Goal: Entertainment & Leisure: Browse casually

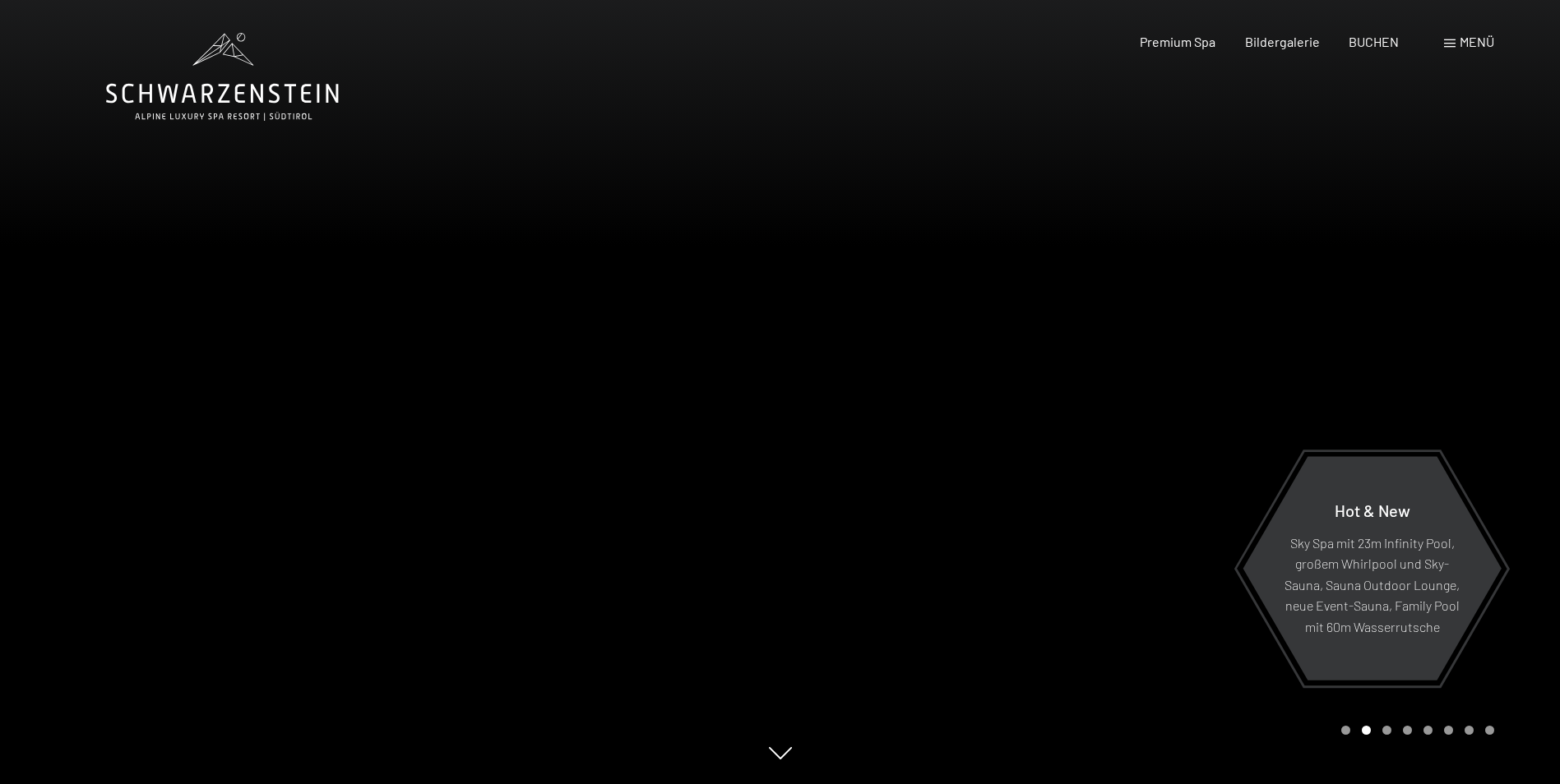
click at [1494, 41] on div "Buchen Anfragen Premium Spa Bildergalerie BUCHEN Menü DE IT EN Gutschein Bilder…" at bounding box center [1288, 42] width 412 height 18
click at [1479, 41] on span "Menü" at bounding box center [1476, 41] width 34 height 16
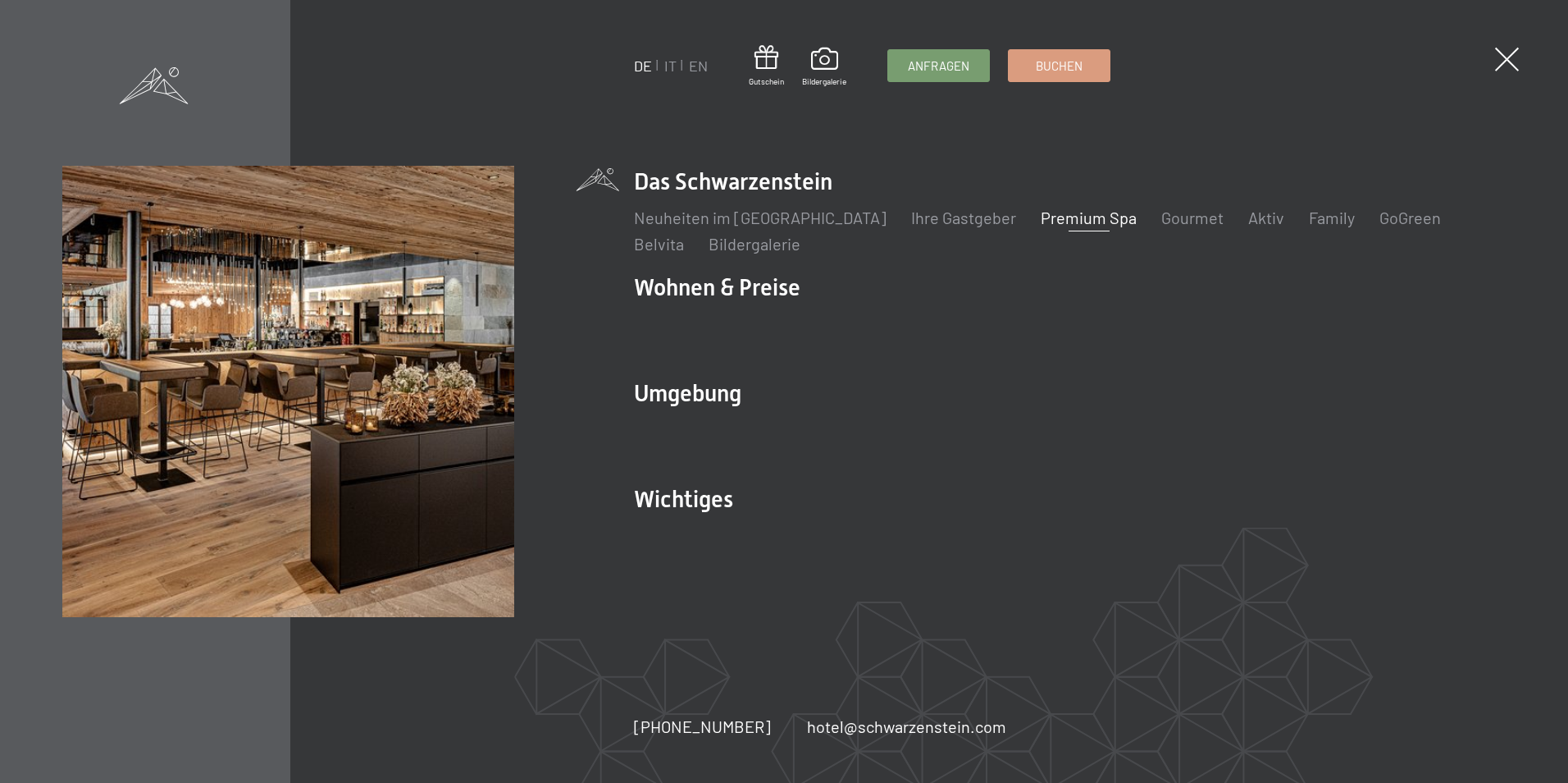
click at [1071, 224] on link "Premium Spa" at bounding box center [1088, 217] width 96 height 20
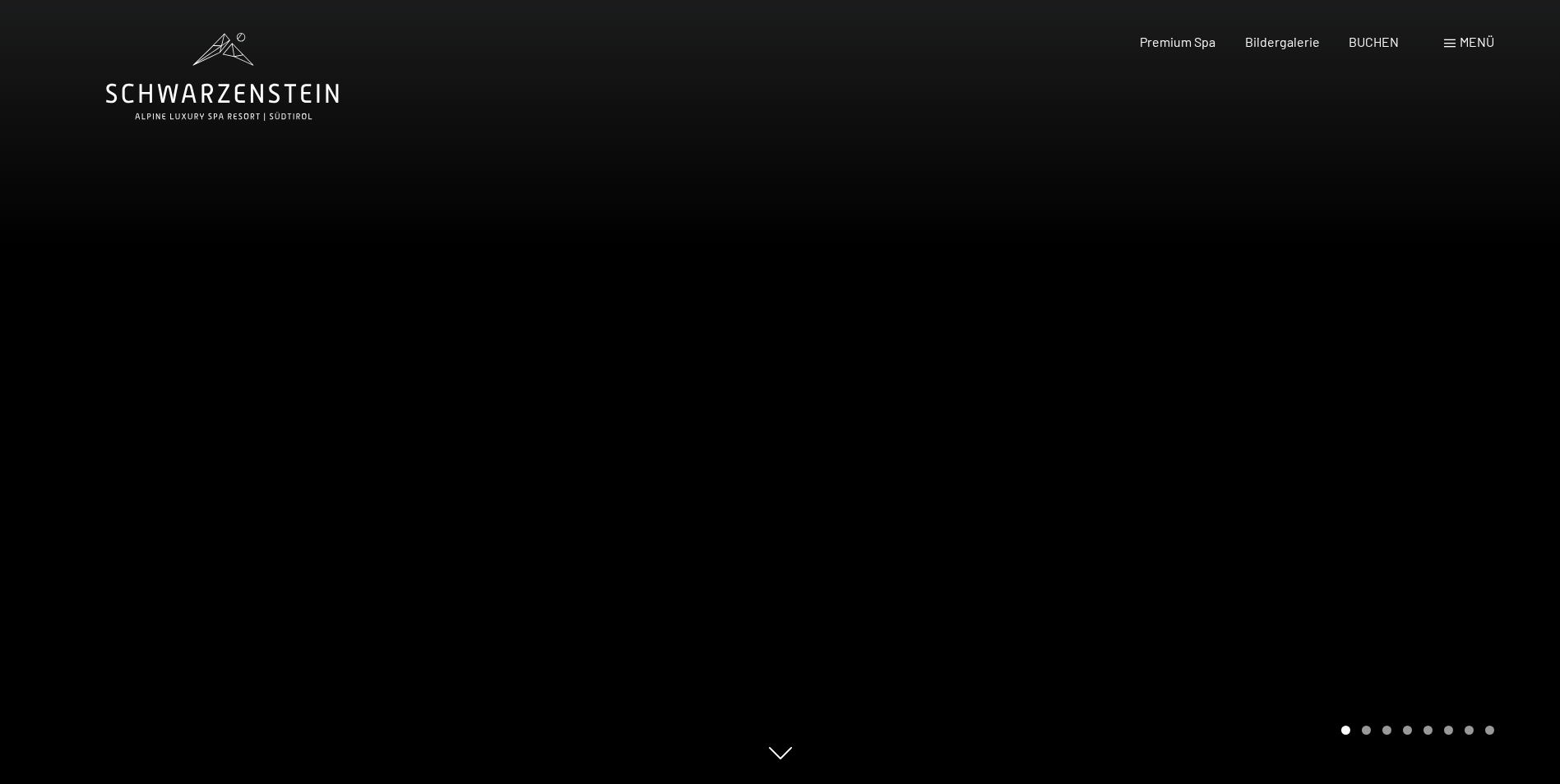
click at [1451, 38] on div "Menü" at bounding box center [1468, 42] width 50 height 18
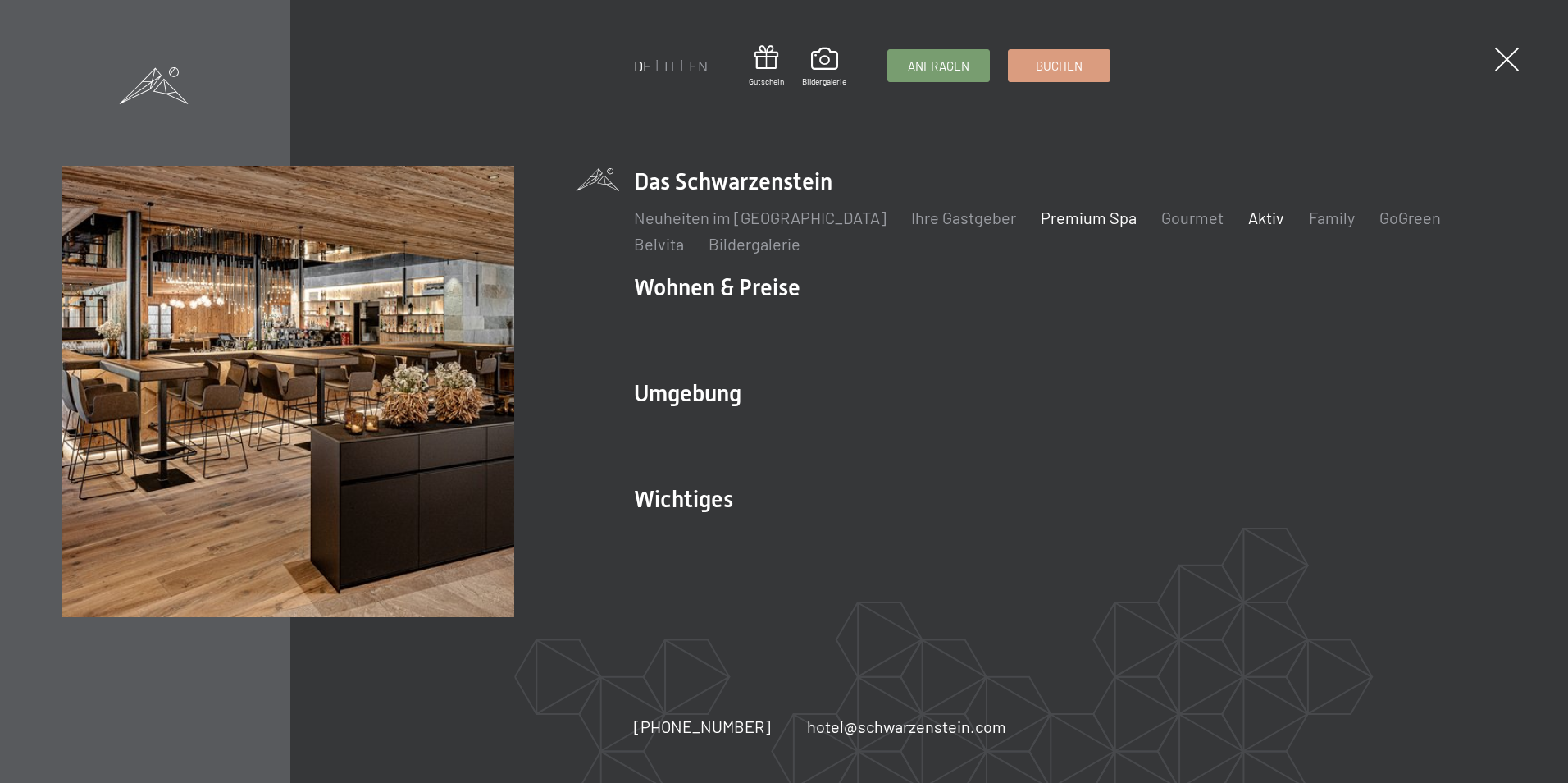
click at [1249, 219] on link "Aktiv" at bounding box center [1266, 217] width 36 height 20
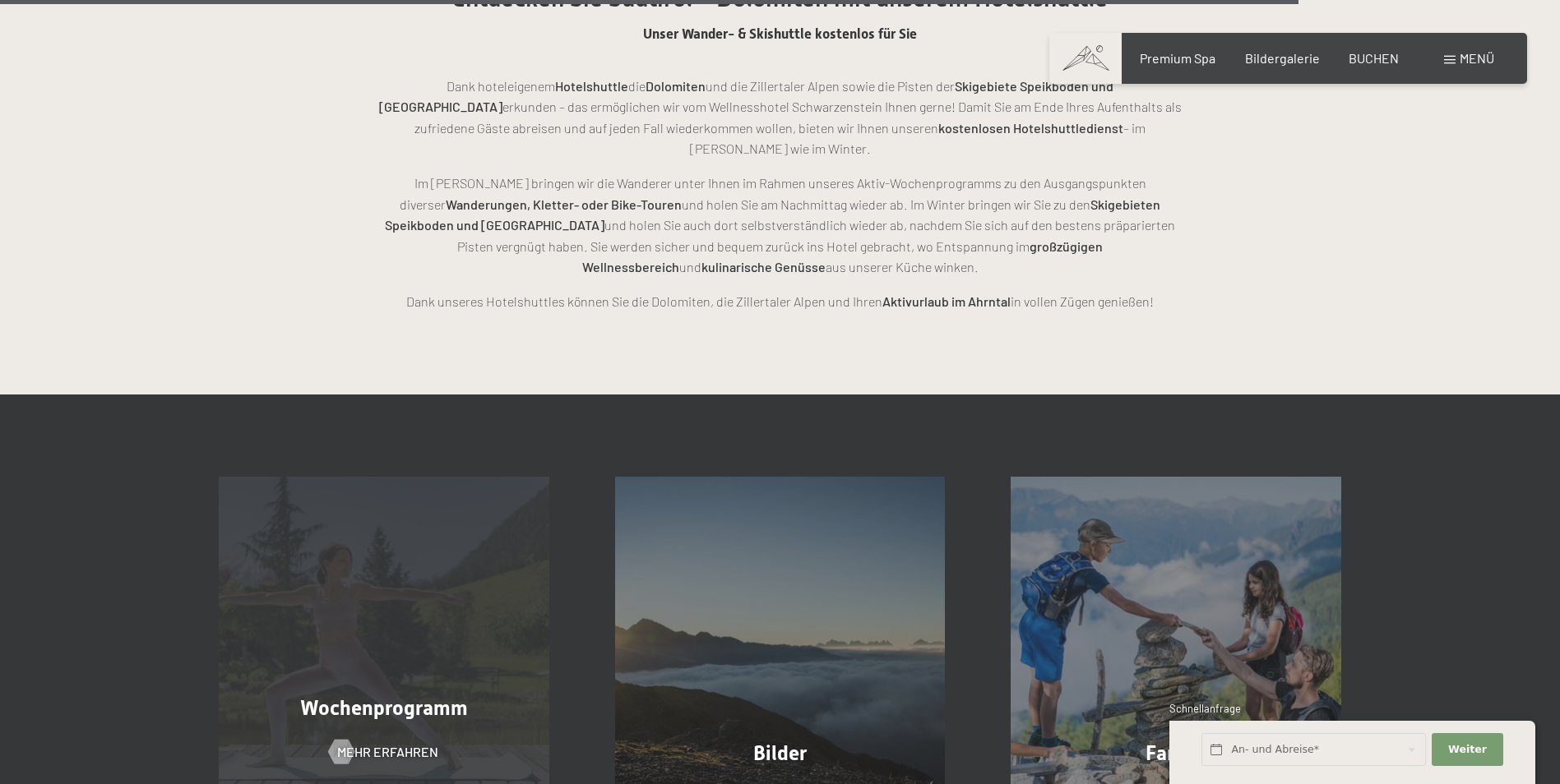
scroll to position [4191, 0]
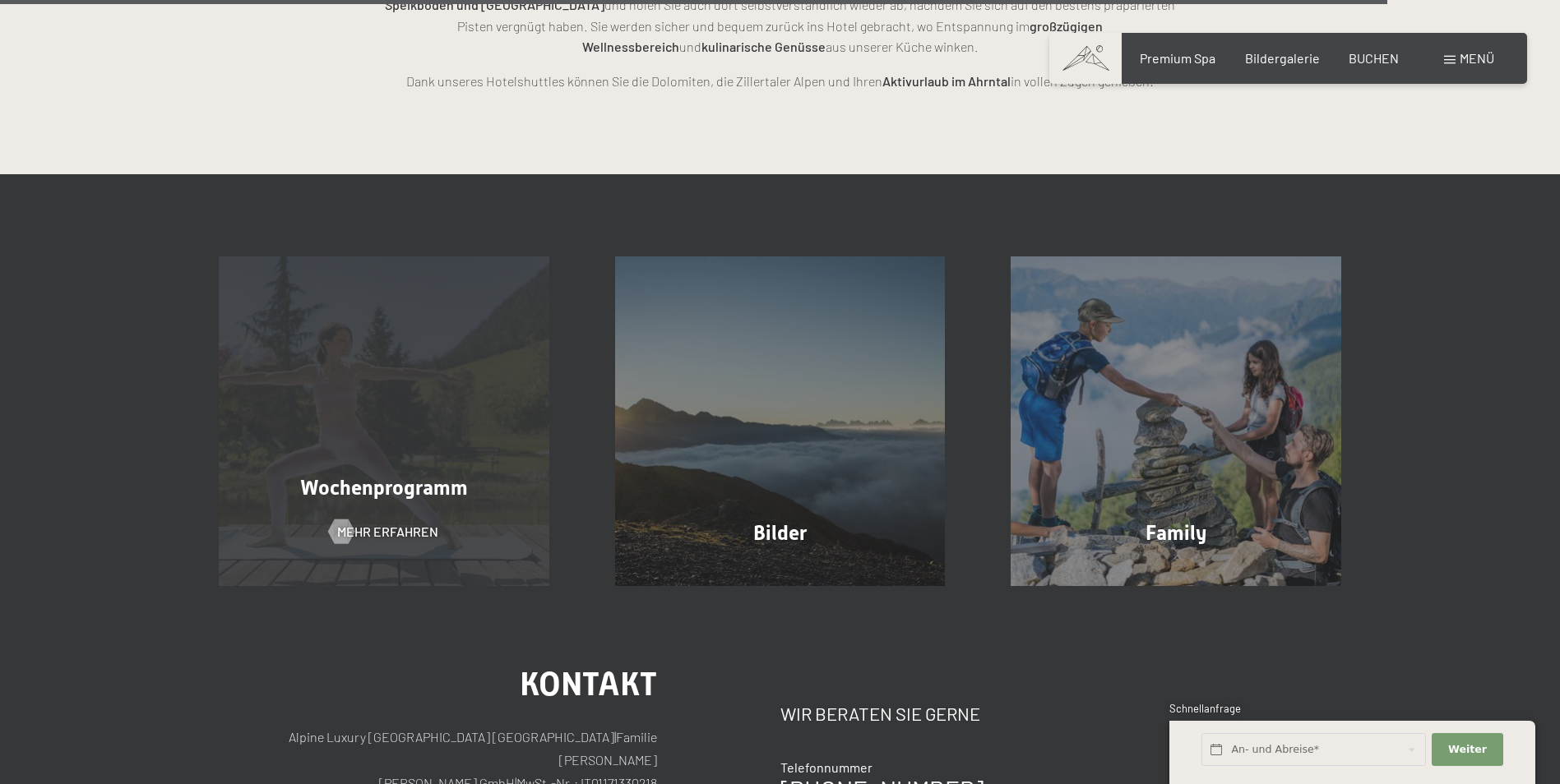
click at [435, 428] on div "Wochenprogramm Mehr erfahren" at bounding box center [384, 422] width 397 height 331
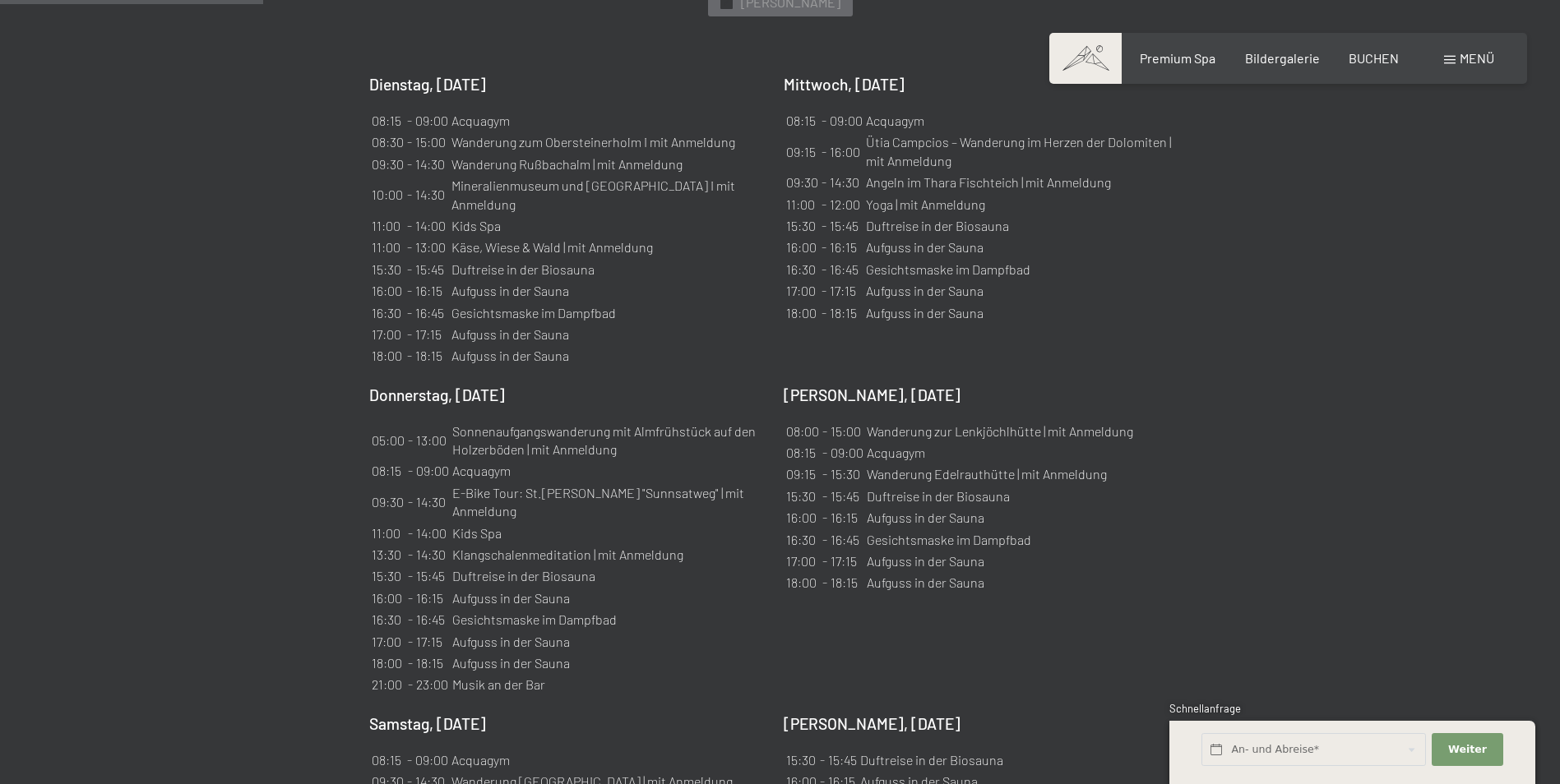
scroll to position [1232, 0]
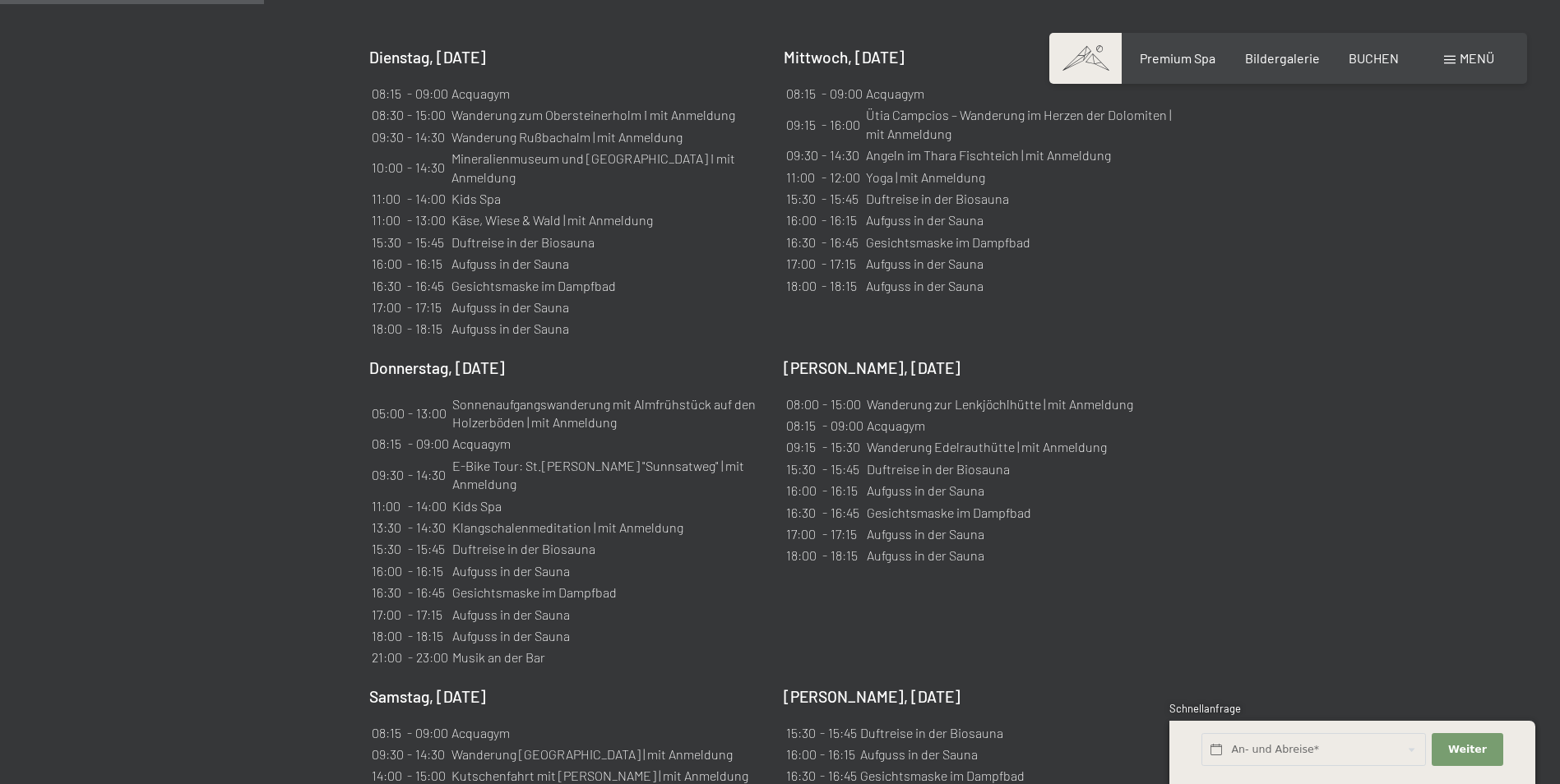
click at [568, 605] on td "Aufguss in der Sauna" at bounding box center [608, 615] width 314 height 20
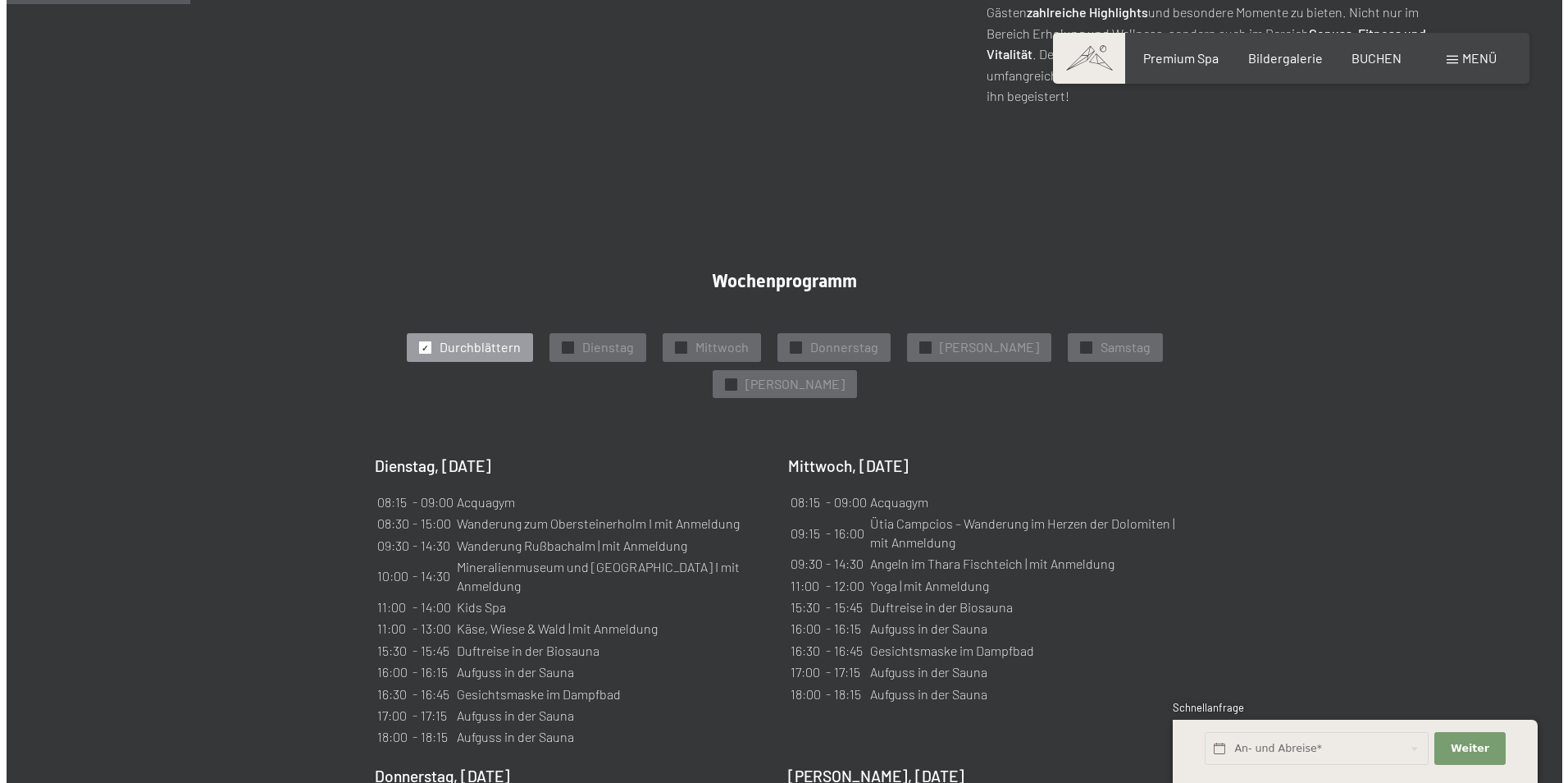
scroll to position [821, 0]
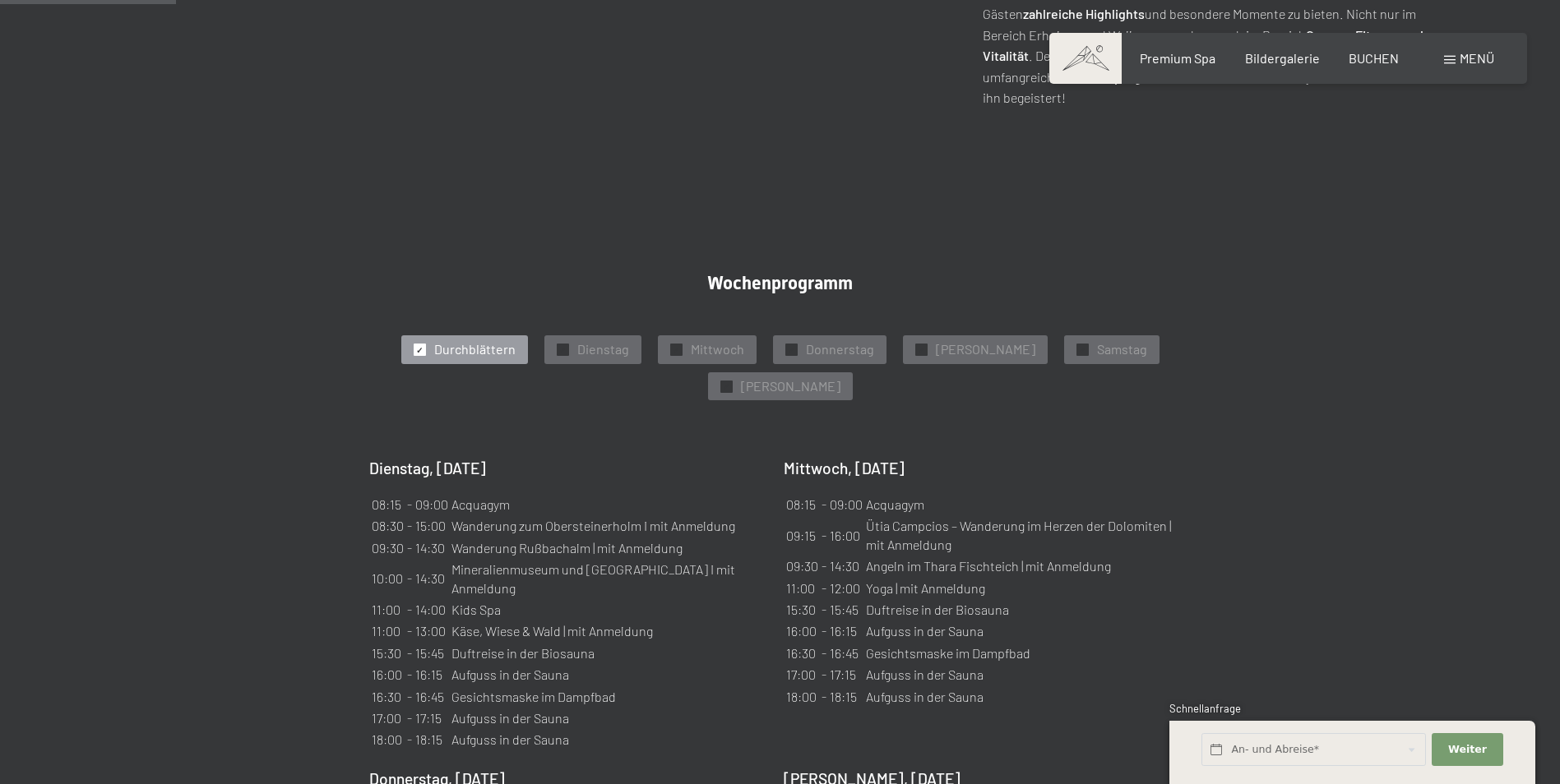
click at [1461, 59] on span "Menü" at bounding box center [1476, 58] width 34 height 16
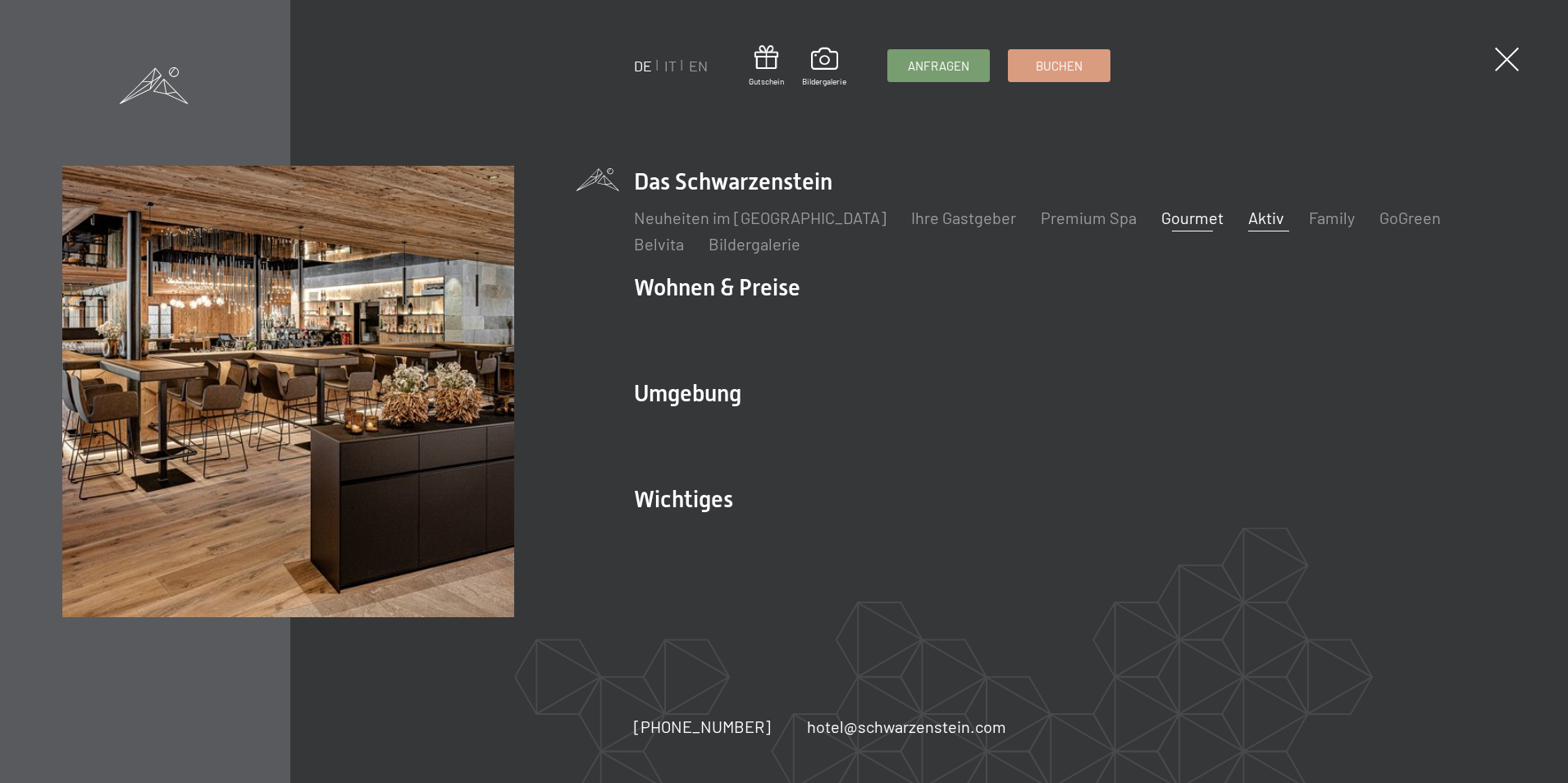
click at [1170, 215] on link "Gourmet" at bounding box center [1193, 217] width 63 height 20
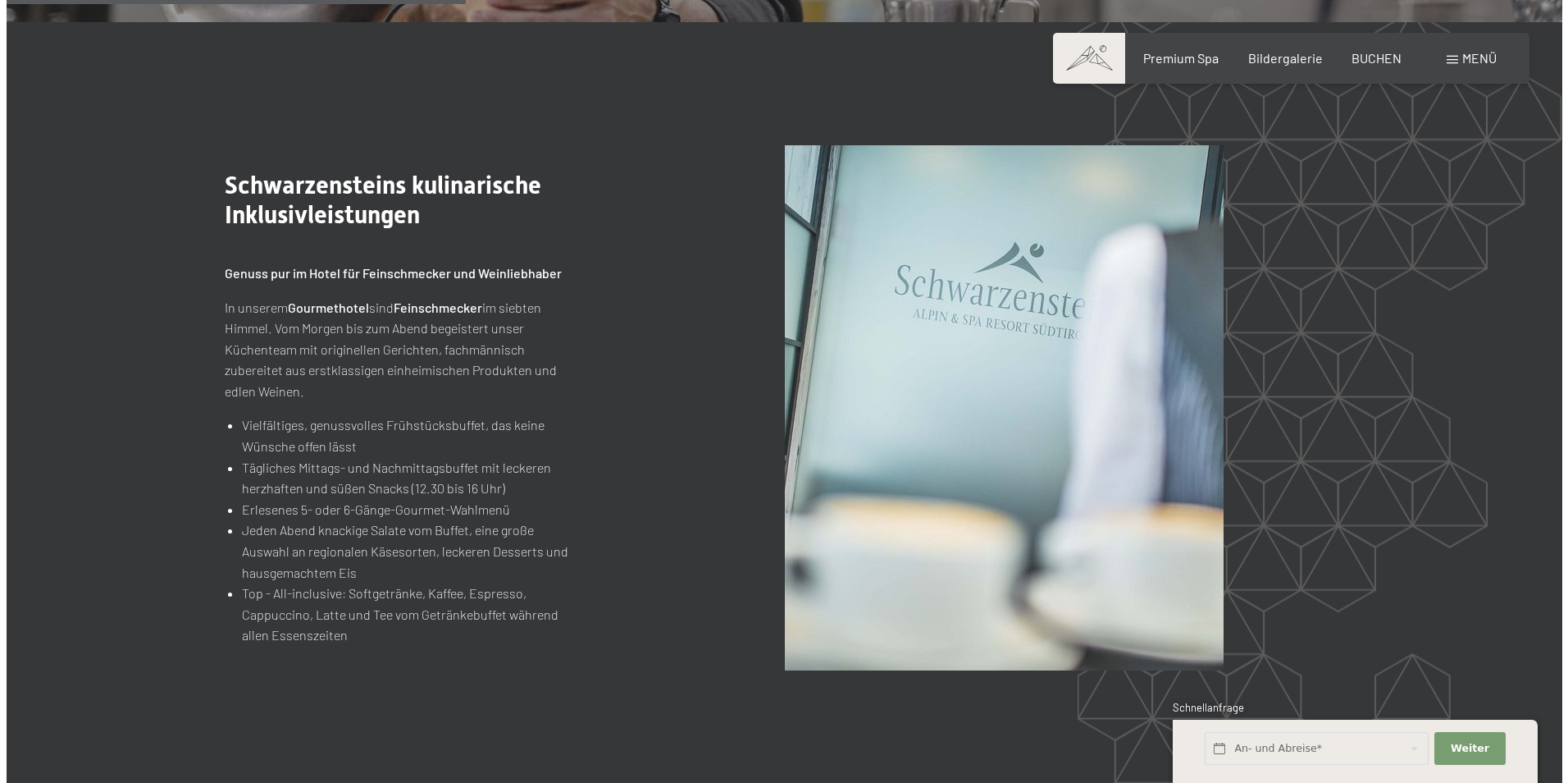
scroll to position [1805, 0]
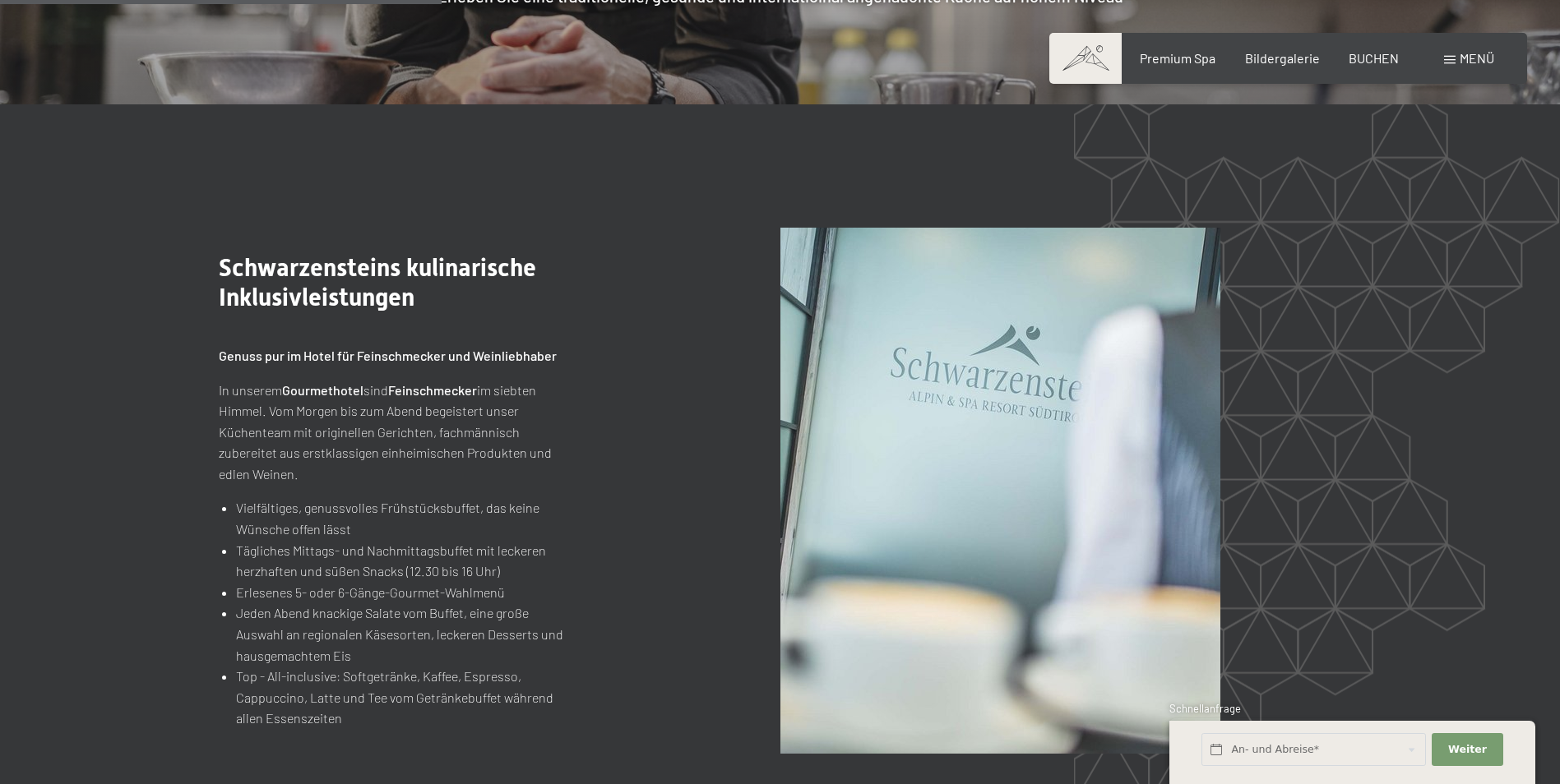
click at [1469, 60] on span "Menü" at bounding box center [1476, 58] width 34 height 16
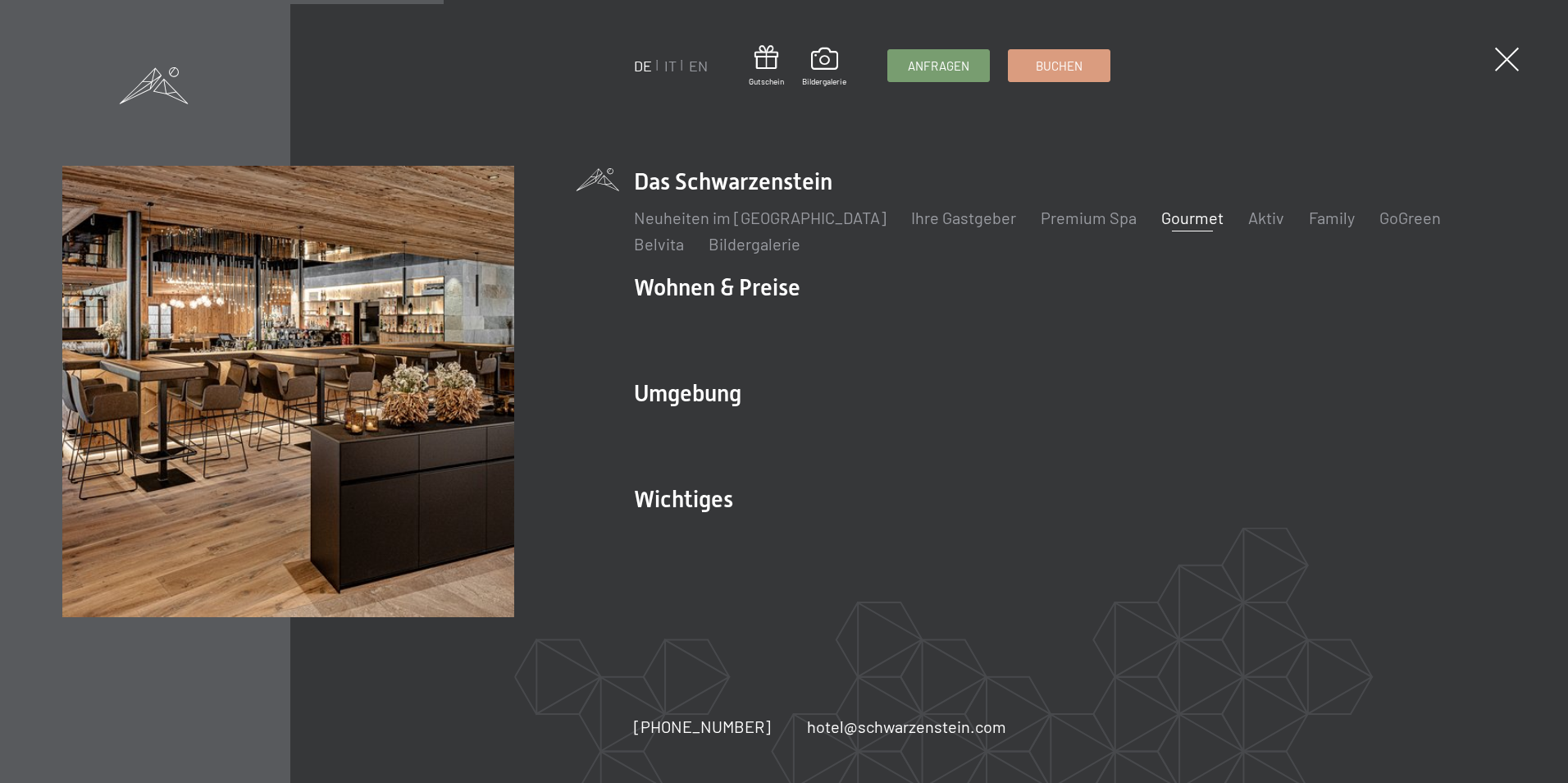
click at [1162, 221] on link "Gourmet" at bounding box center [1193, 217] width 63 height 20
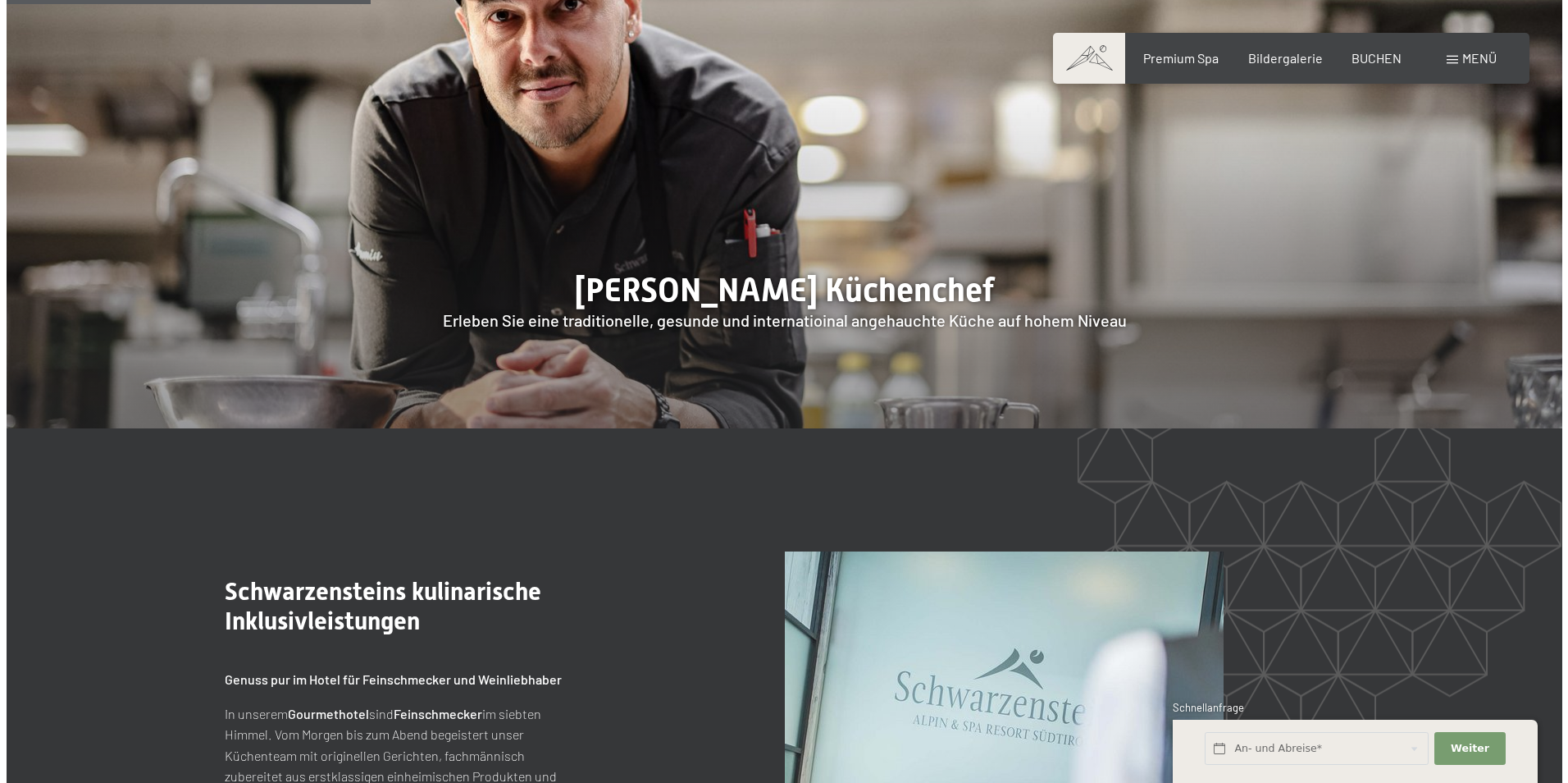
scroll to position [1477, 0]
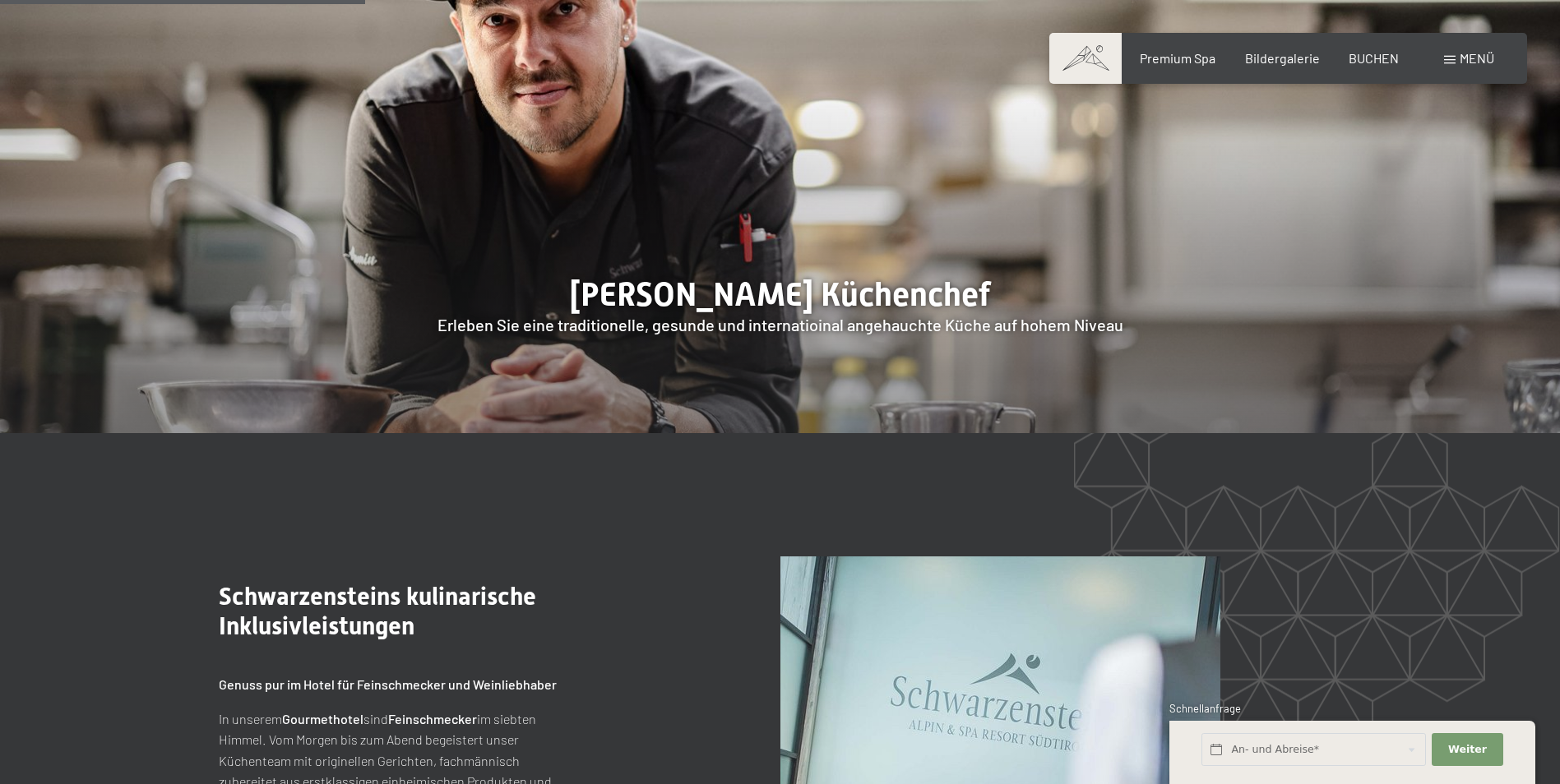
click at [1479, 61] on span "Menü" at bounding box center [1476, 58] width 34 height 16
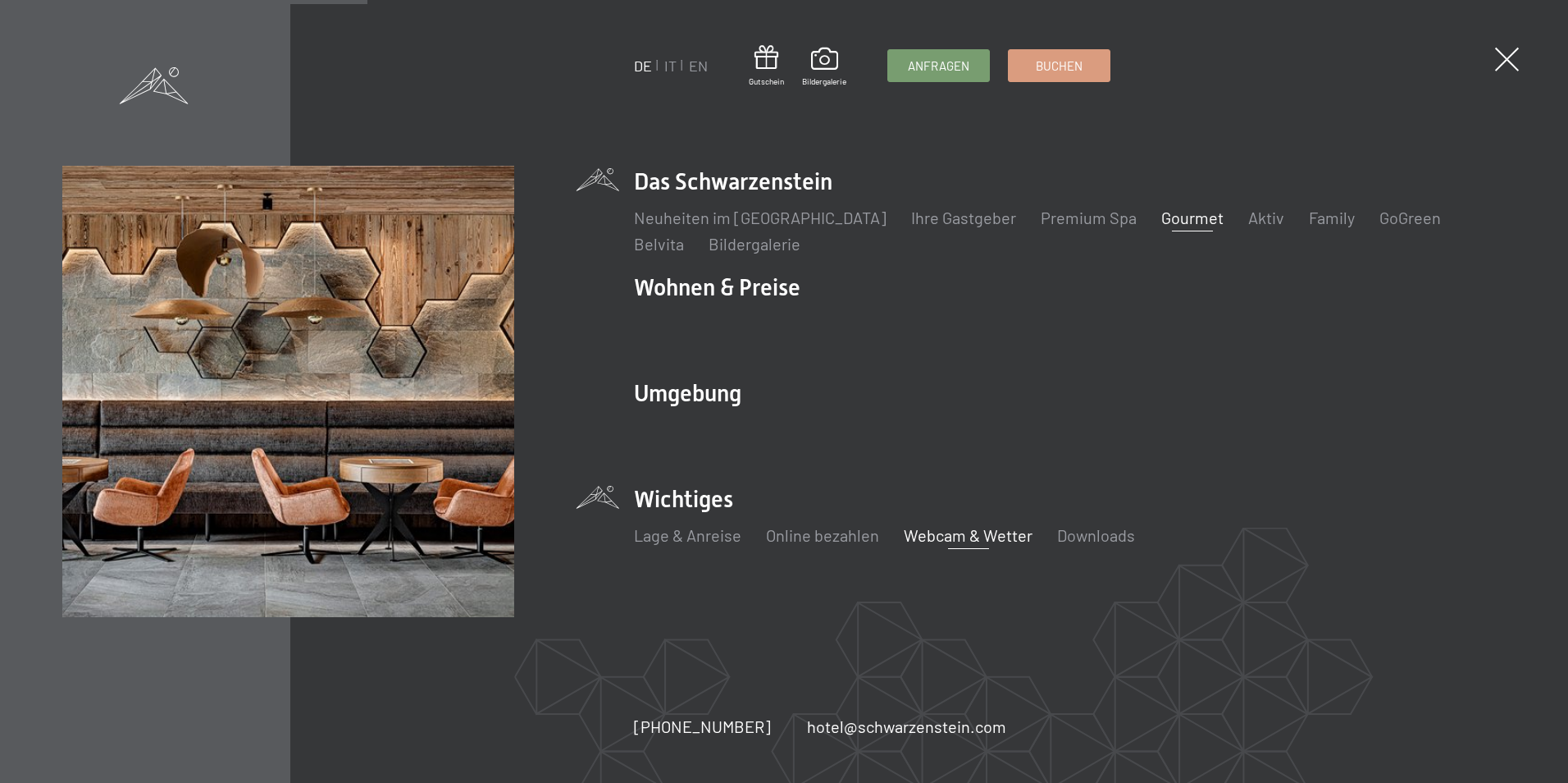
click at [946, 534] on link "Webcam & Wetter" at bounding box center [968, 535] width 129 height 20
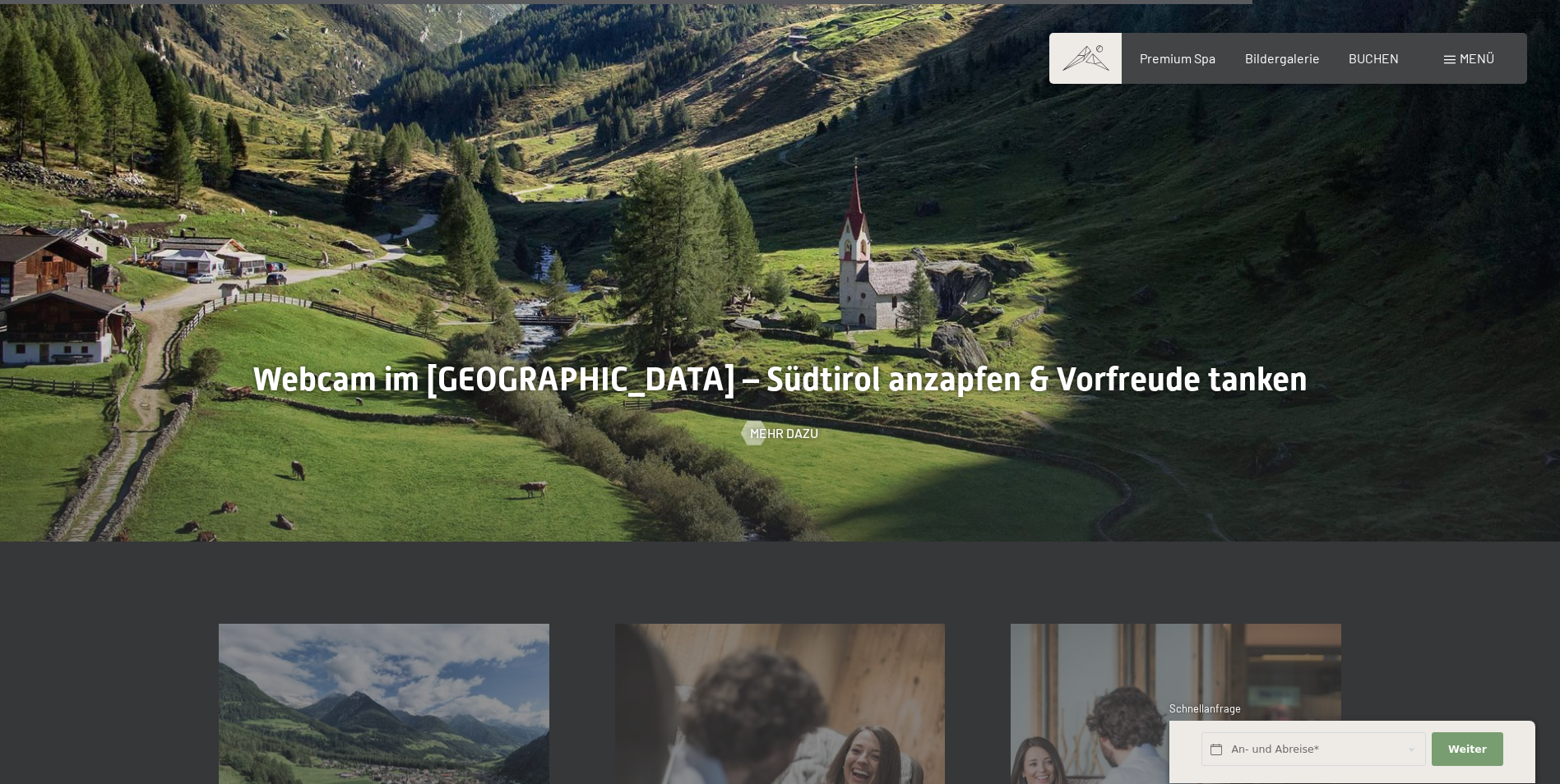
scroll to position [4684, 0]
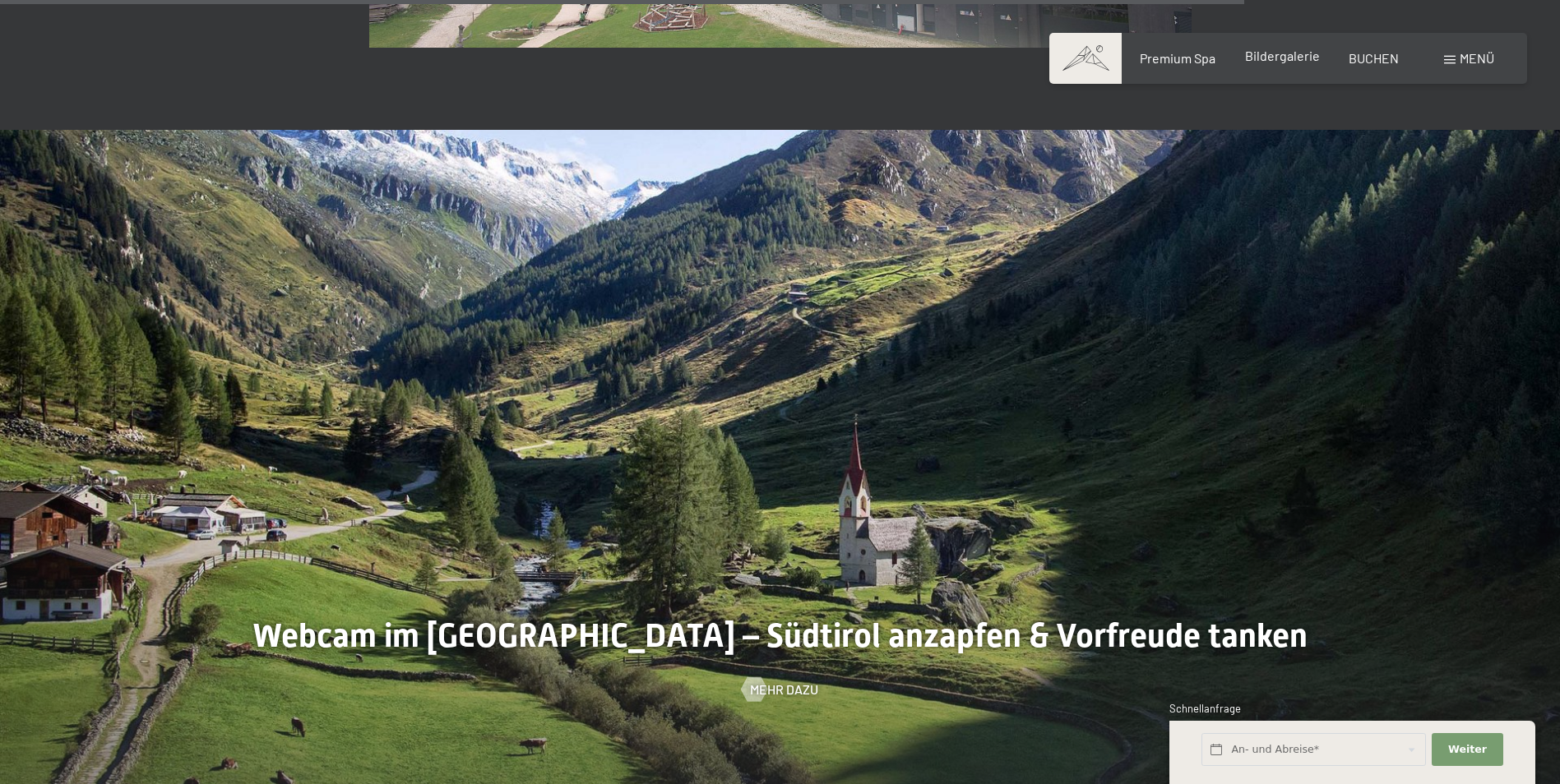
click at [1291, 57] on span "Bildergalerie" at bounding box center [1282, 56] width 74 height 16
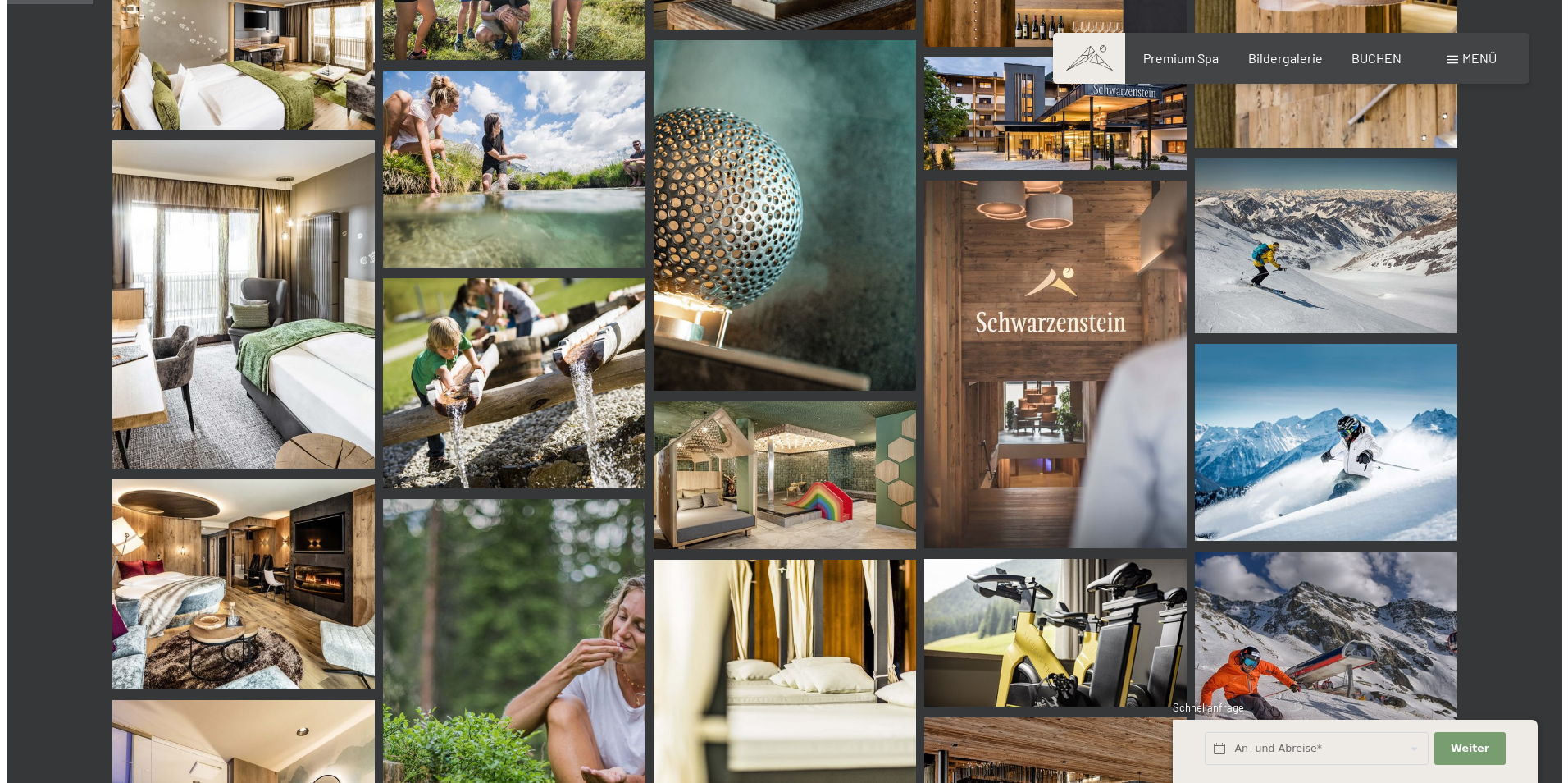
scroll to position [1149, 0]
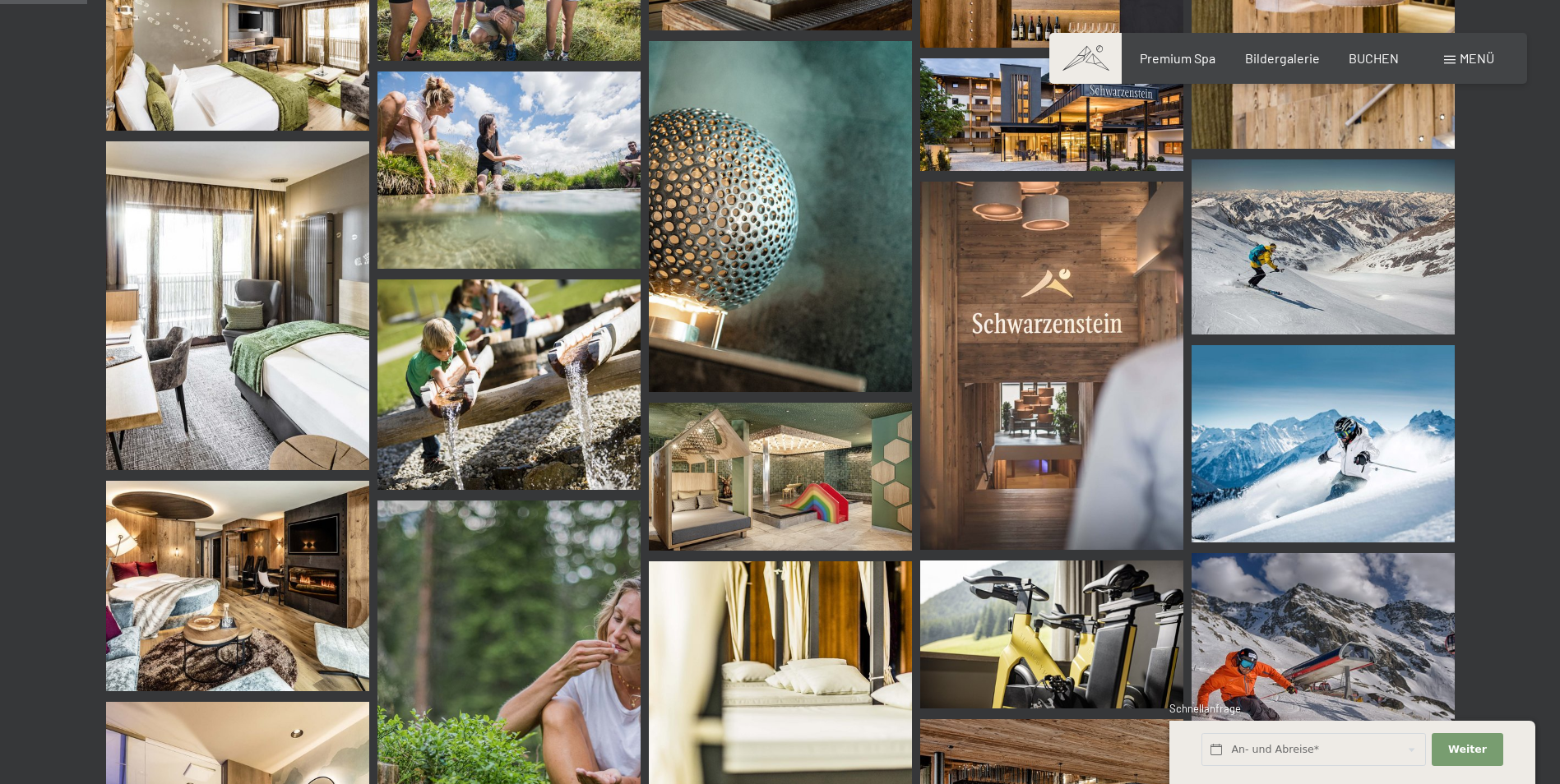
click at [1468, 59] on span "Menü" at bounding box center [1476, 58] width 34 height 16
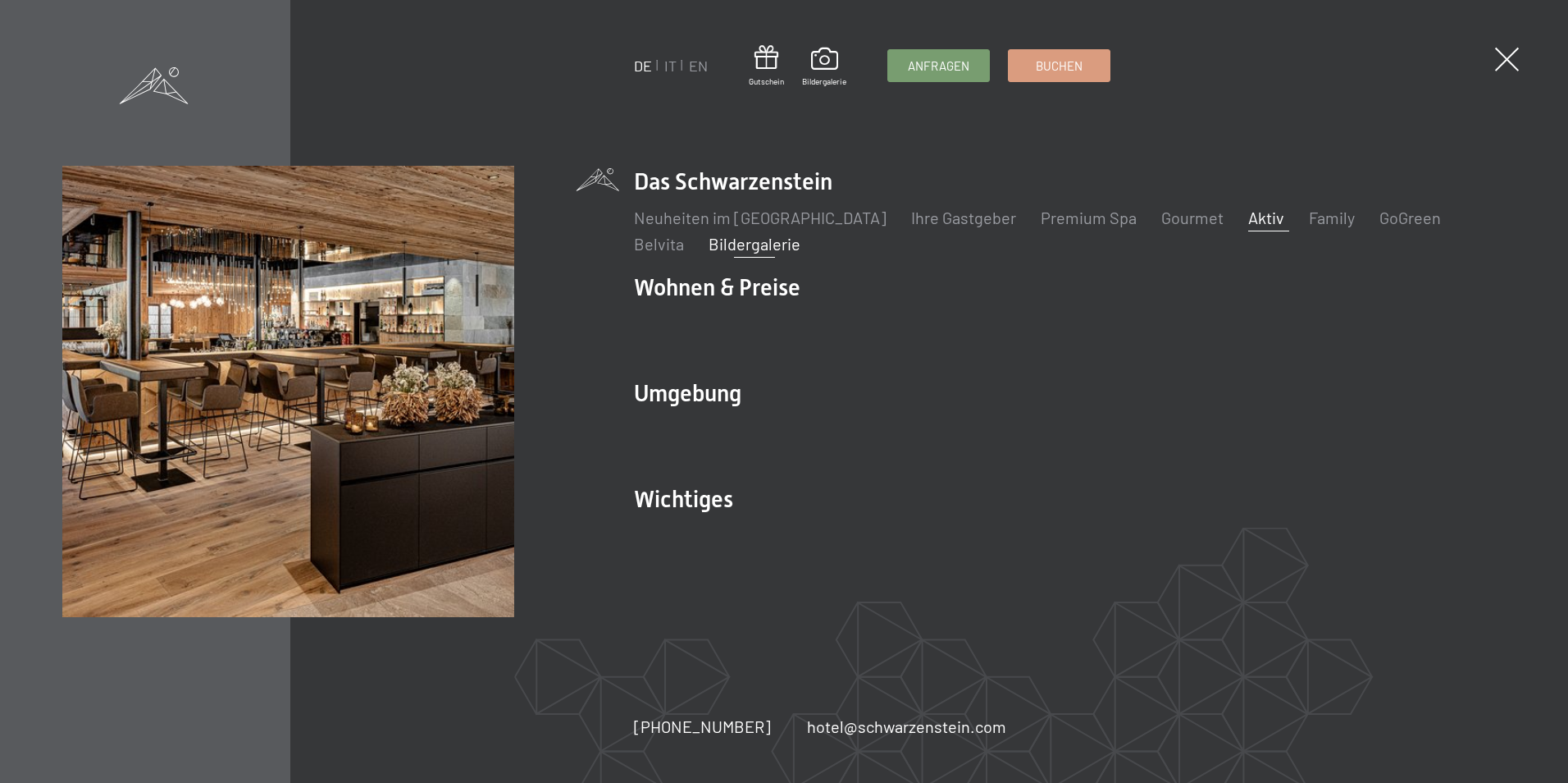
click at [1249, 219] on link "Aktiv" at bounding box center [1266, 217] width 36 height 20
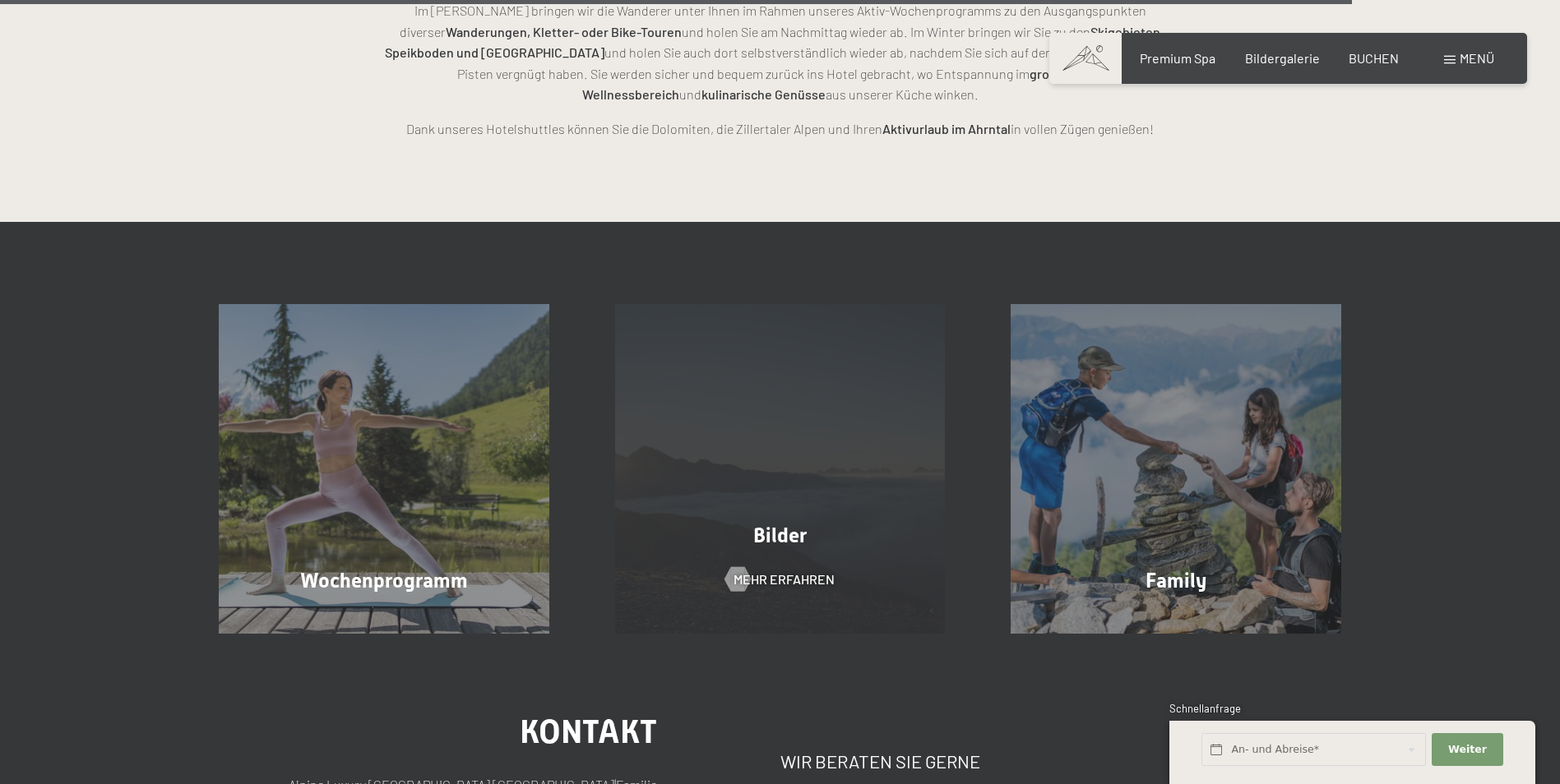
scroll to position [4191, 0]
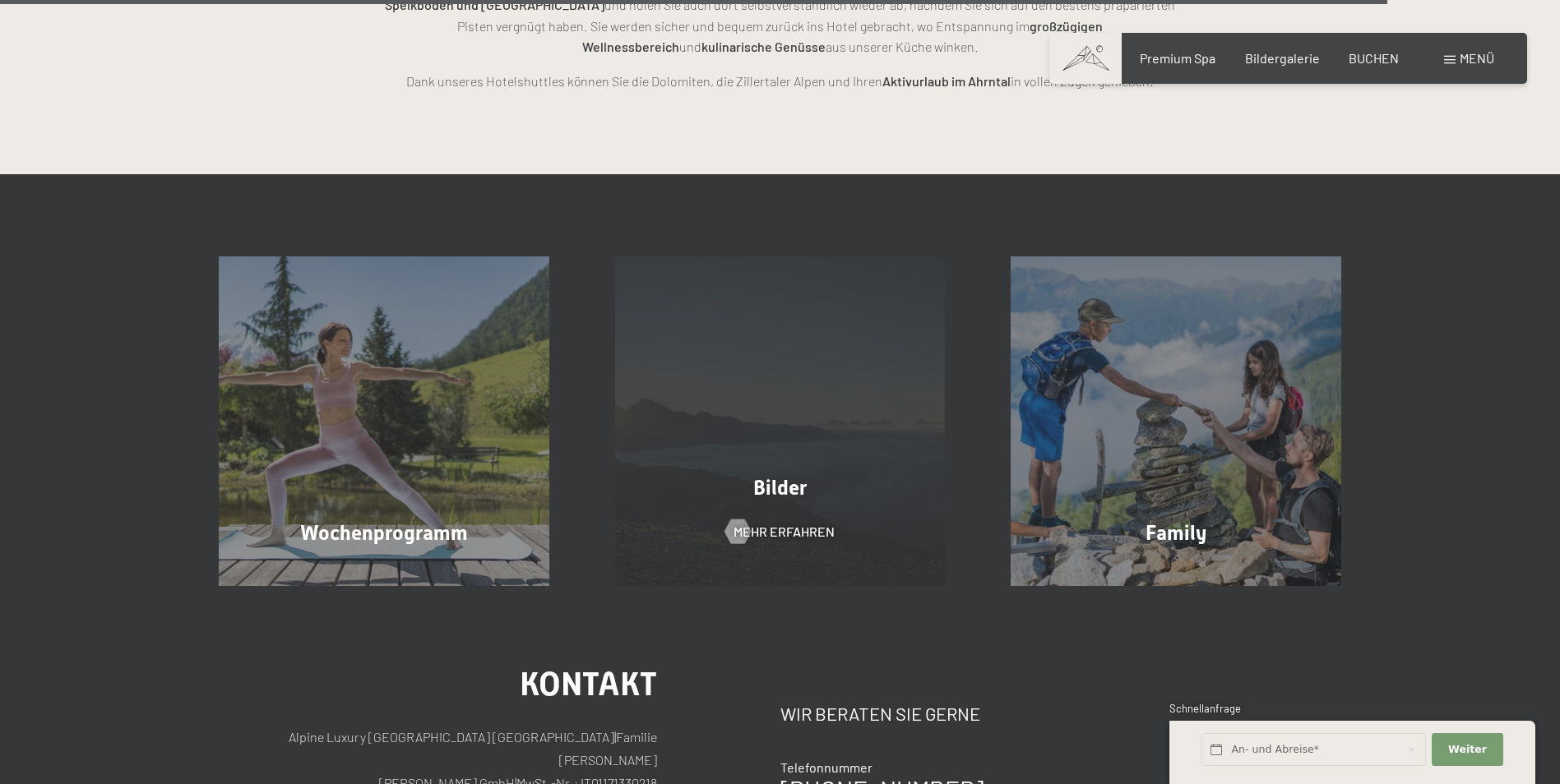
click at [781, 476] on span "Bilder" at bounding box center [780, 487] width 54 height 23
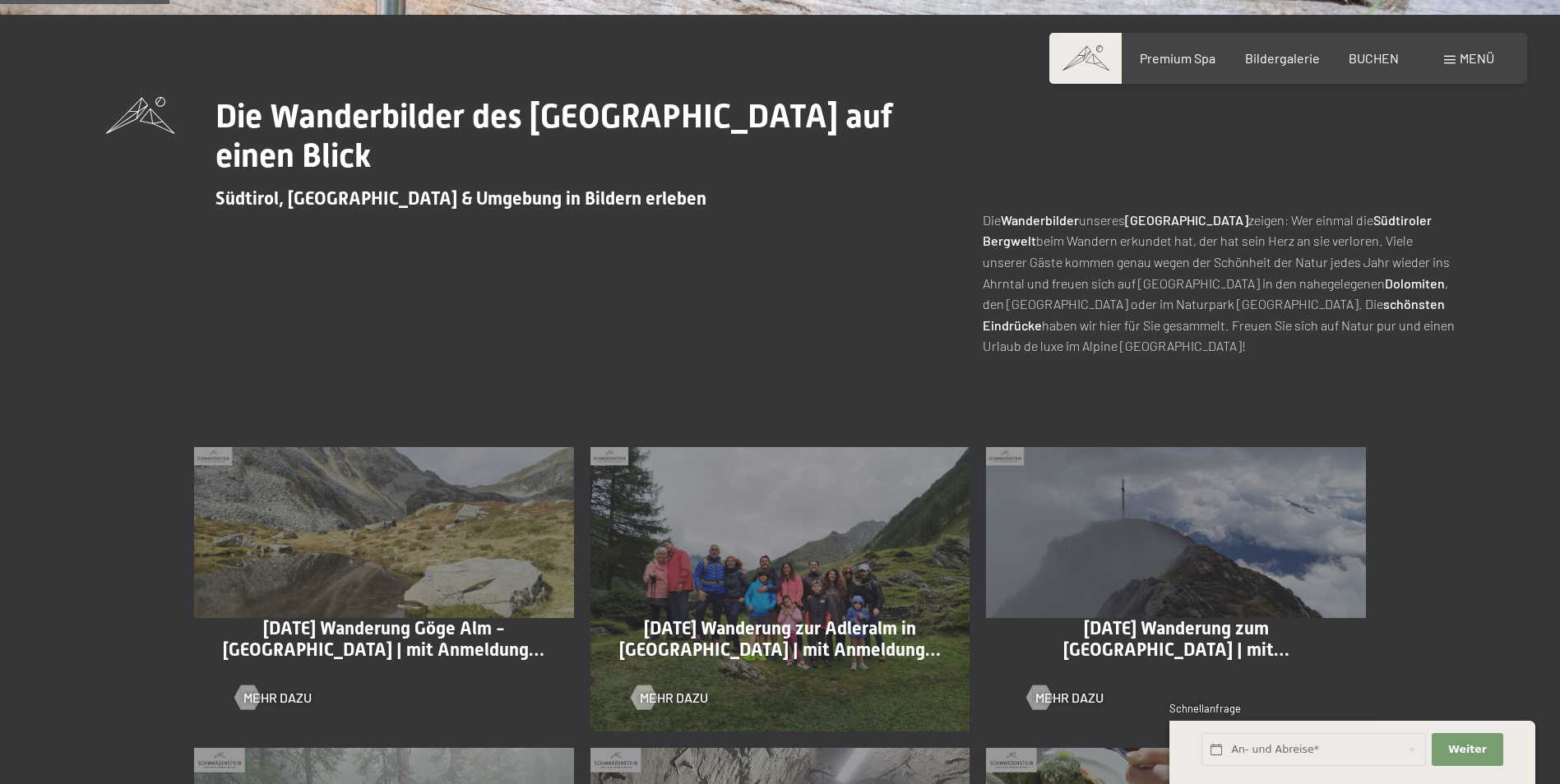
scroll to position [576, 0]
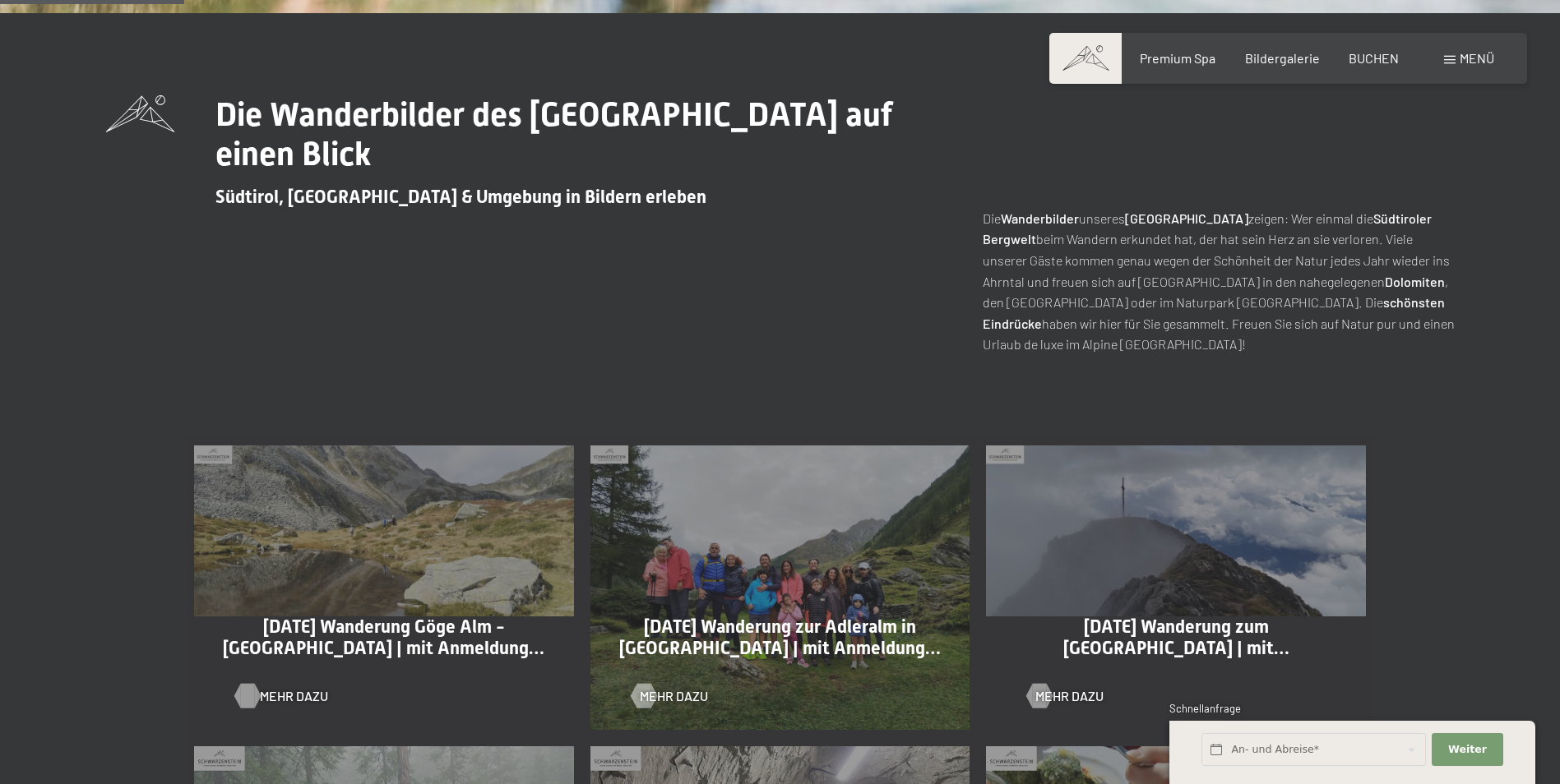
click at [284, 693] on span "Mehr dazu" at bounding box center [294, 696] width 69 height 18
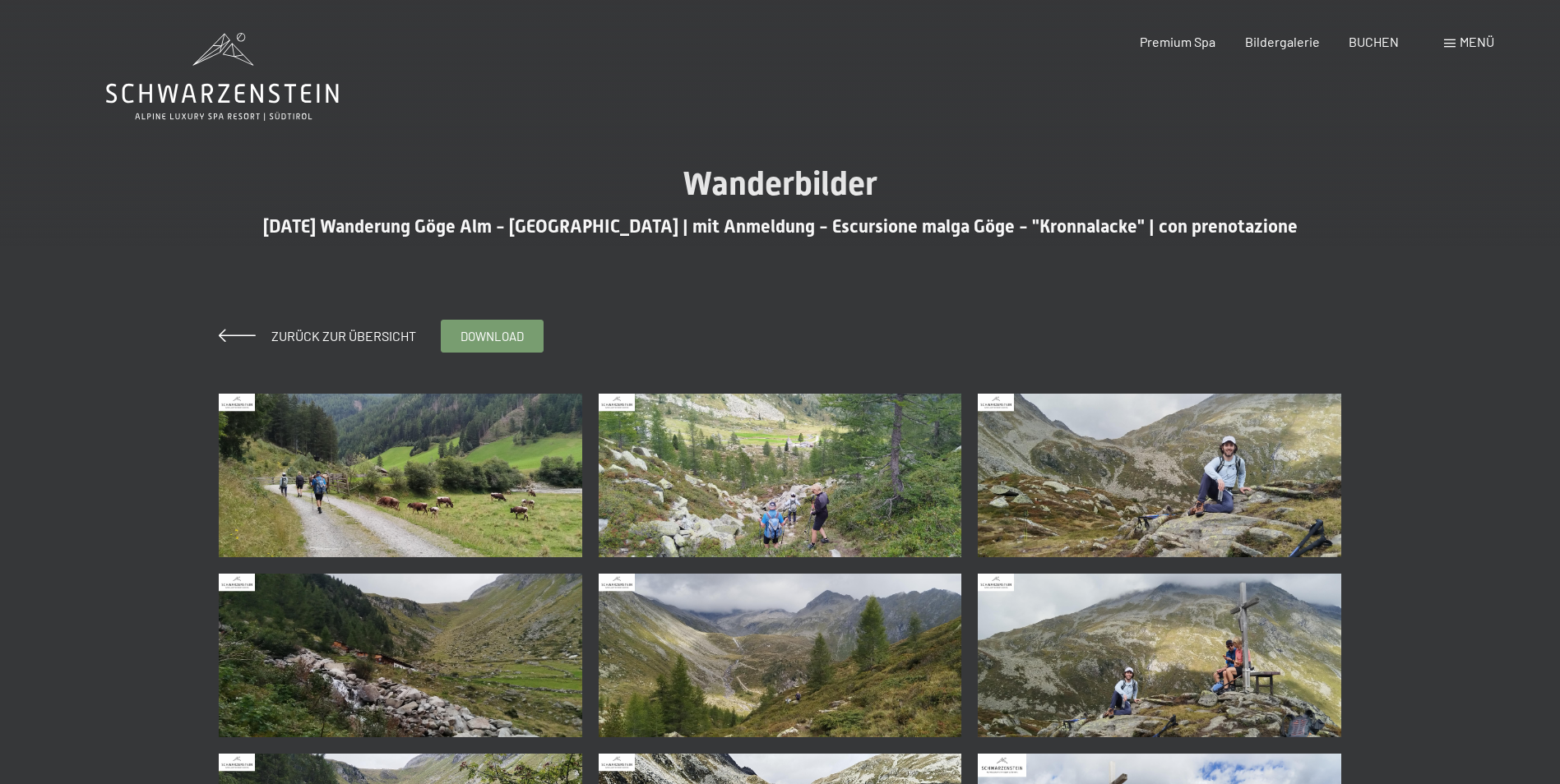
click at [471, 481] on img at bounding box center [400, 475] width 363 height 163
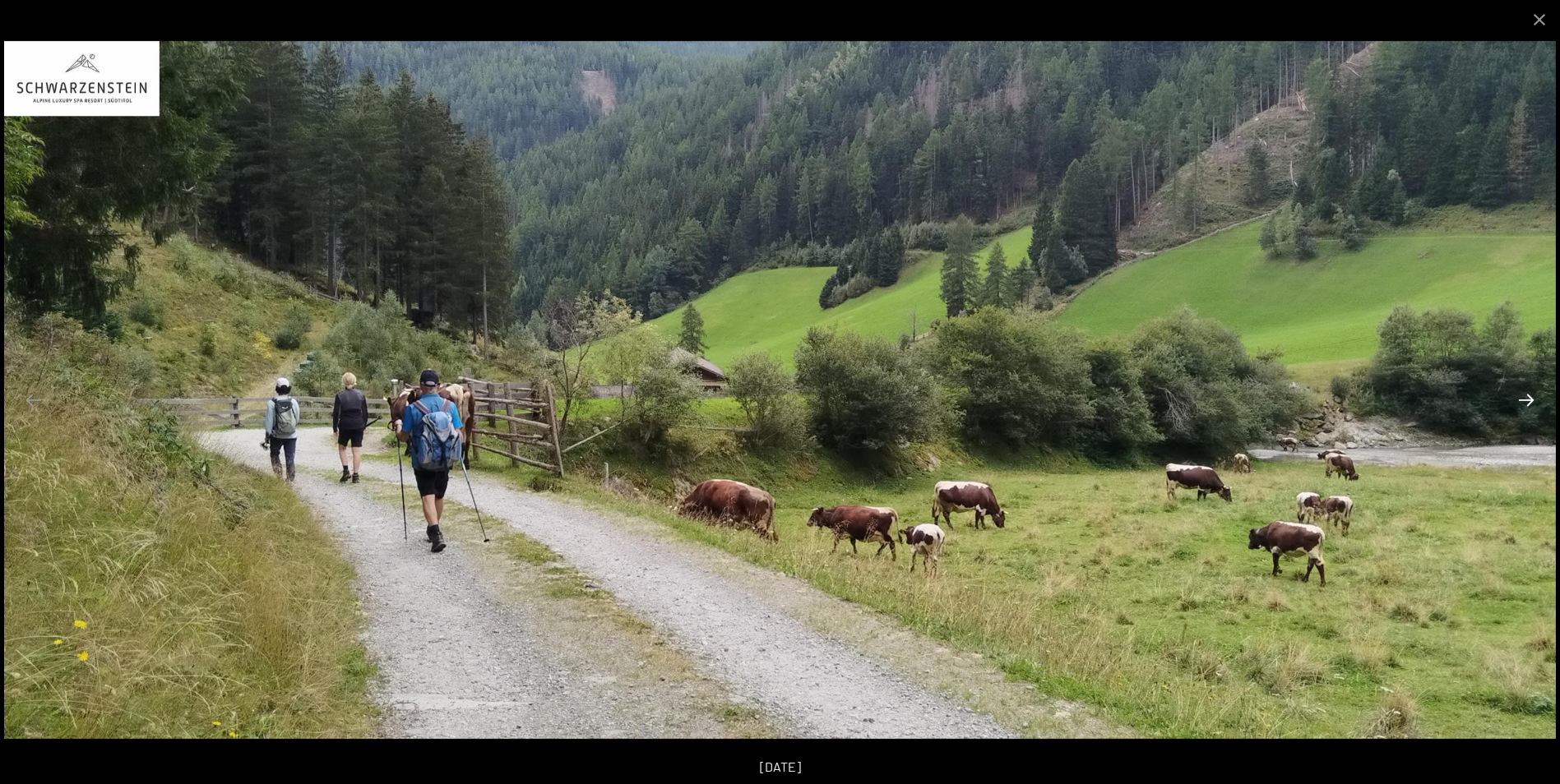
click at [1527, 410] on button "Next slide" at bounding box center [1526, 399] width 34 height 32
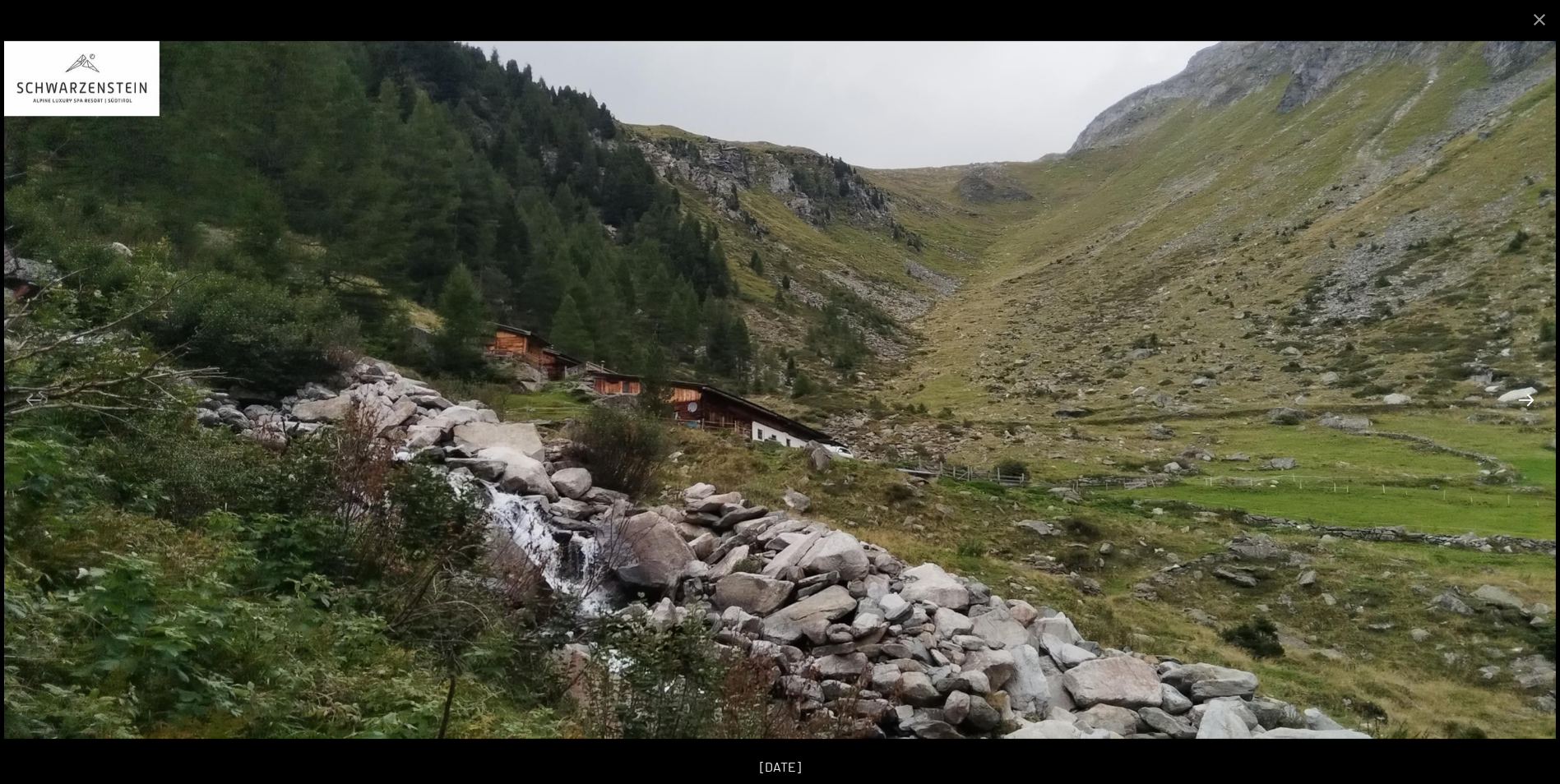
click at [1527, 410] on button "Next slide" at bounding box center [1526, 399] width 34 height 32
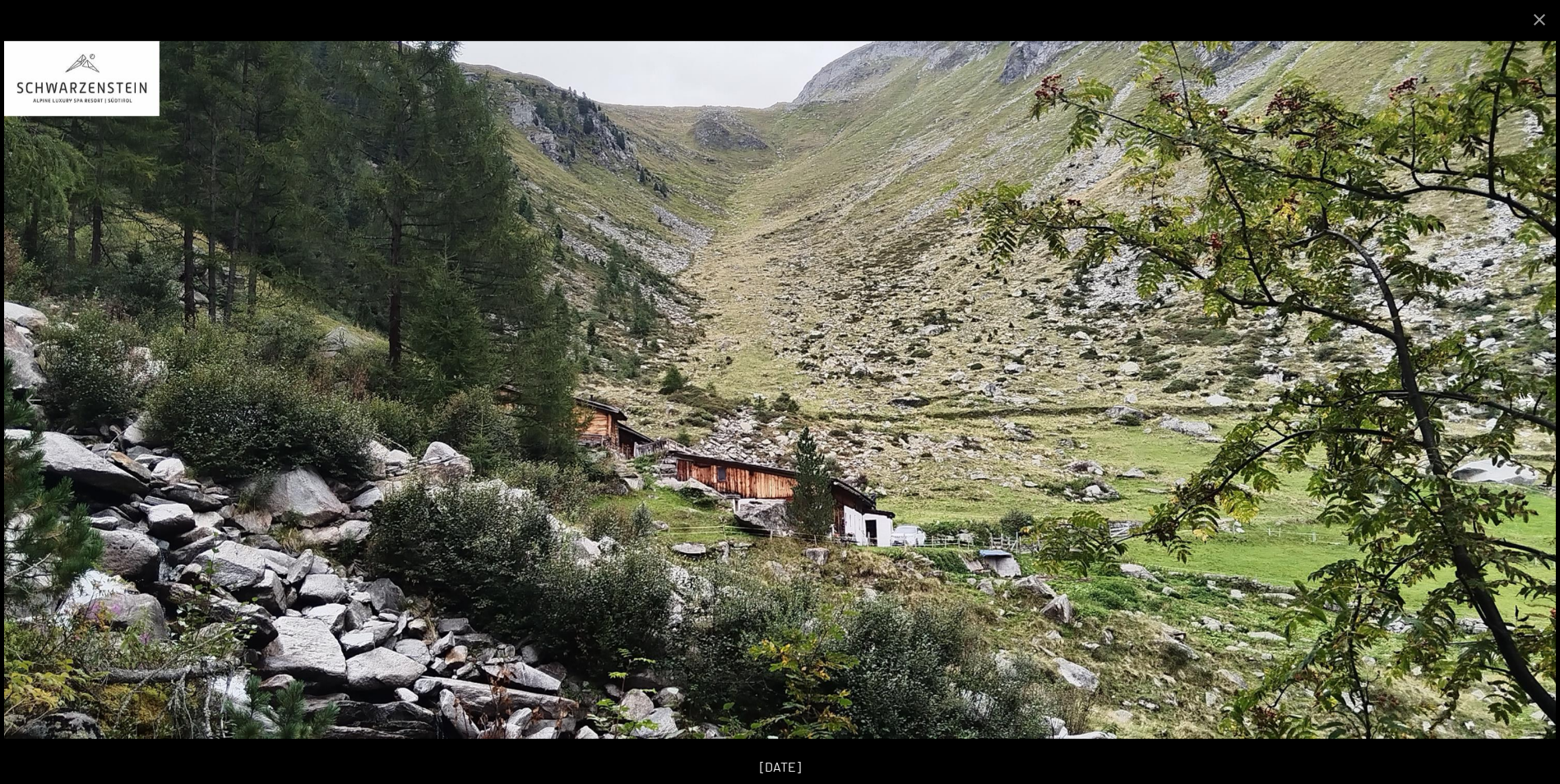
click at [1527, 410] on button "Next slide" at bounding box center [1526, 399] width 34 height 32
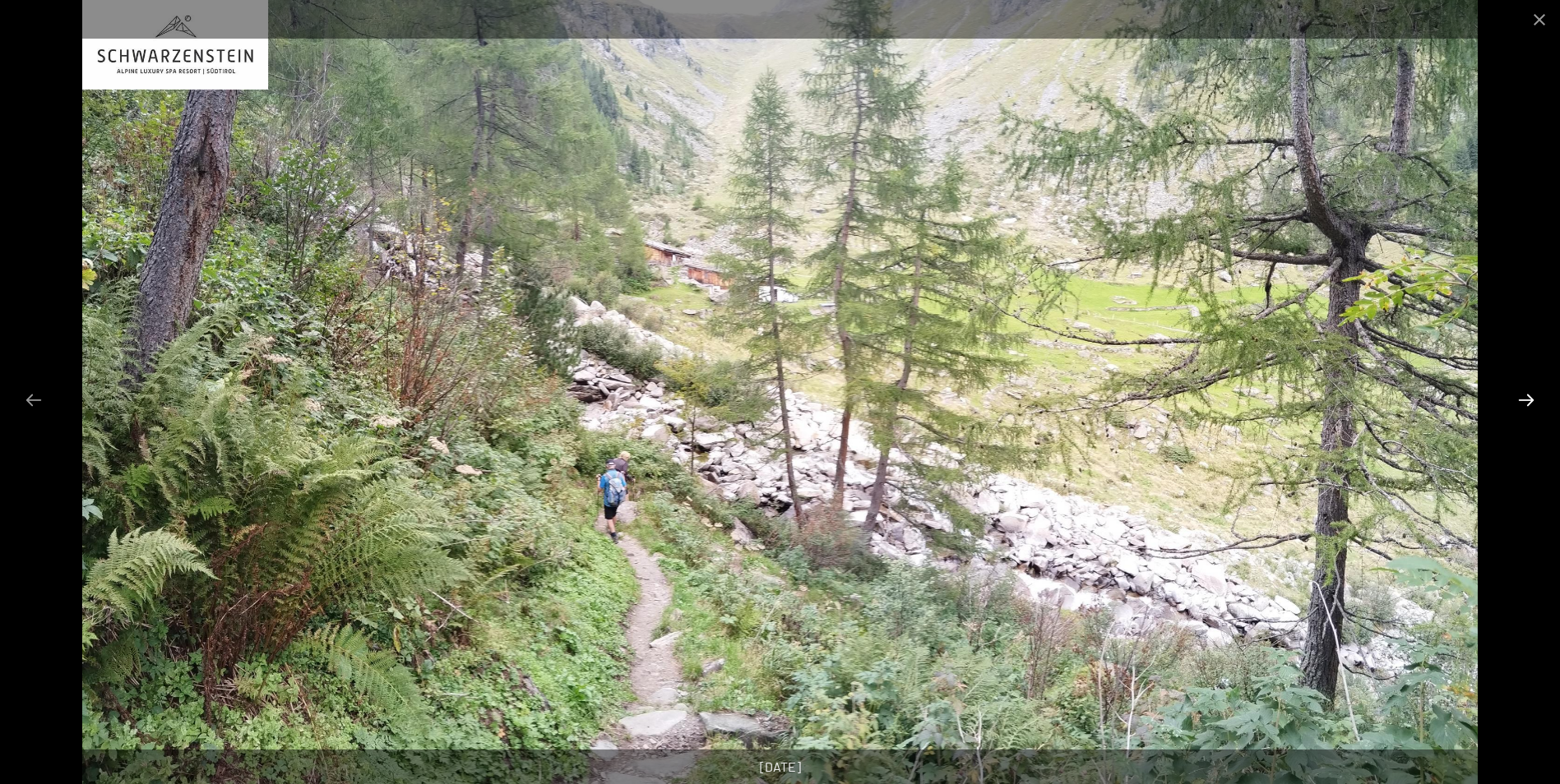
click at [1527, 410] on button "Next slide" at bounding box center [1526, 399] width 34 height 32
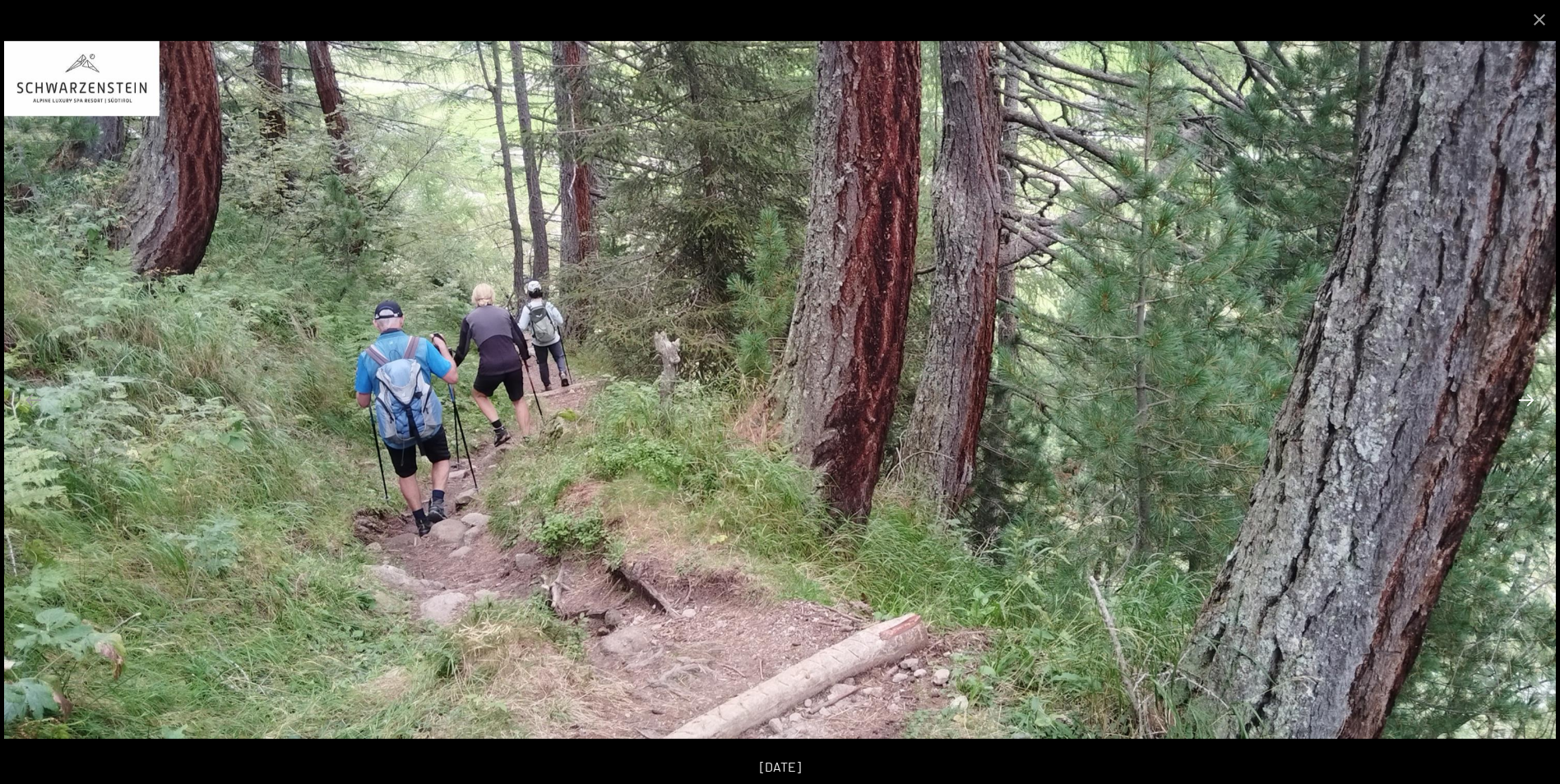
click at [1527, 410] on button "Next slide" at bounding box center [1526, 399] width 34 height 32
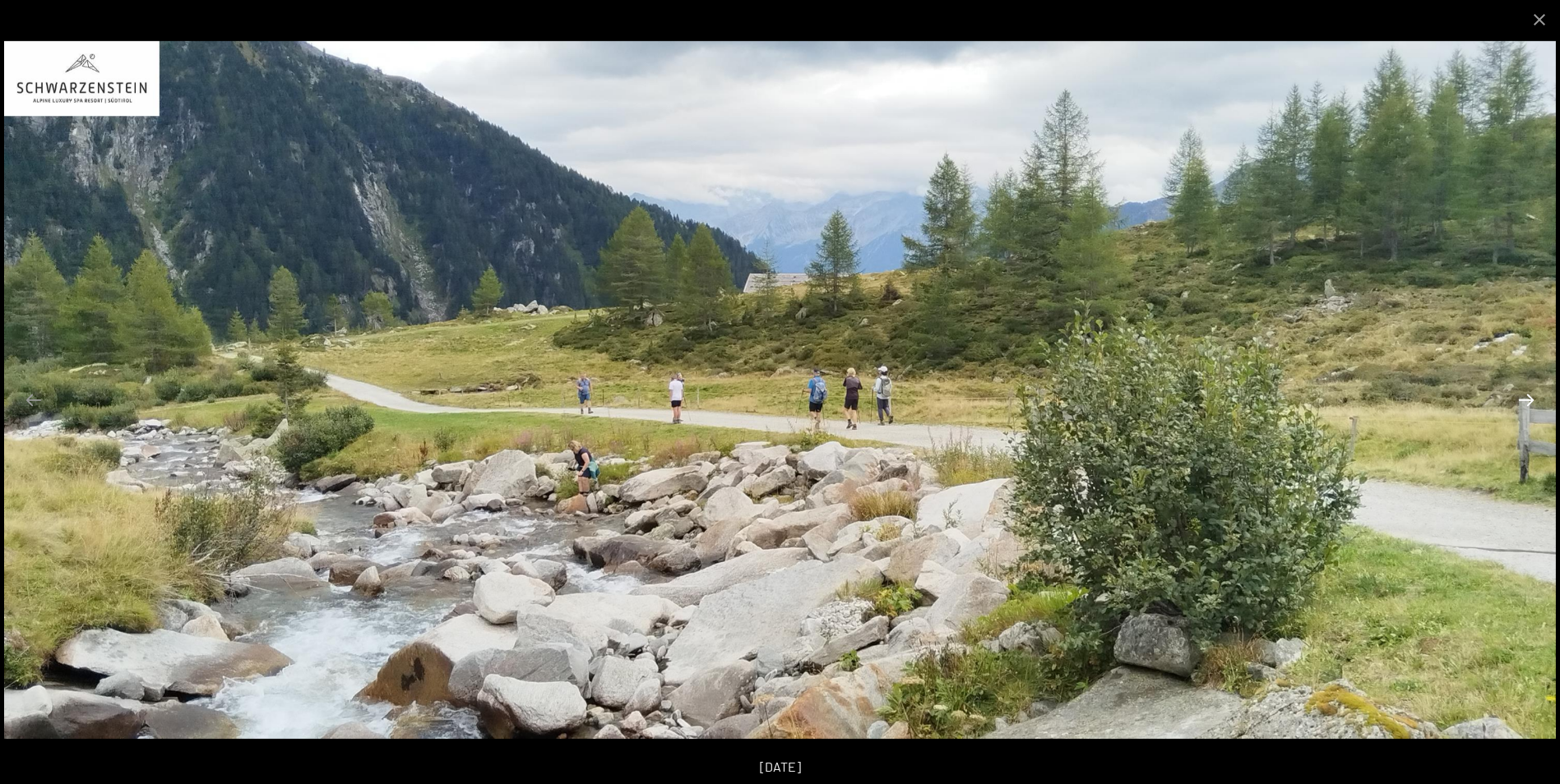
click at [1527, 410] on button "Next slide" at bounding box center [1526, 399] width 34 height 32
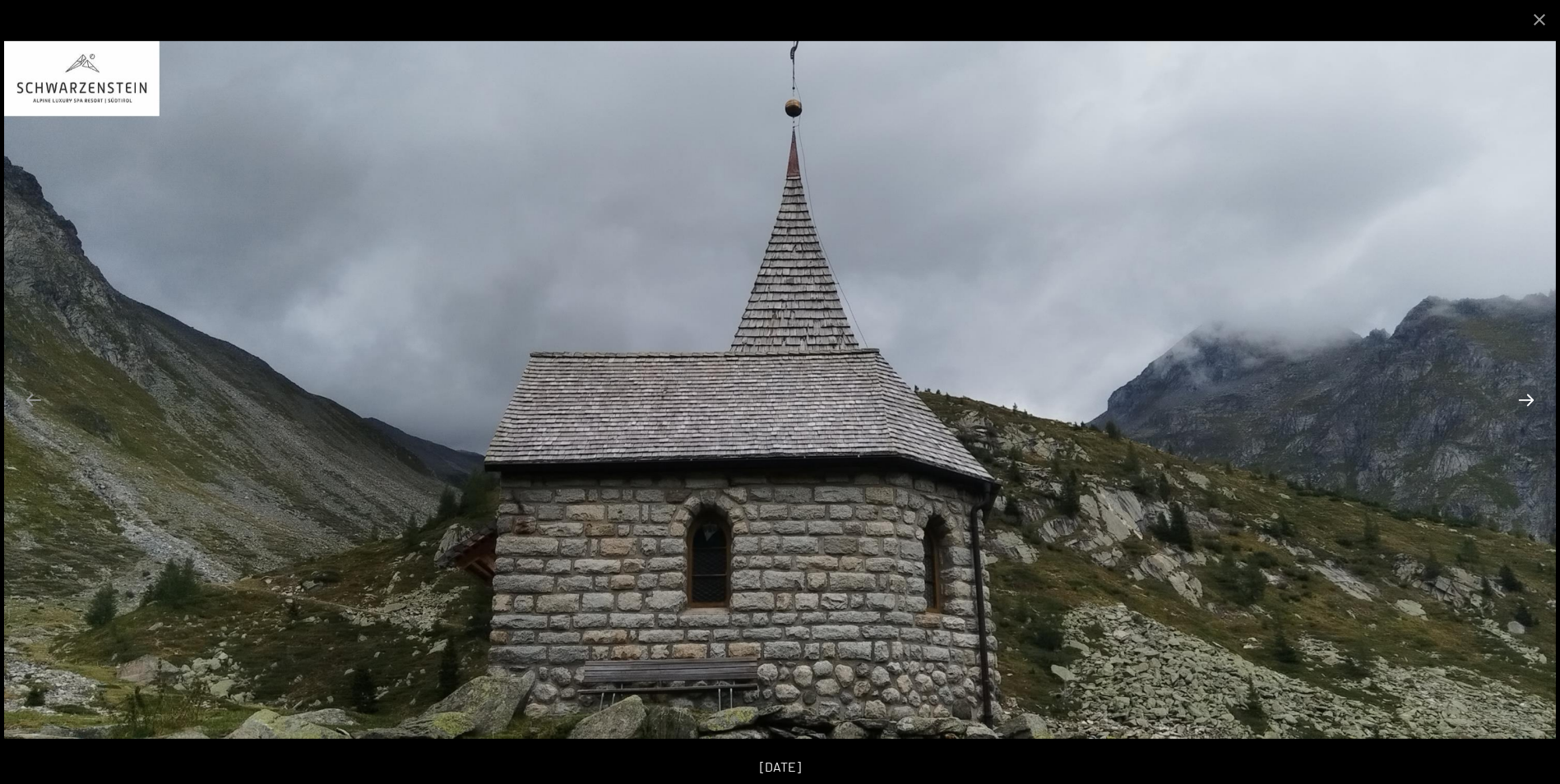
click at [1527, 410] on button "Next slide" at bounding box center [1526, 399] width 34 height 32
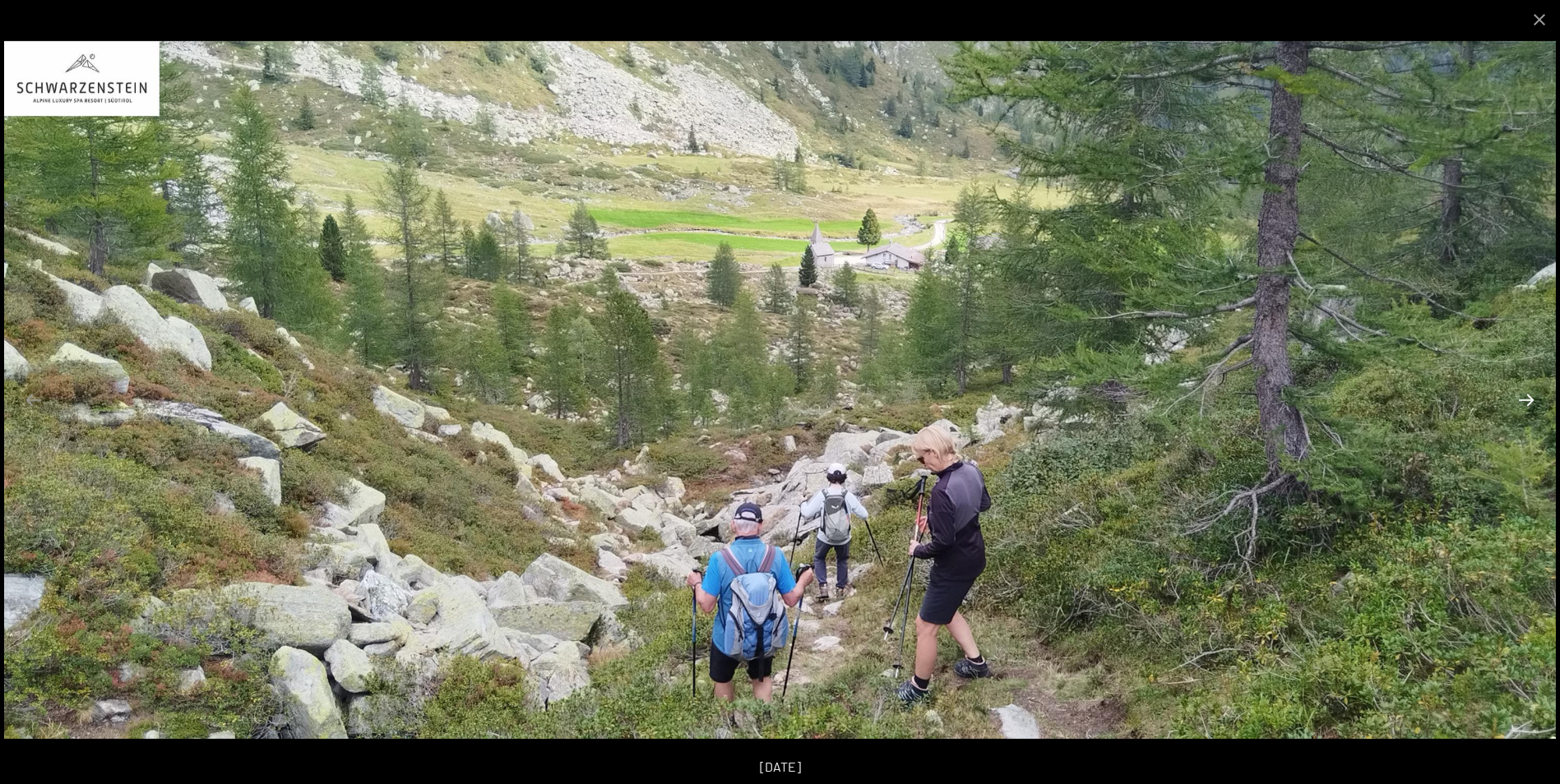
click at [1527, 410] on button "Next slide" at bounding box center [1526, 399] width 34 height 32
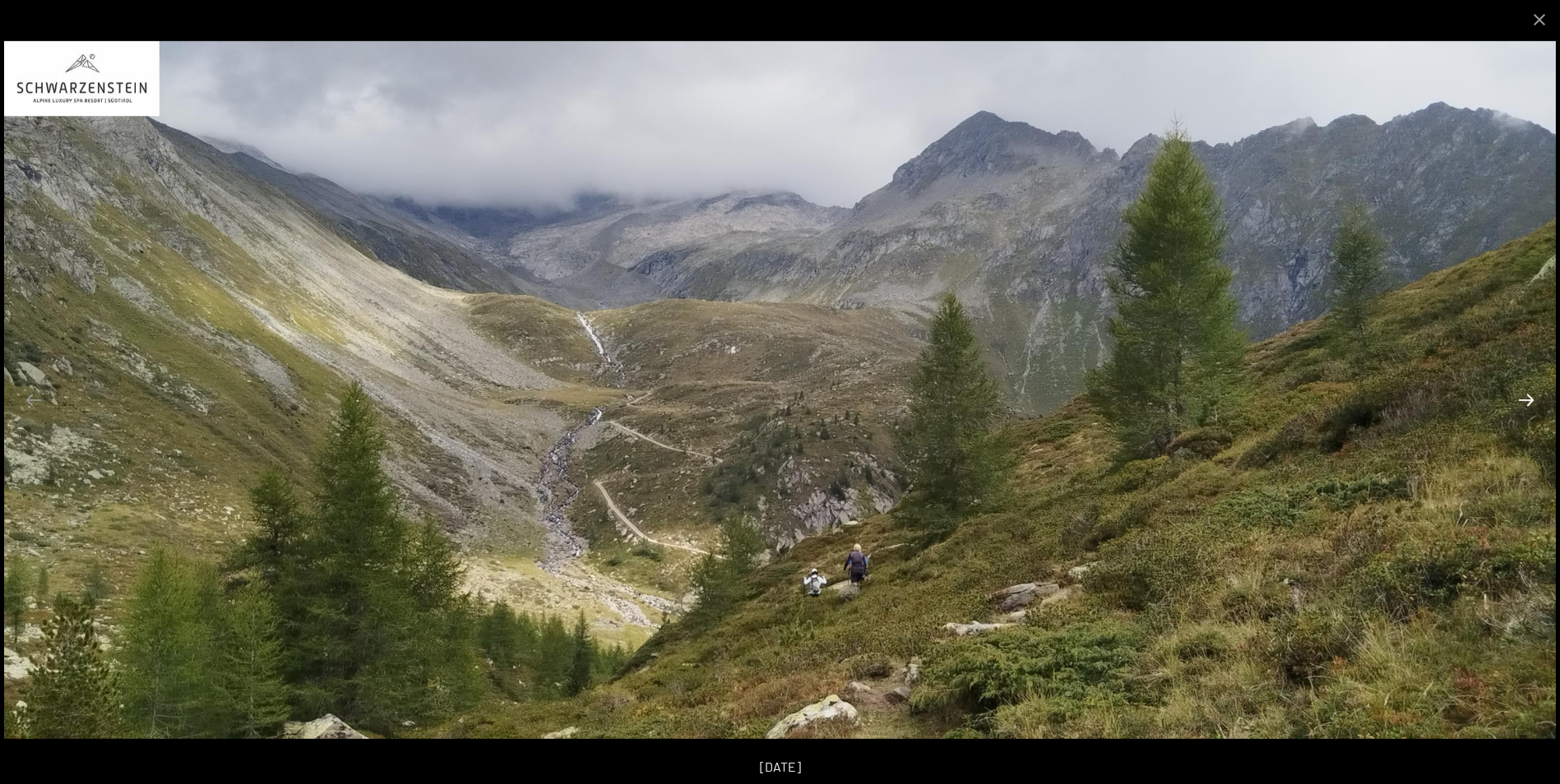
click at [1527, 410] on button "Next slide" at bounding box center [1526, 399] width 34 height 32
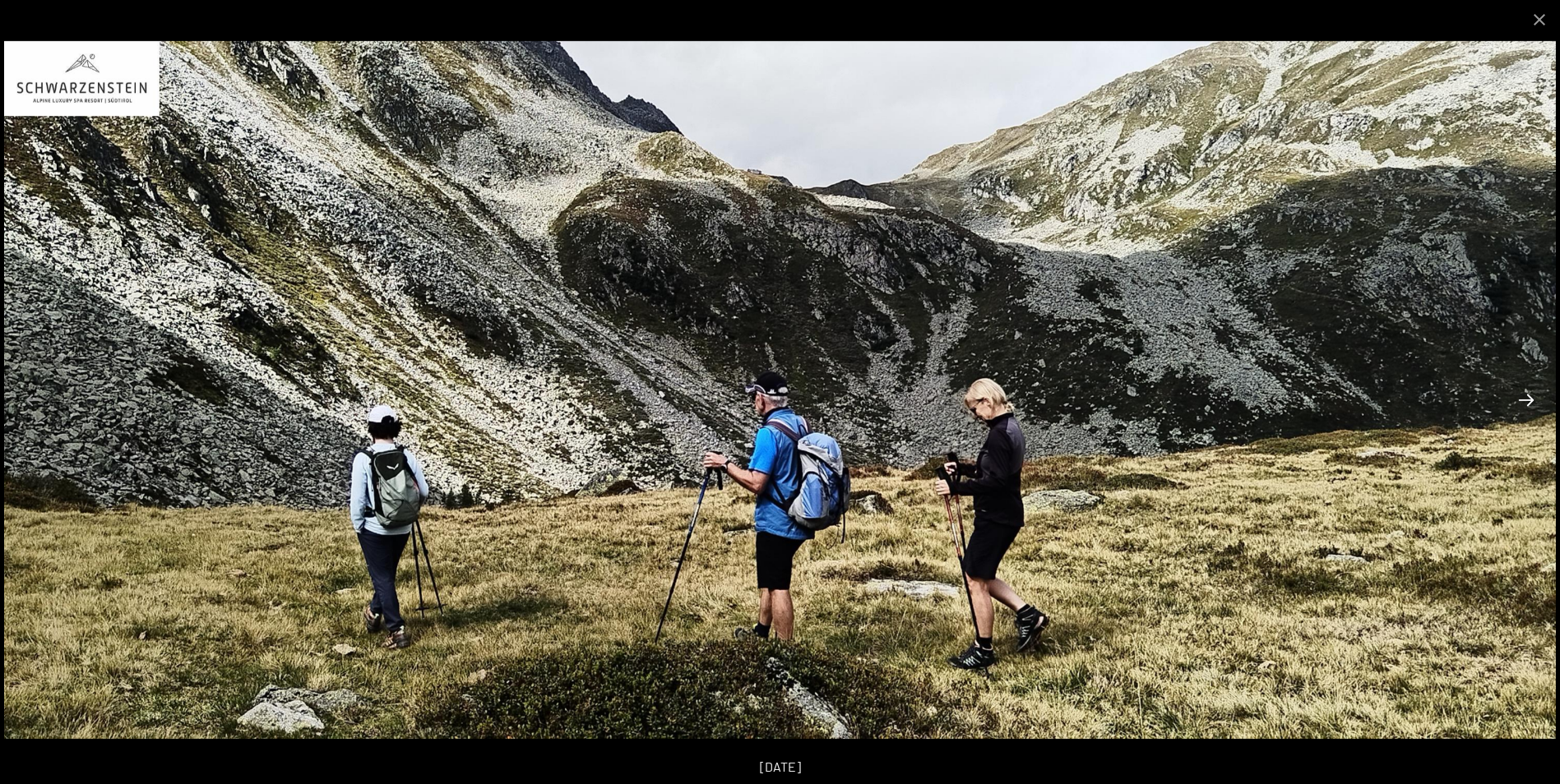
click at [1527, 410] on button "Next slide" at bounding box center [1526, 399] width 34 height 32
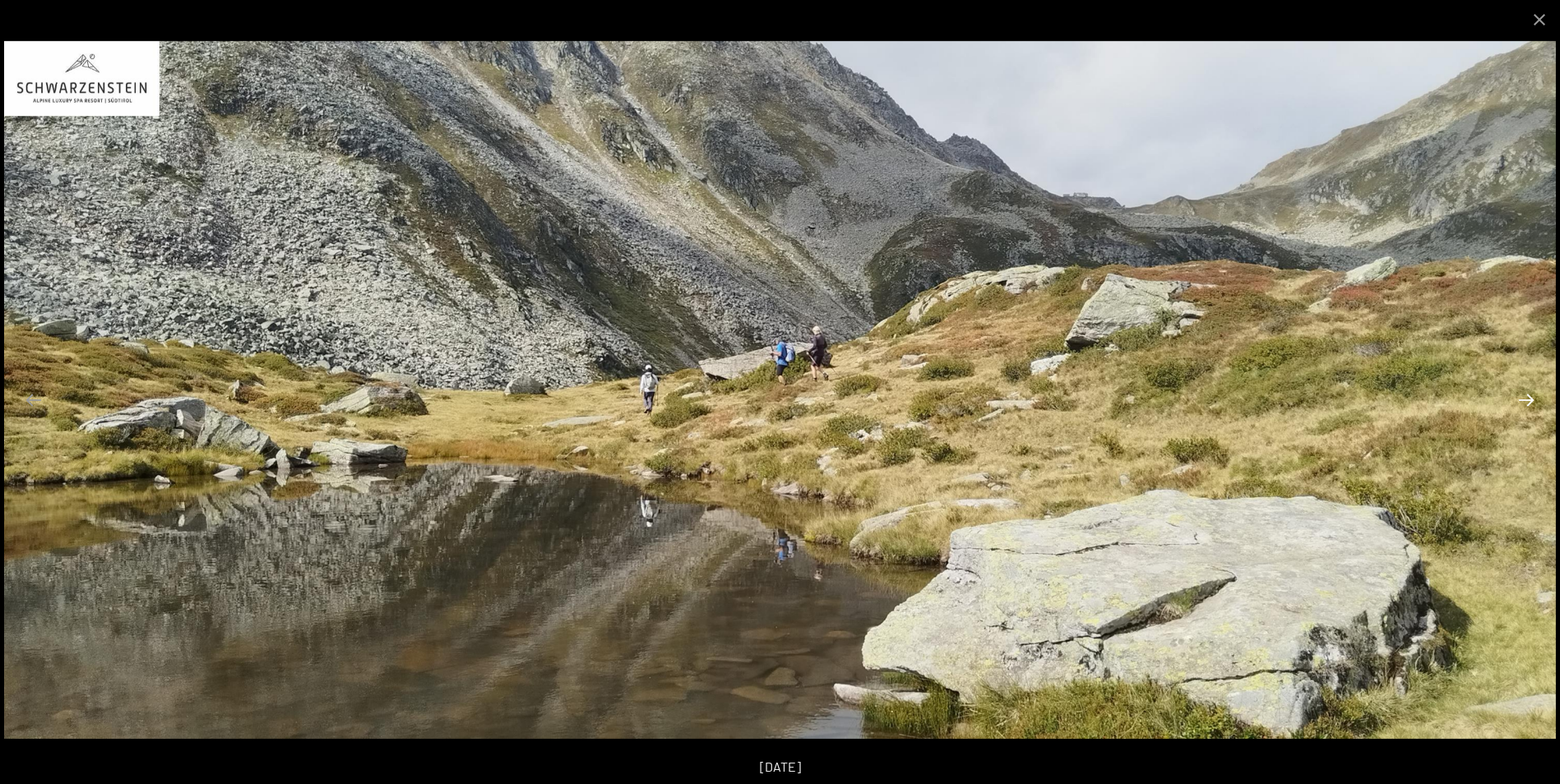
click at [1527, 410] on button "Next slide" at bounding box center [1526, 399] width 34 height 32
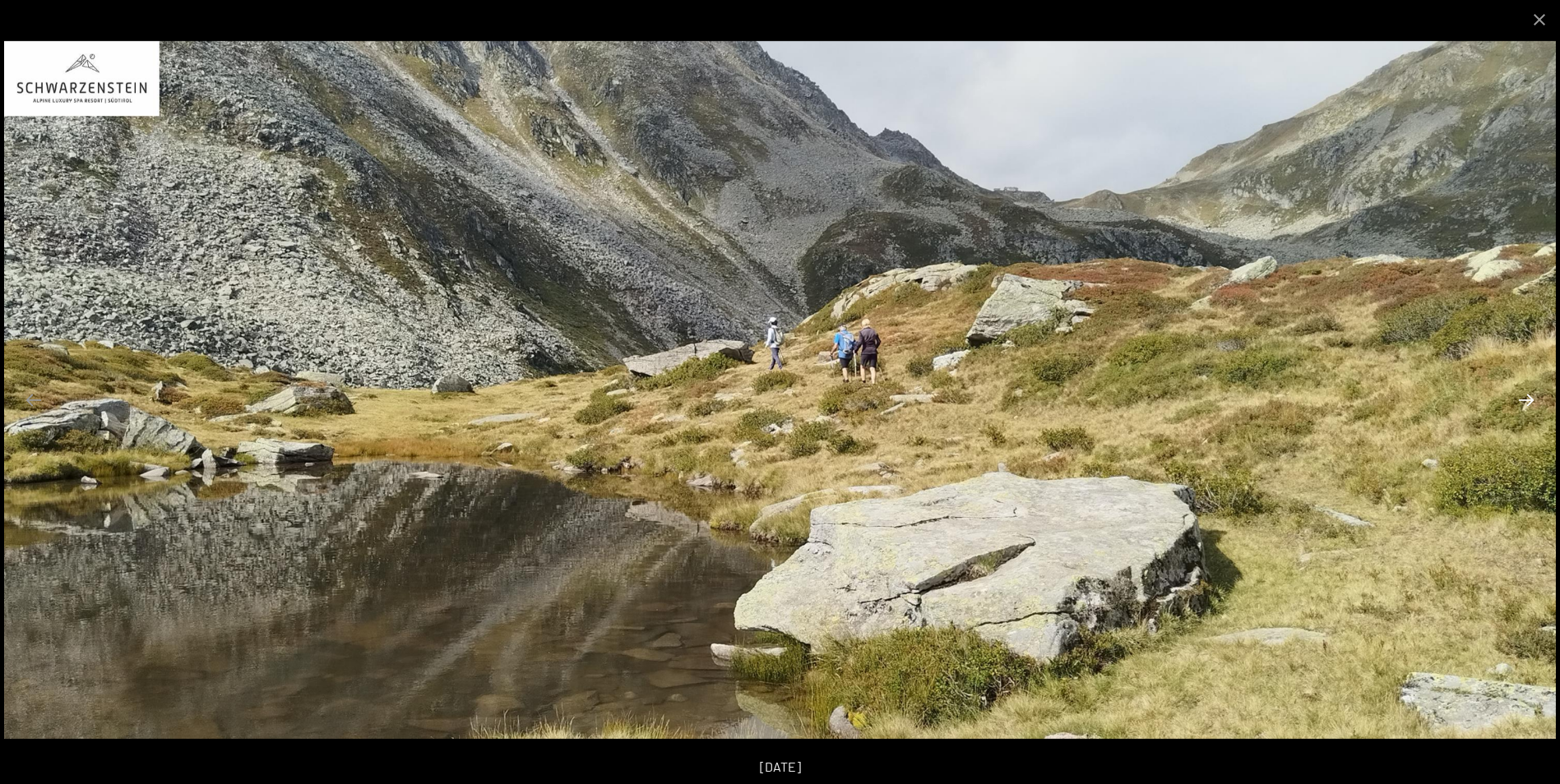
click at [1527, 410] on button "Next slide" at bounding box center [1526, 399] width 34 height 32
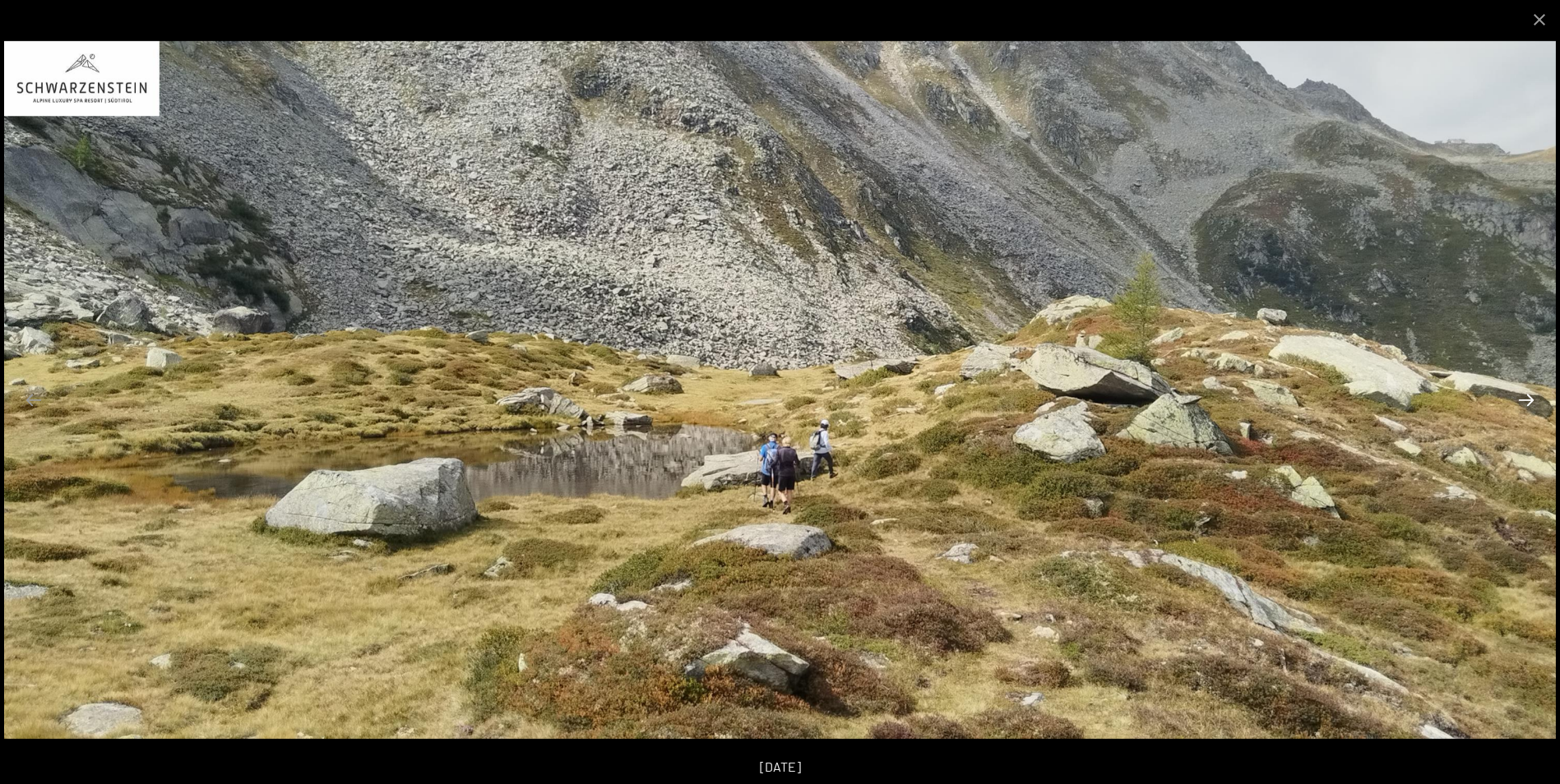
click at [1527, 410] on button "Next slide" at bounding box center [1526, 399] width 34 height 32
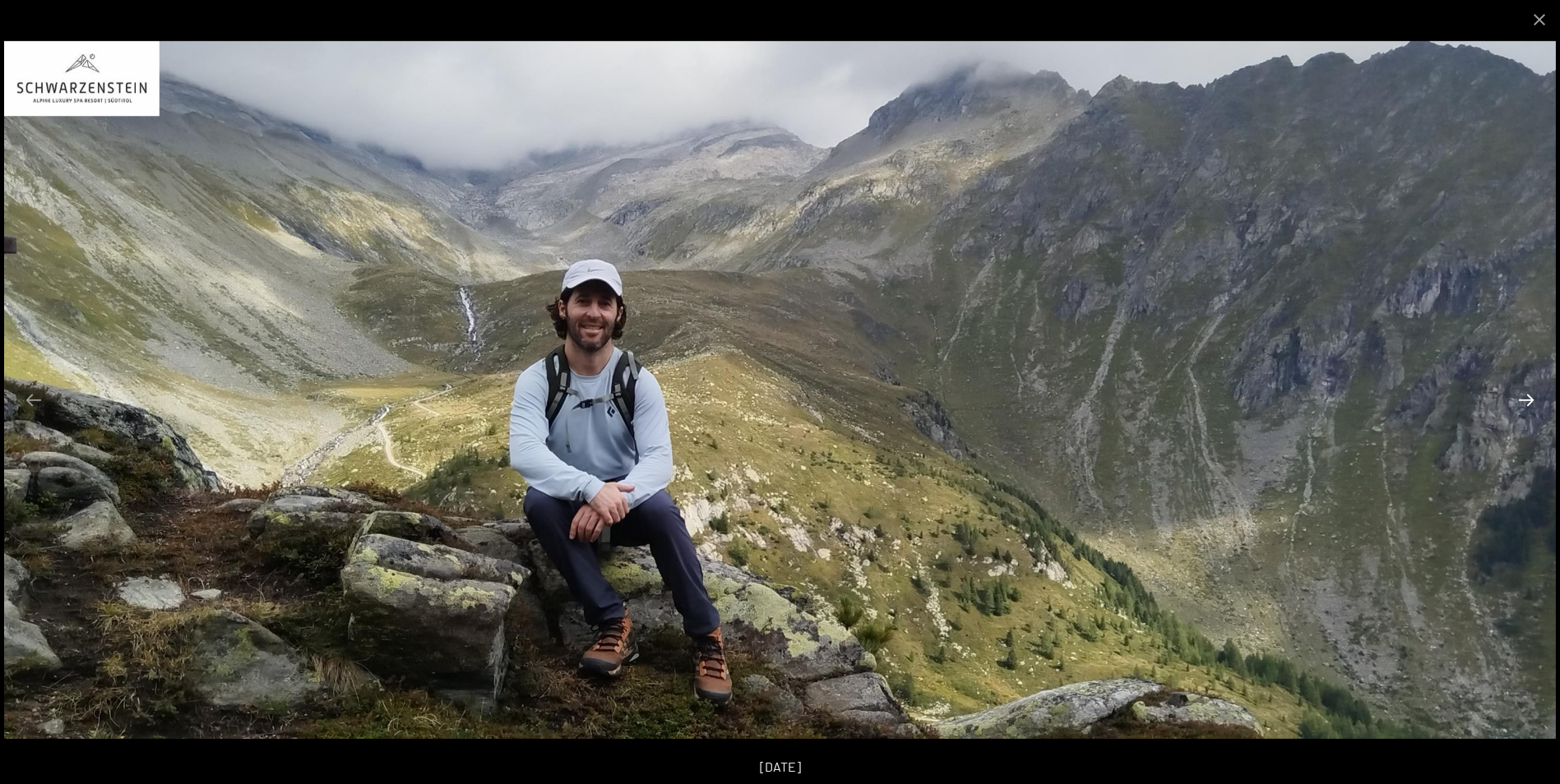
click at [1527, 410] on button "Next slide" at bounding box center [1526, 399] width 34 height 32
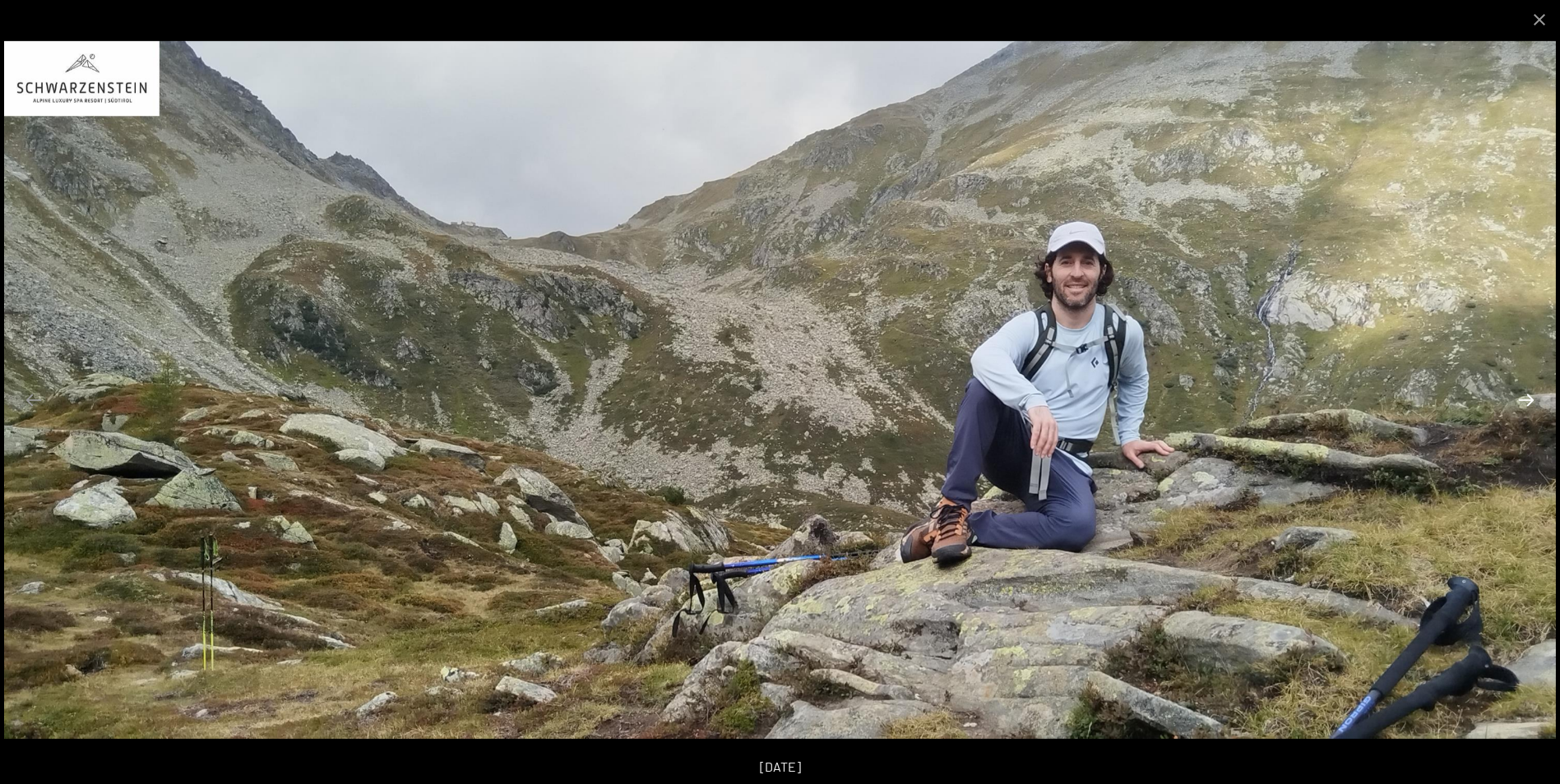
click at [1527, 410] on button "Next slide" at bounding box center [1526, 399] width 34 height 32
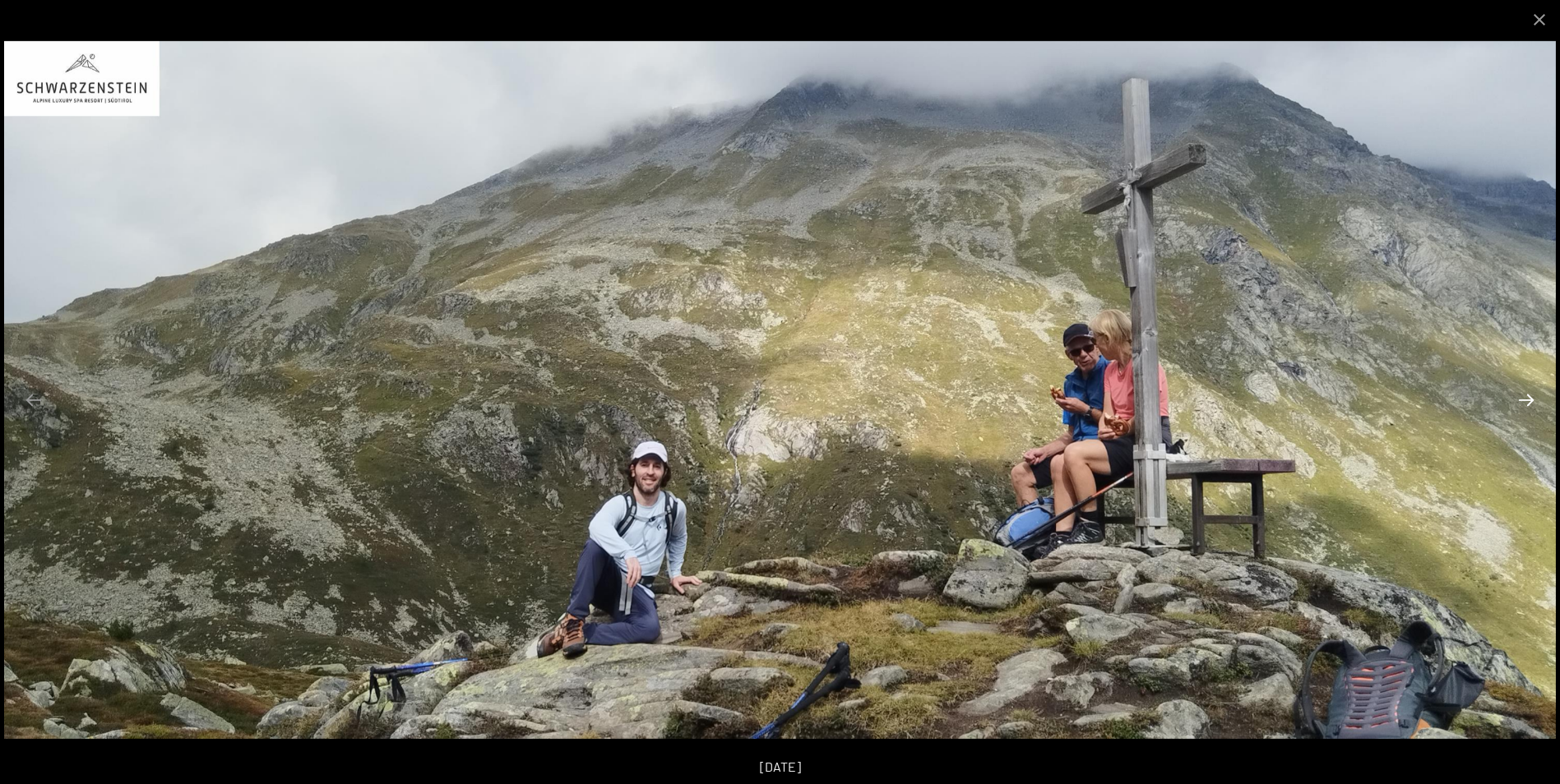
click at [1527, 410] on button "Next slide" at bounding box center [1526, 399] width 34 height 32
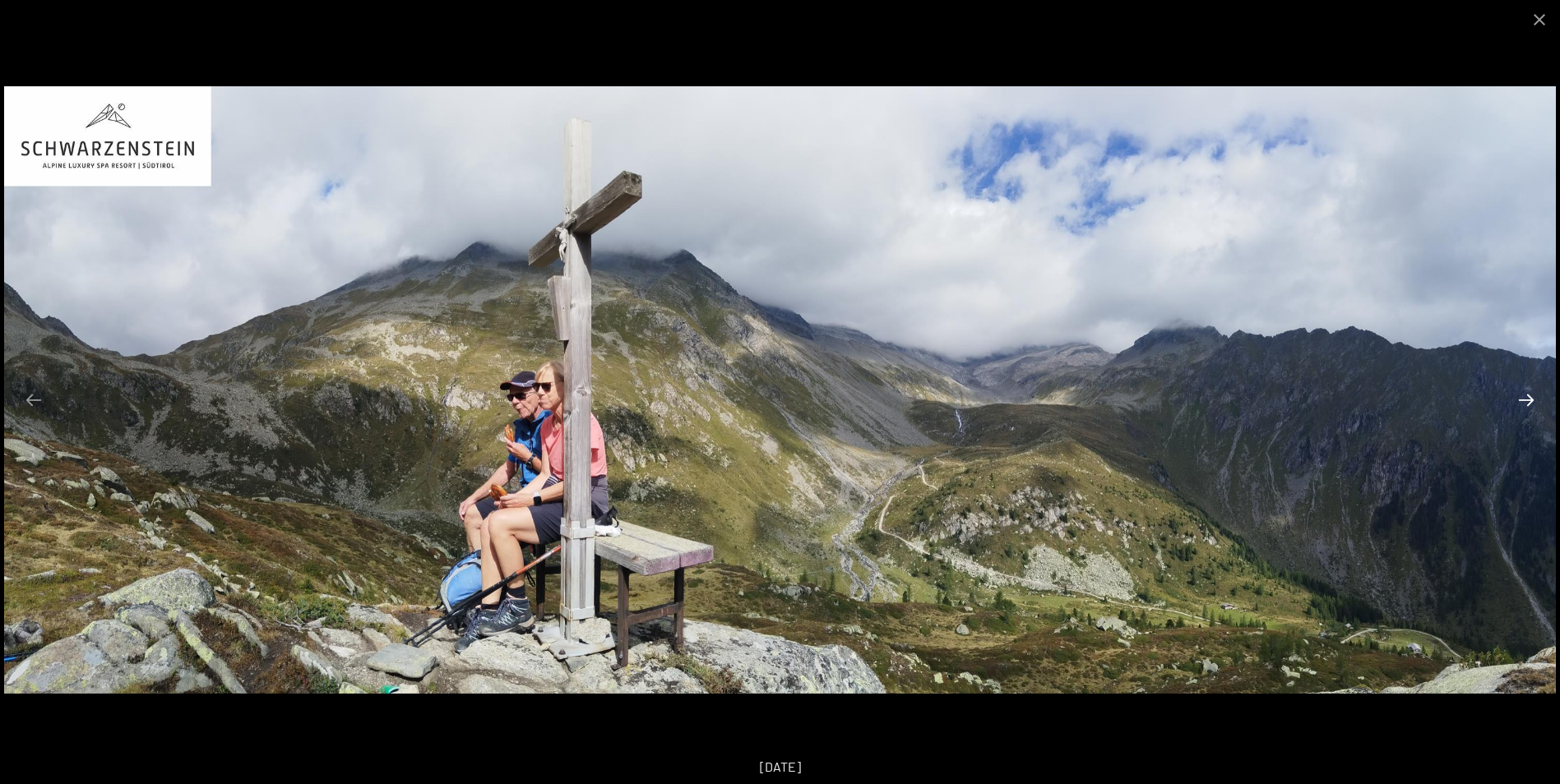
click at [1527, 410] on button "Next slide" at bounding box center [1526, 399] width 34 height 32
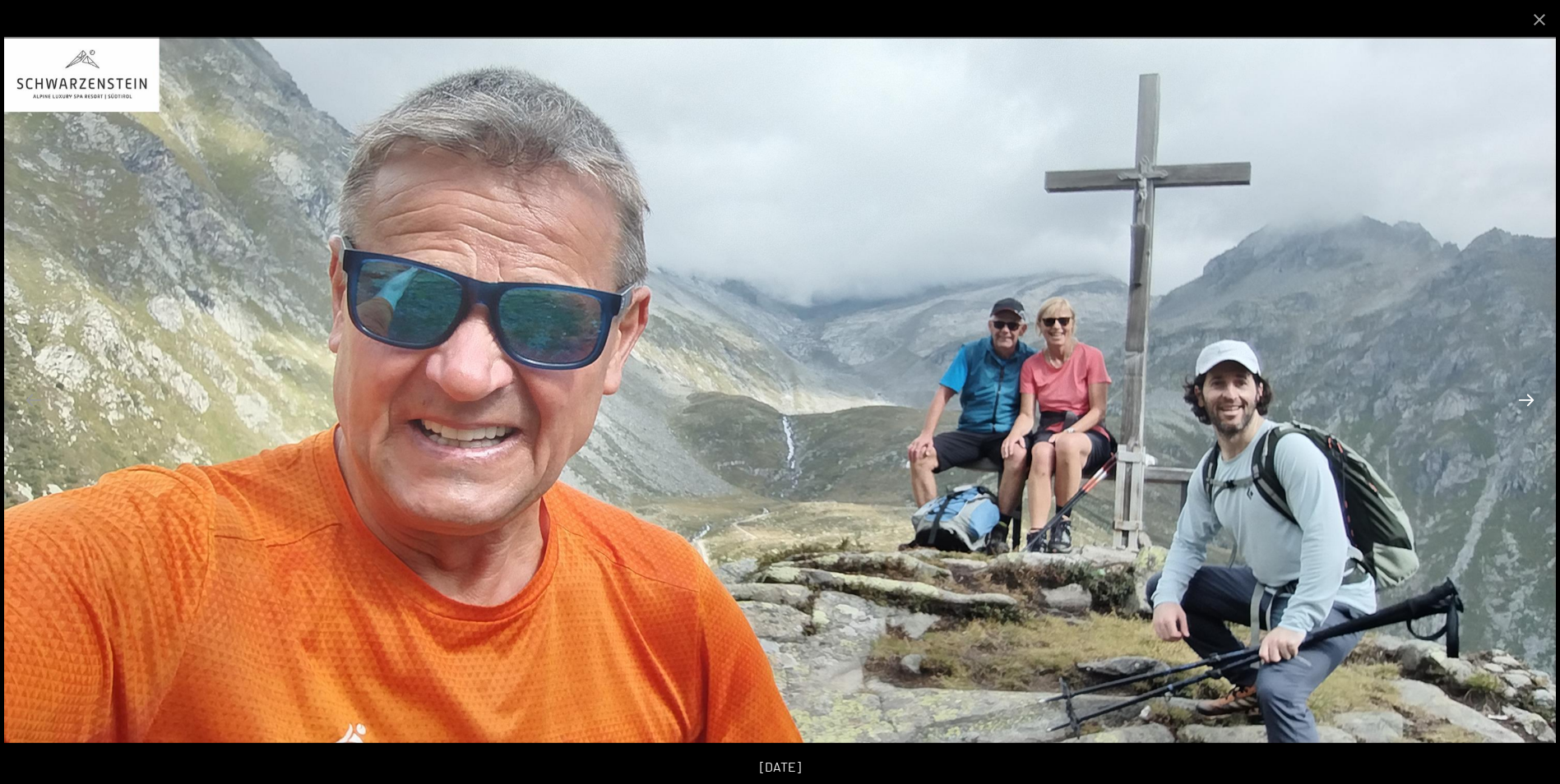
click at [1527, 410] on button "Next slide" at bounding box center [1526, 399] width 34 height 32
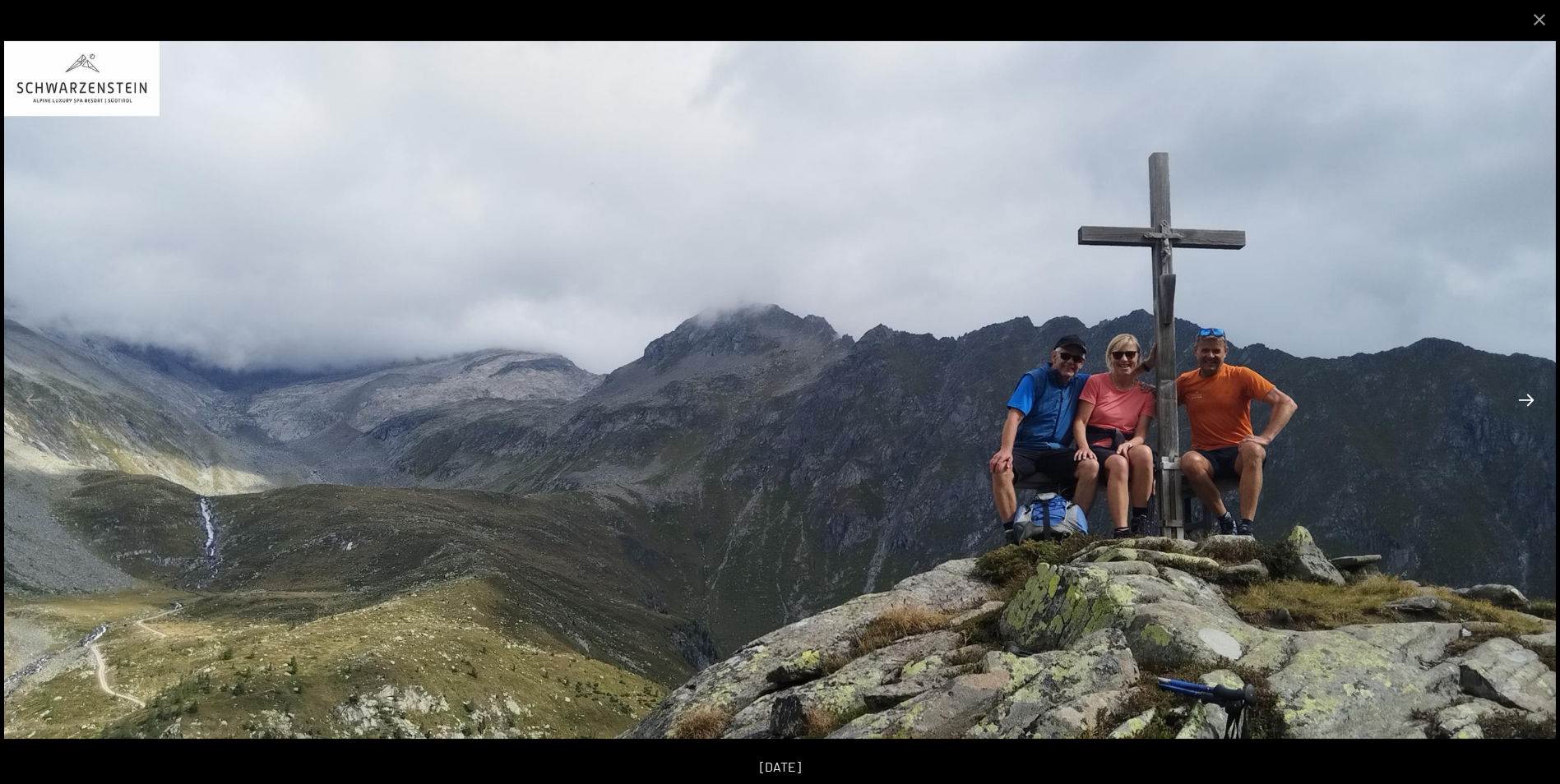
click at [1527, 410] on button "Next slide" at bounding box center [1526, 399] width 34 height 32
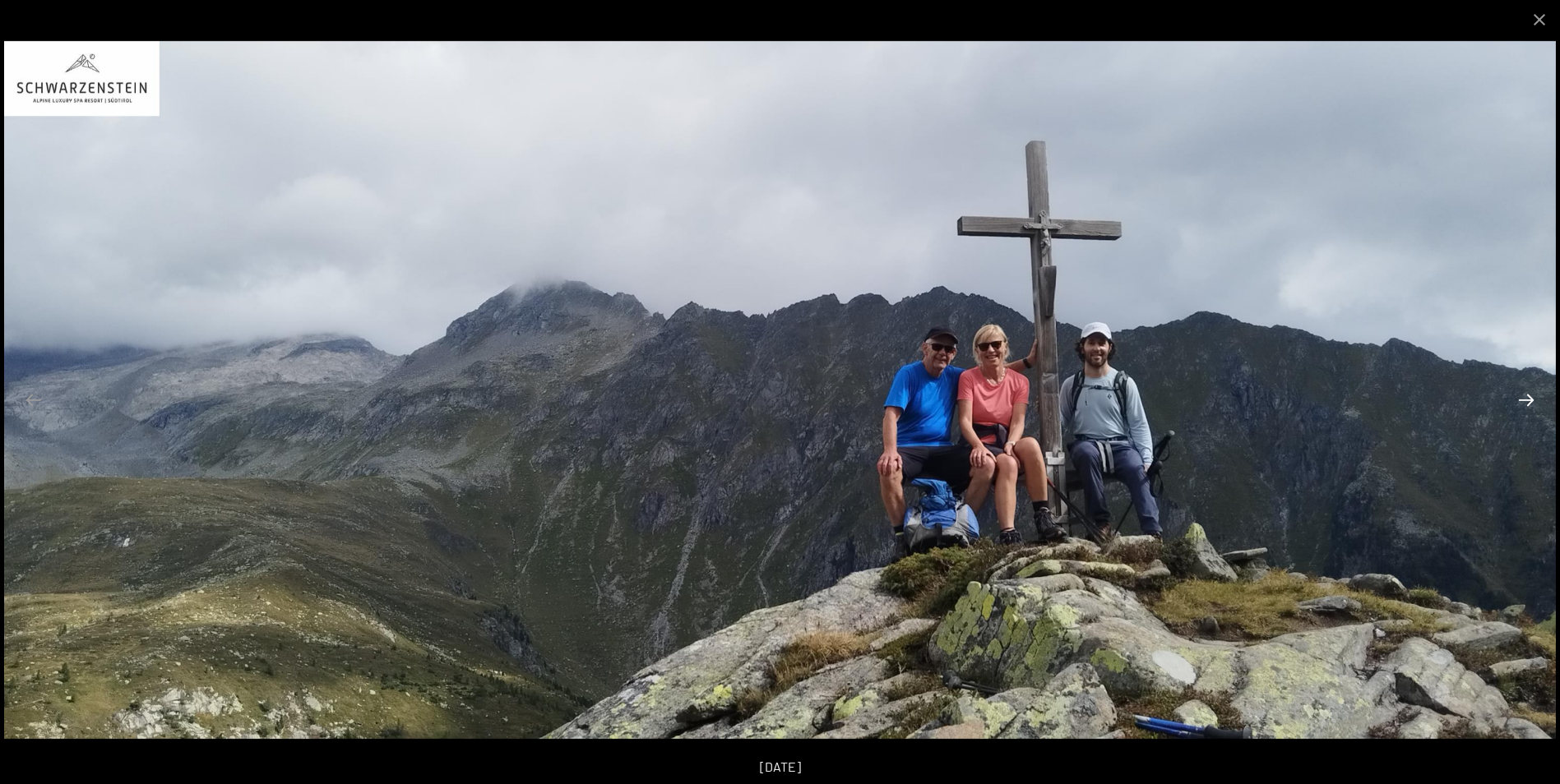
click at [1527, 410] on button "Next slide" at bounding box center [1526, 399] width 34 height 32
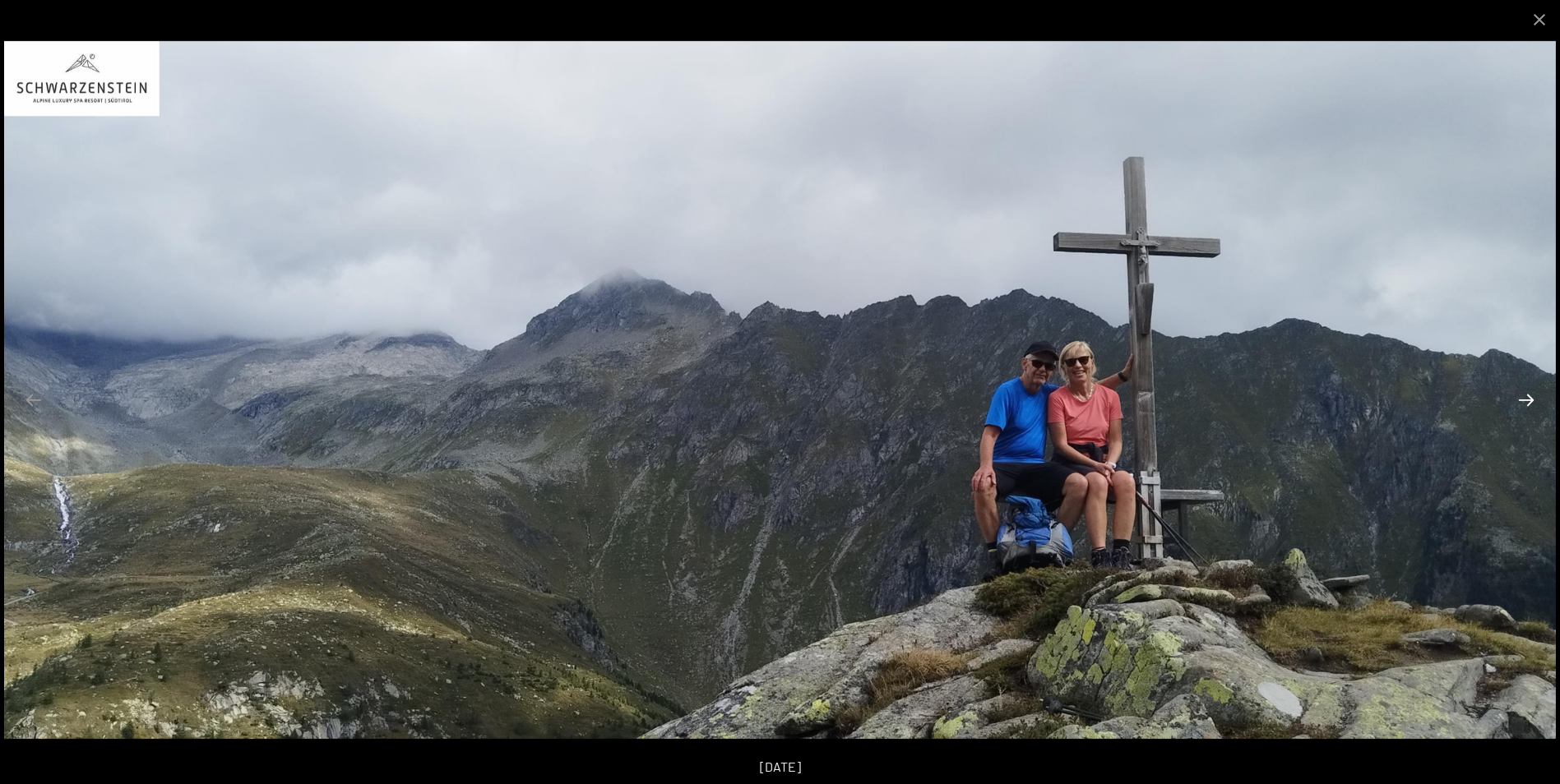
click at [1527, 410] on button "Next slide" at bounding box center [1526, 399] width 34 height 32
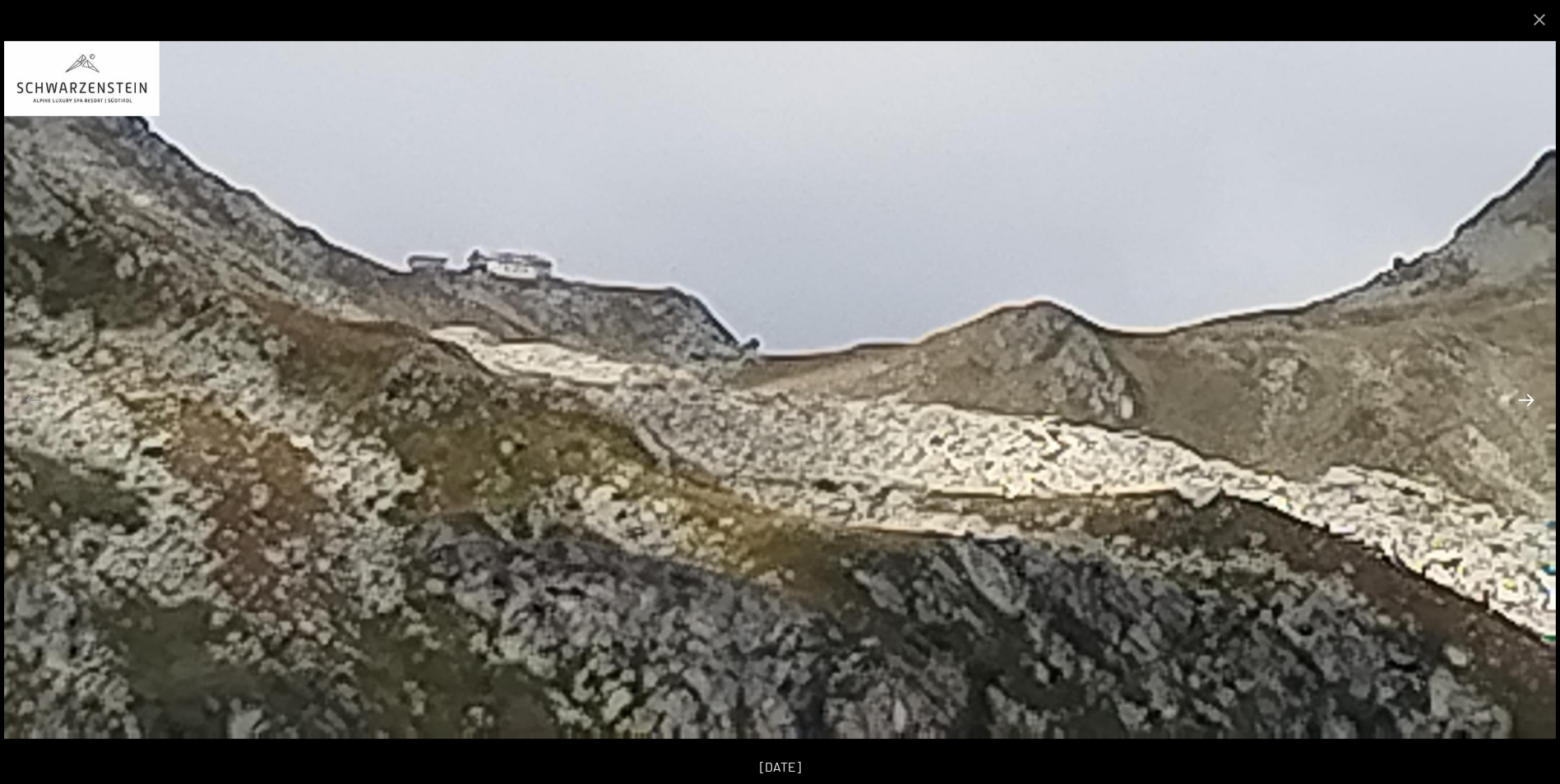
click at [1527, 410] on button "Next slide" at bounding box center [1526, 399] width 34 height 32
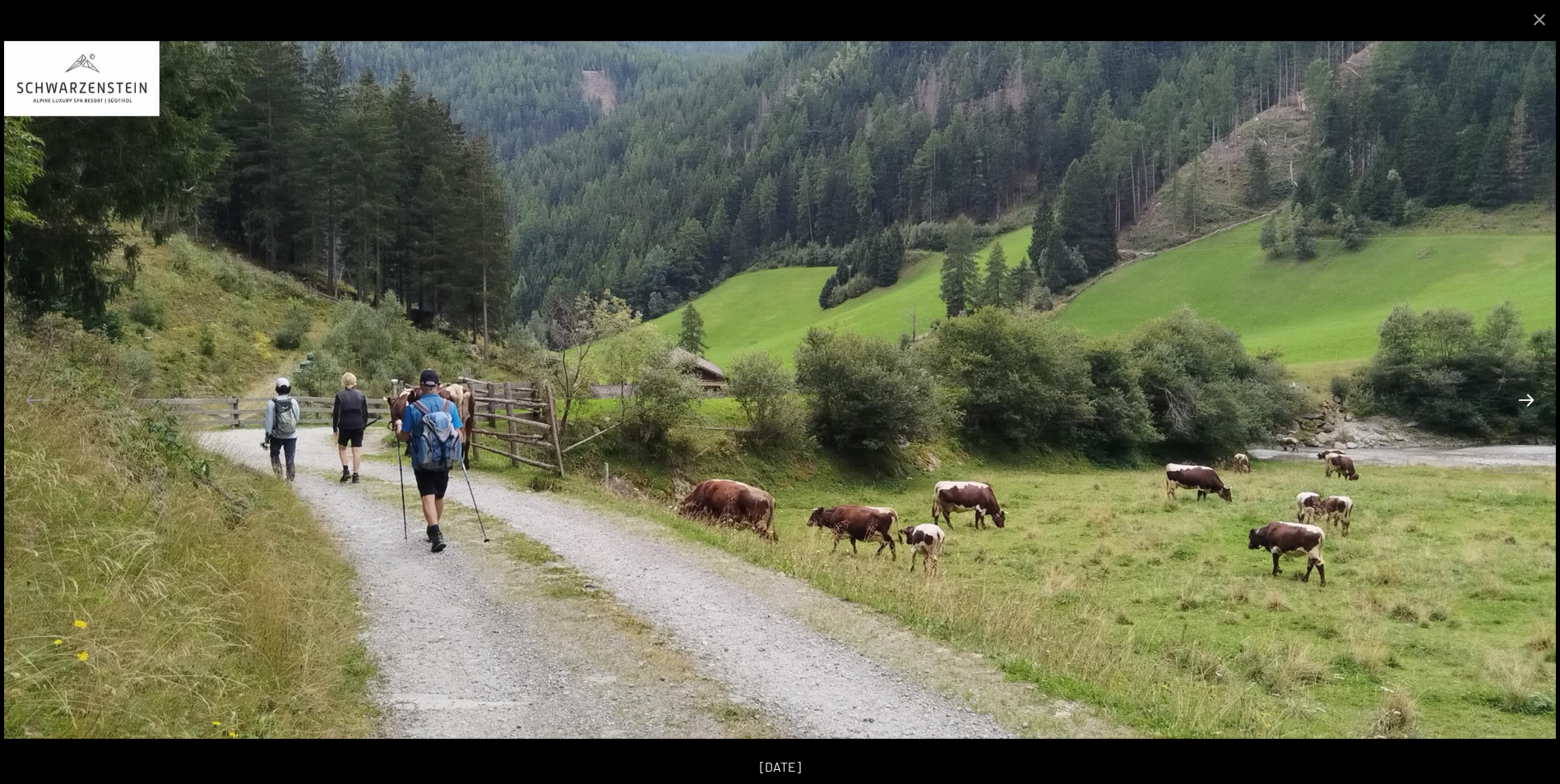
click at [1527, 410] on button "Next slide" at bounding box center [1526, 399] width 34 height 32
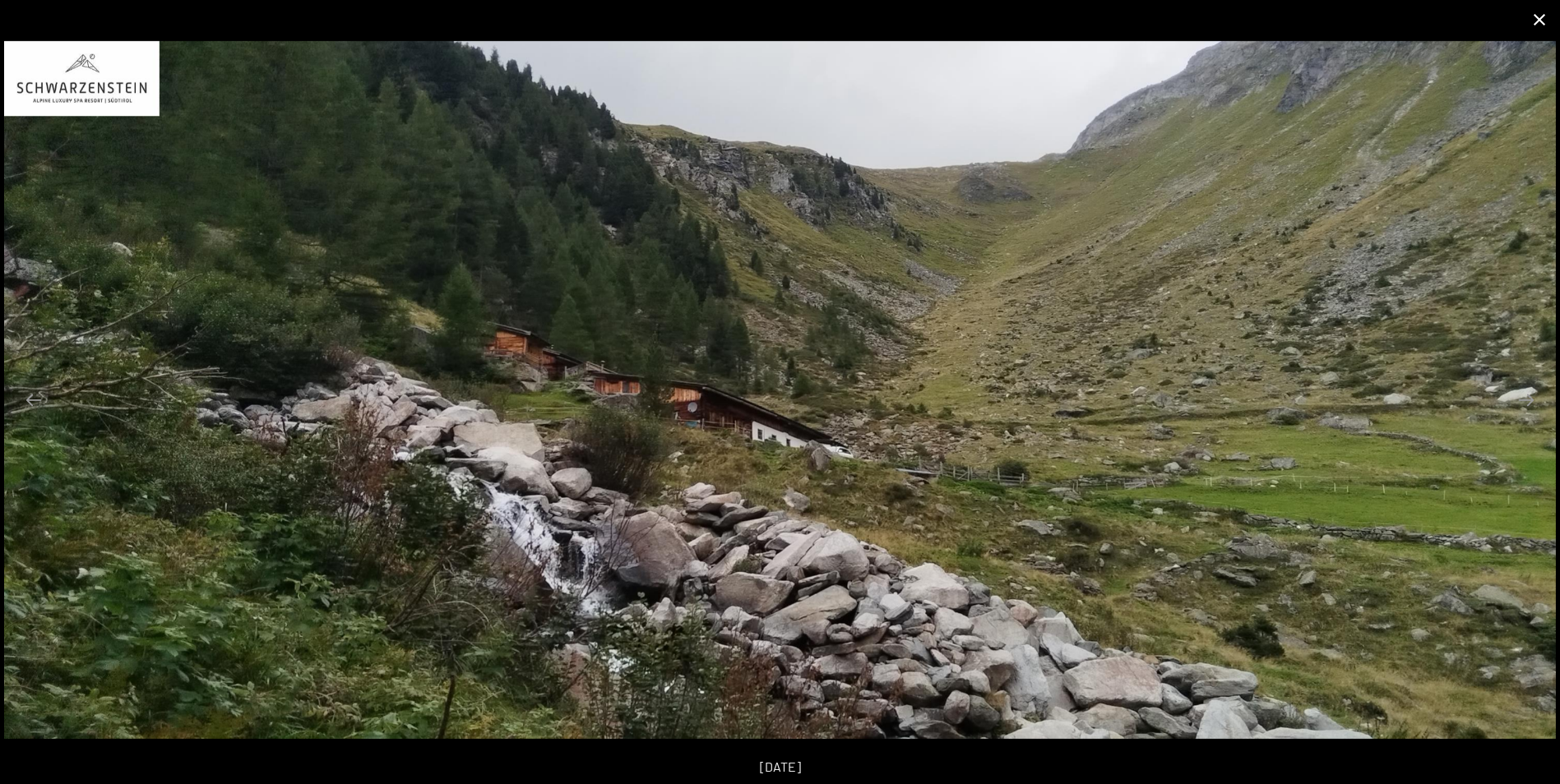
click at [1536, 12] on button "Close gallery" at bounding box center [1539, 19] width 41 height 38
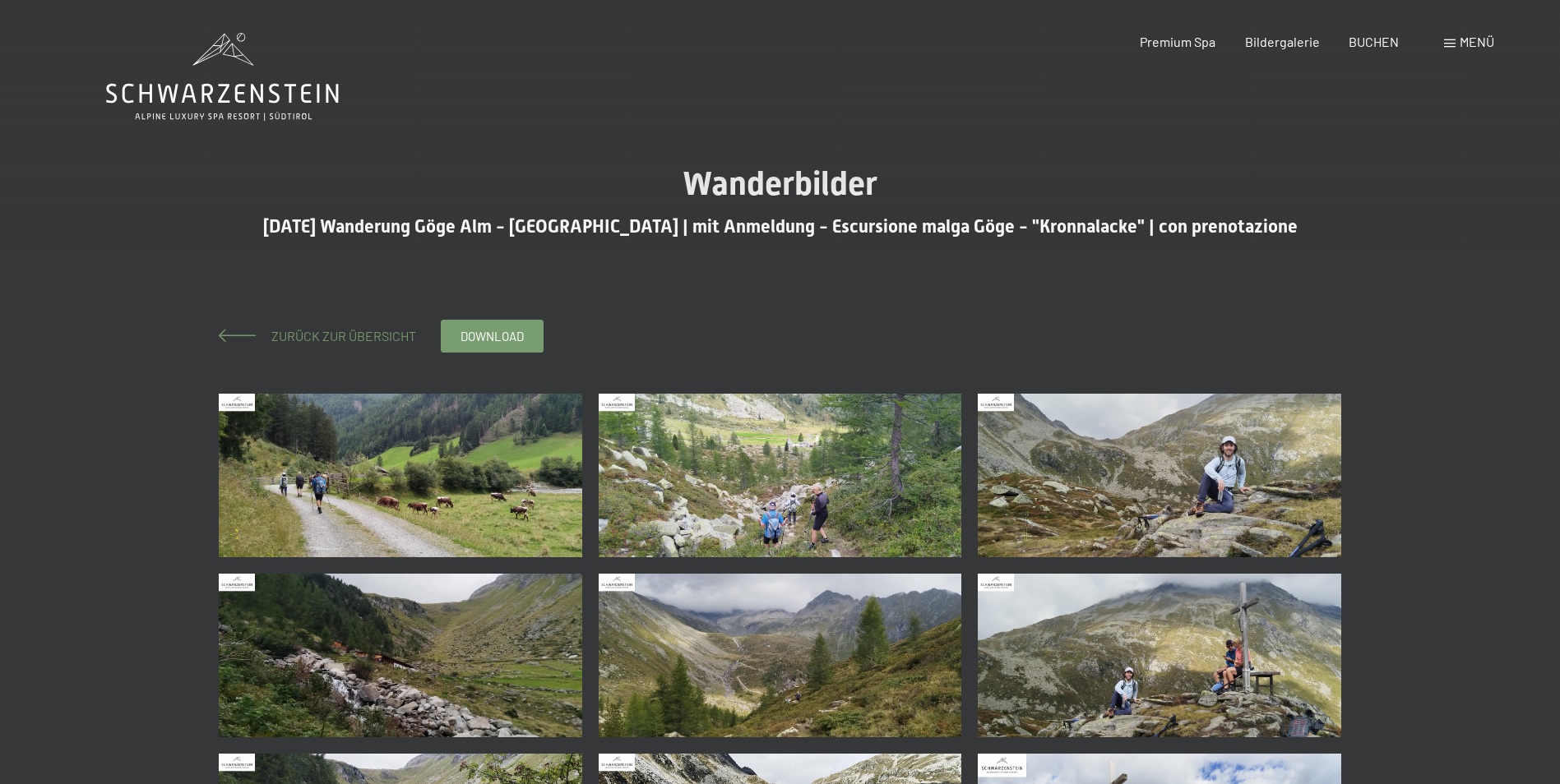
click at [285, 328] on span "Zurück zur Übersicht" at bounding box center [337, 336] width 158 height 16
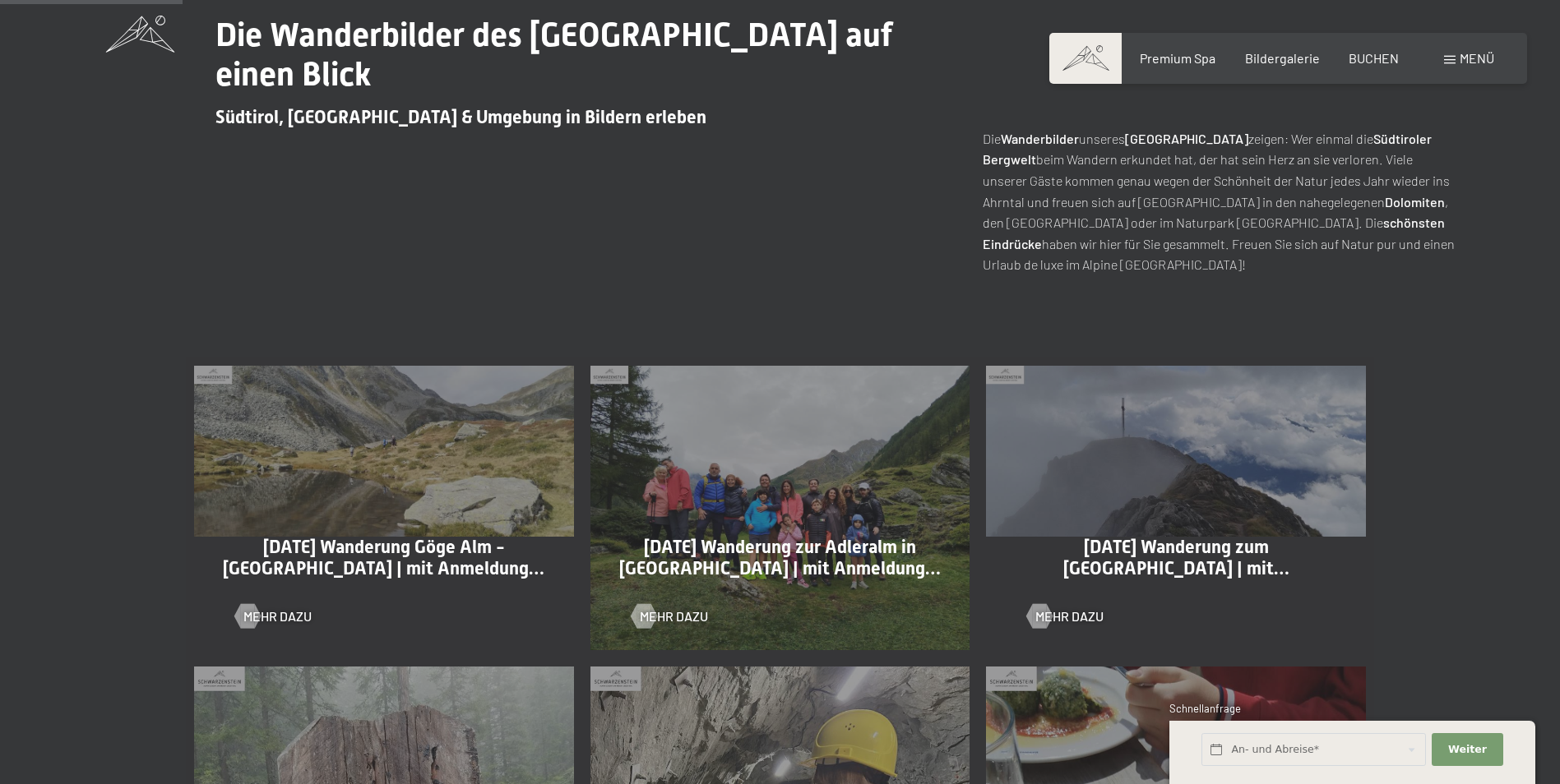
scroll to position [658, 0]
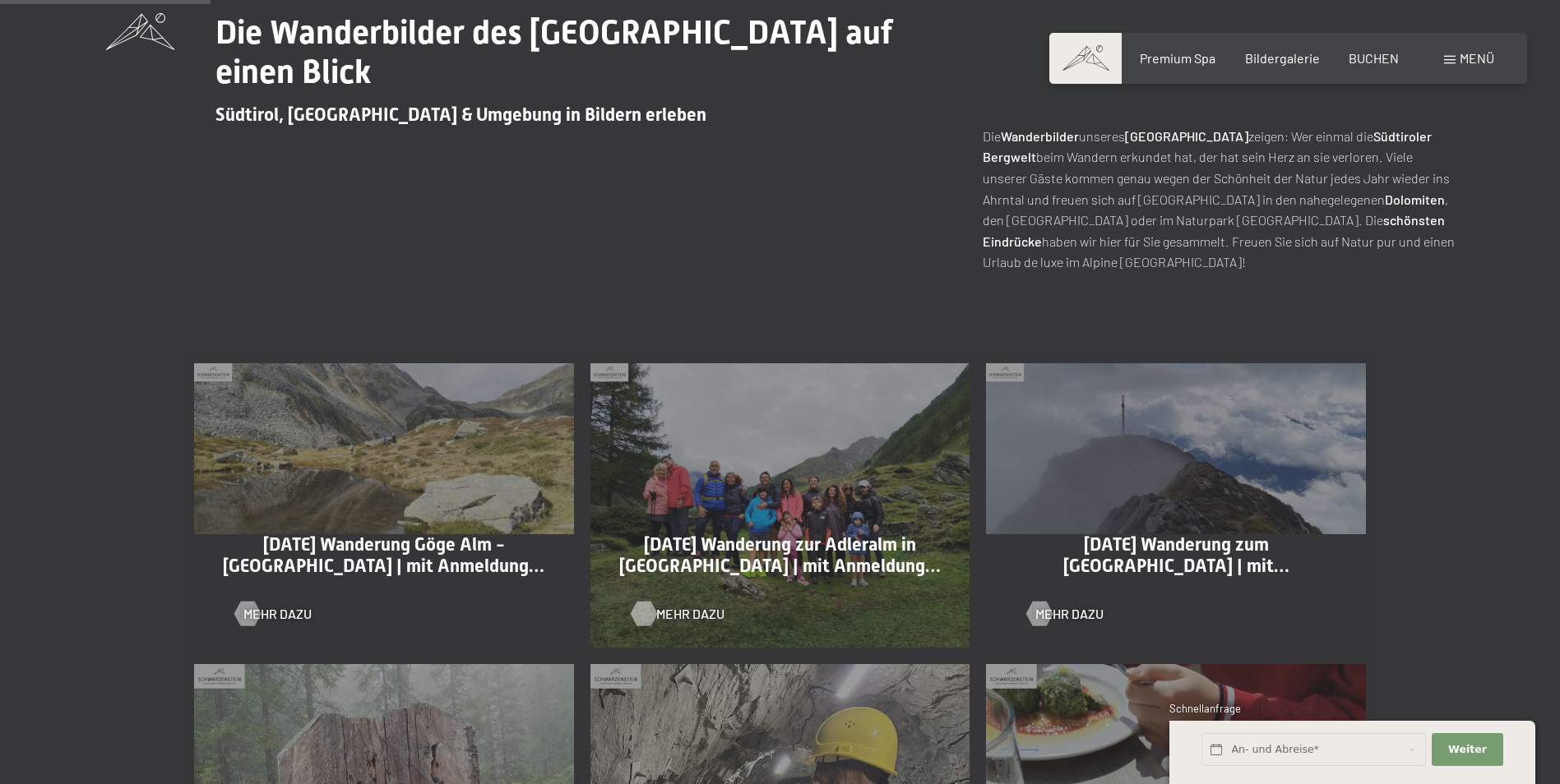
click at [701, 612] on span "Mehr dazu" at bounding box center [690, 614] width 69 height 18
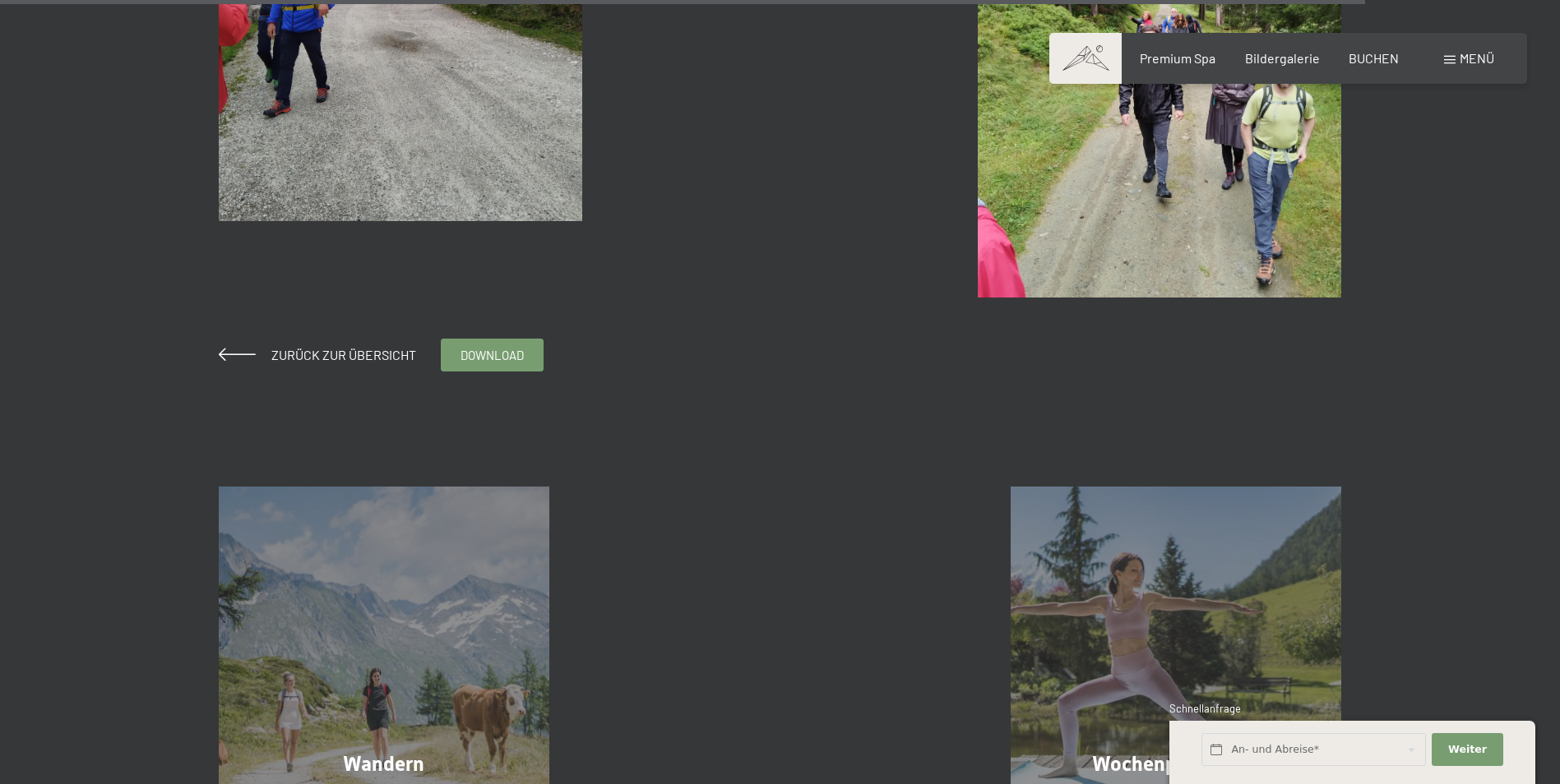
scroll to position [3780, 0]
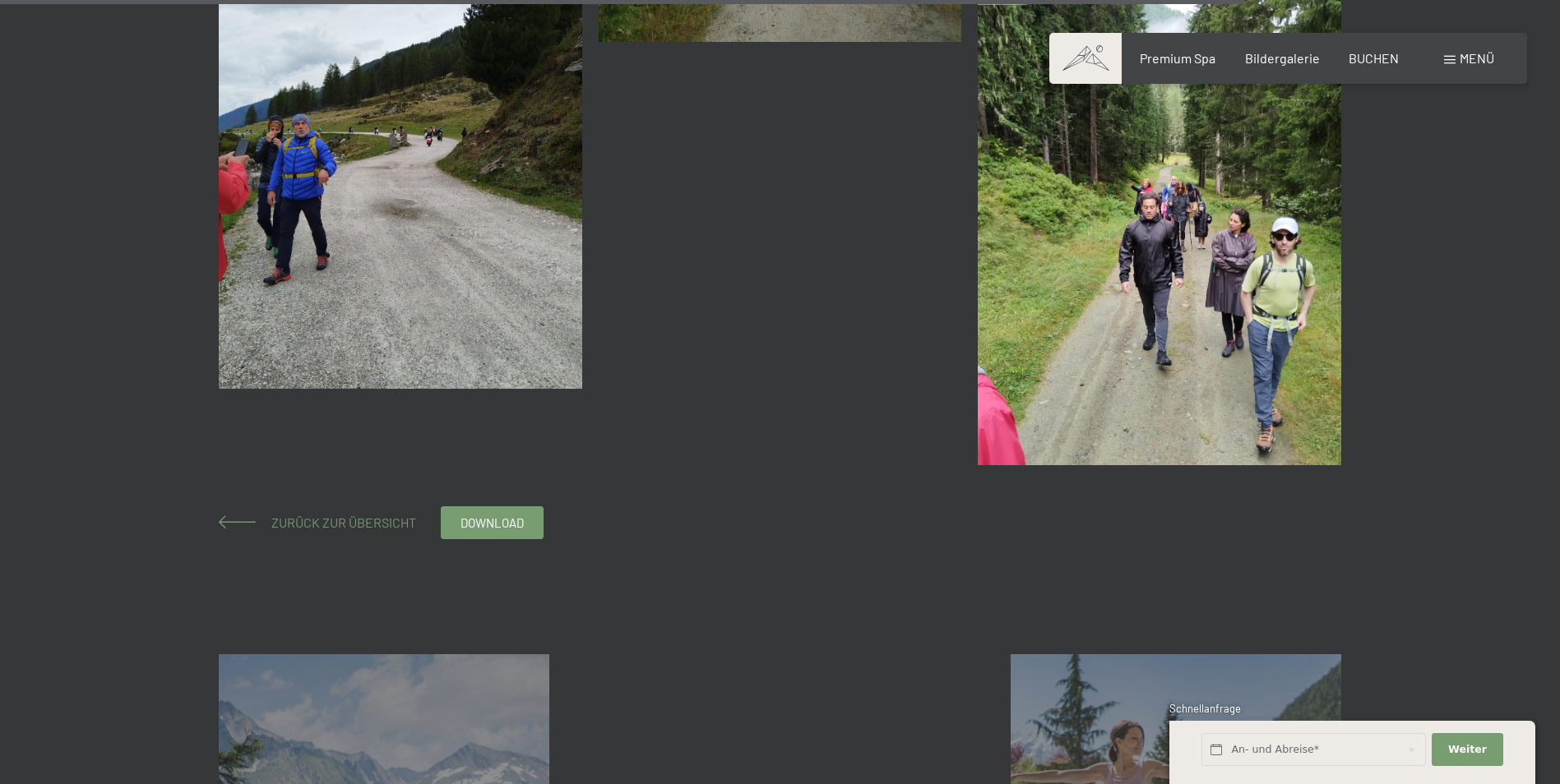
click at [258, 517] on link "Zurück zur Übersicht" at bounding box center [316, 523] width 197 height 16
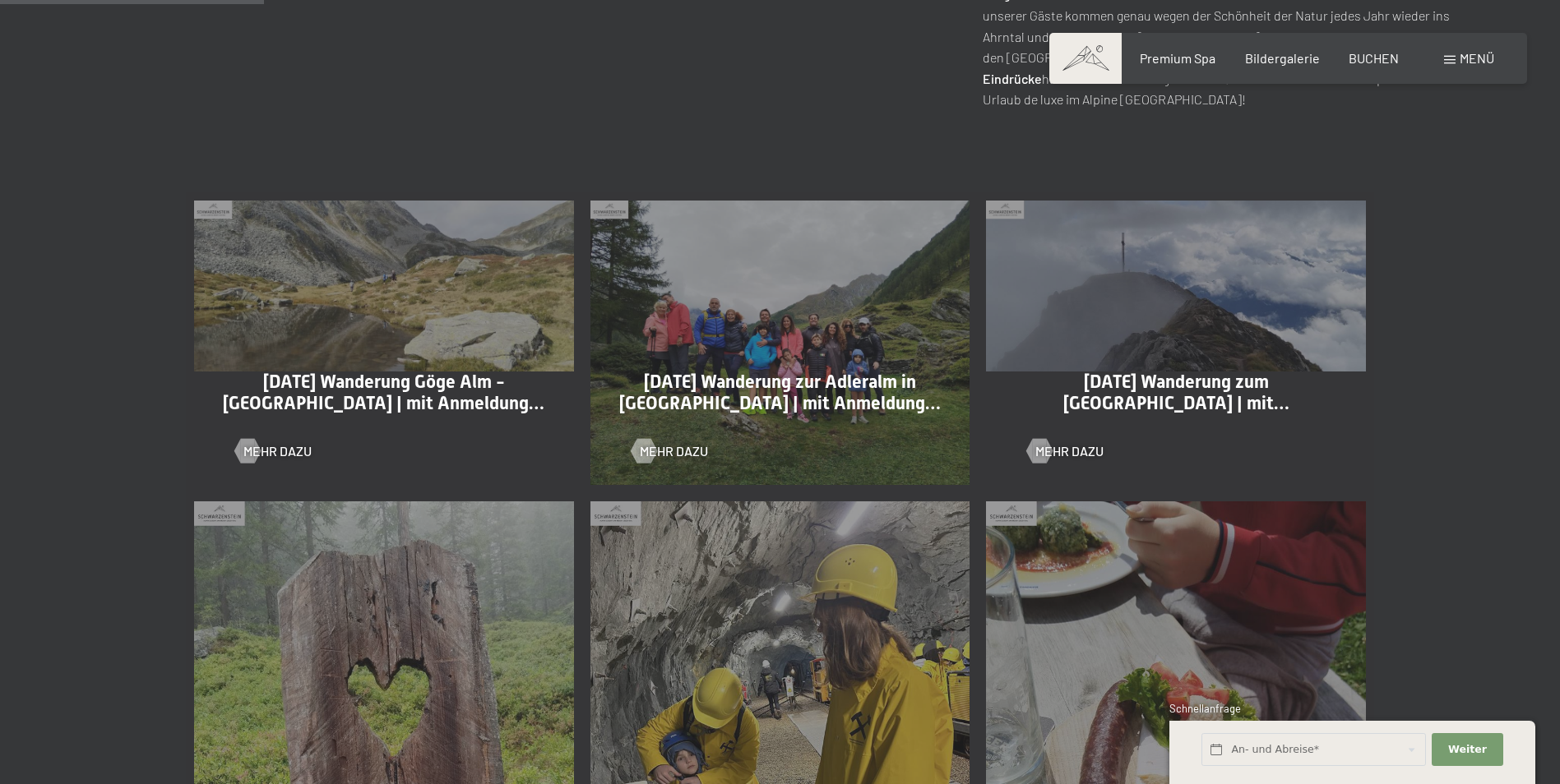
scroll to position [822, 0]
click at [1069, 451] on span "Mehr dazu" at bounding box center [1086, 449] width 69 height 18
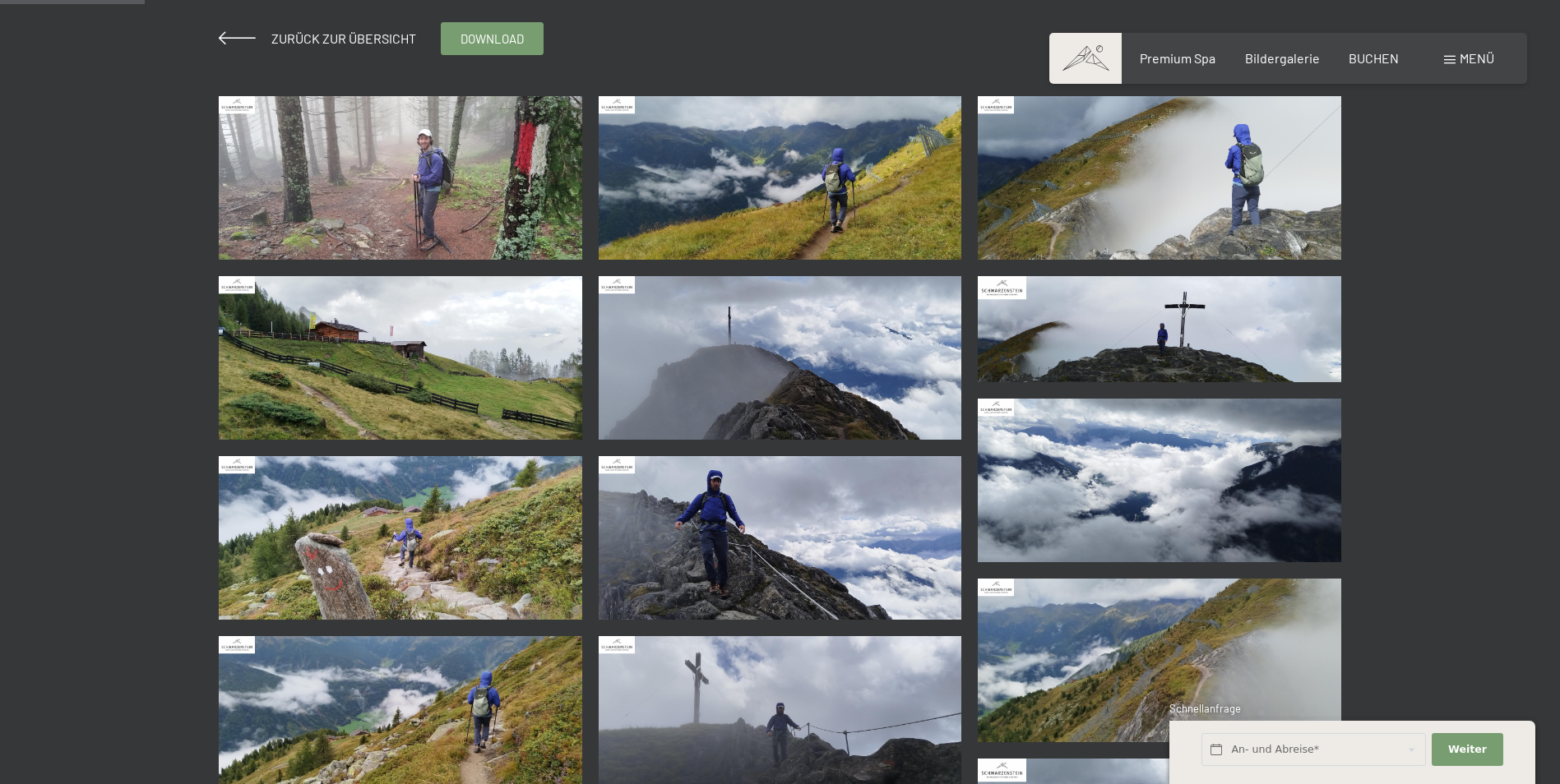
scroll to position [164, 0]
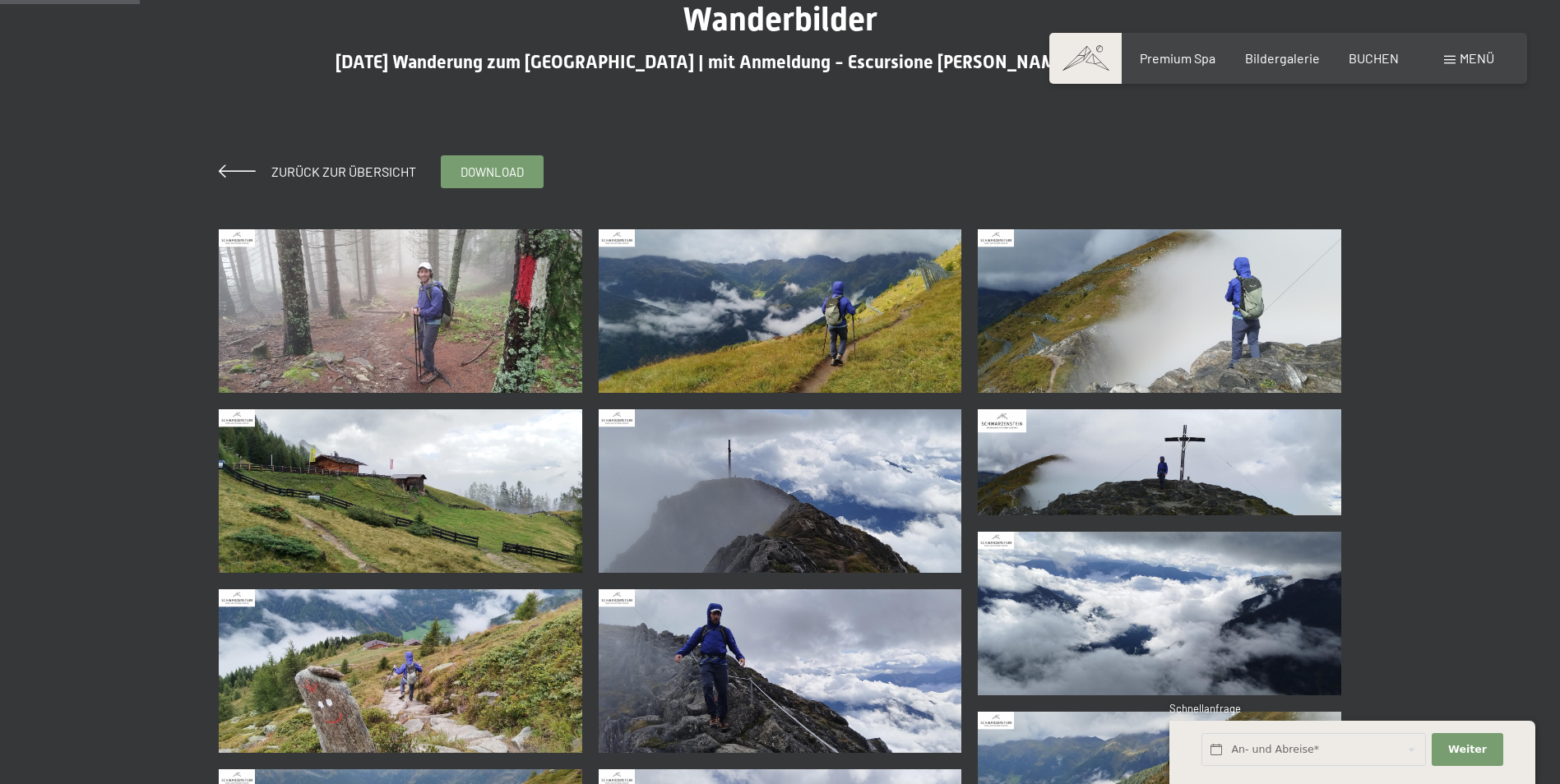
click at [425, 322] on img at bounding box center [400, 310] width 363 height 163
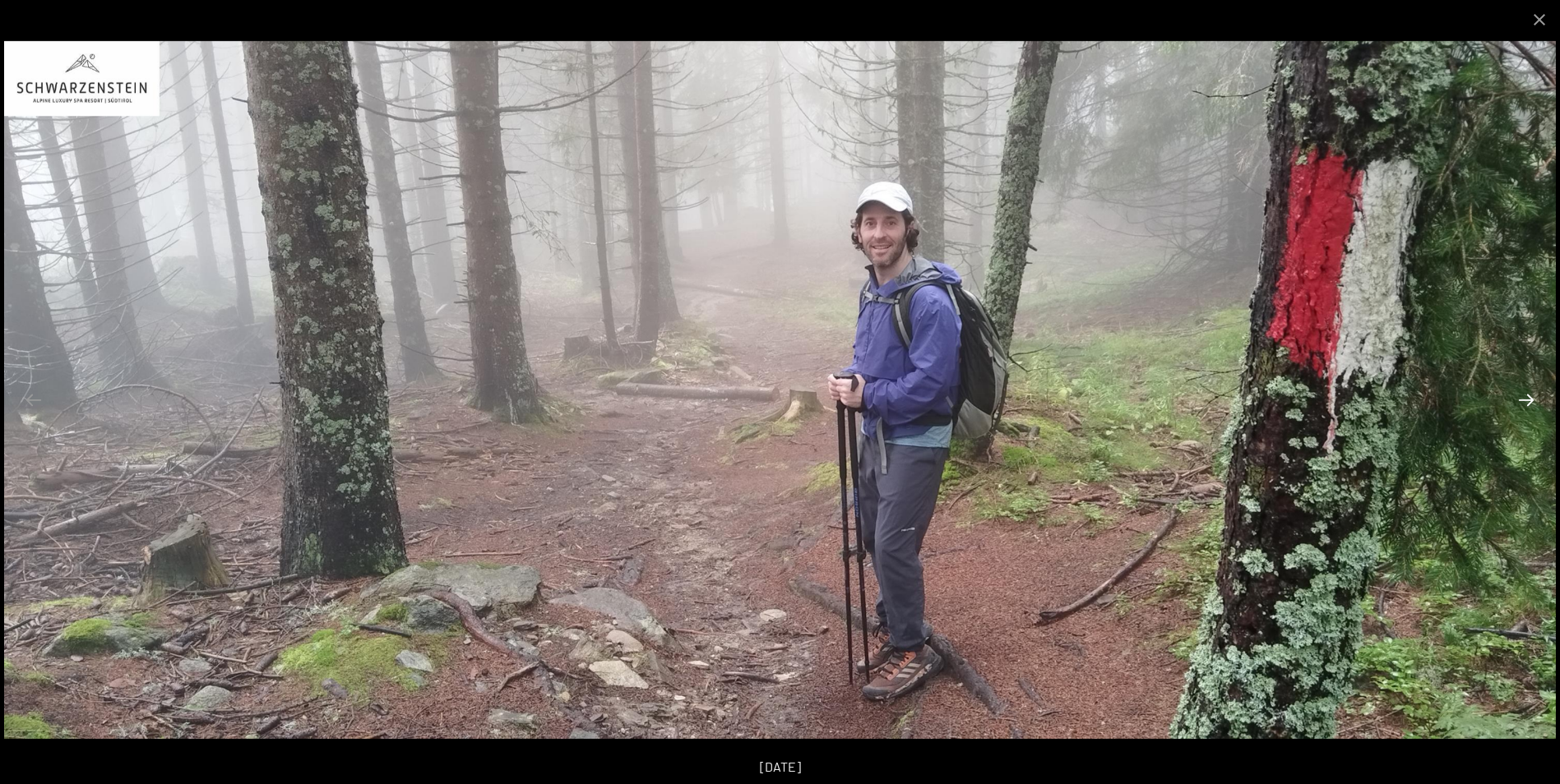
click at [1524, 407] on button "Next slide" at bounding box center [1526, 399] width 34 height 32
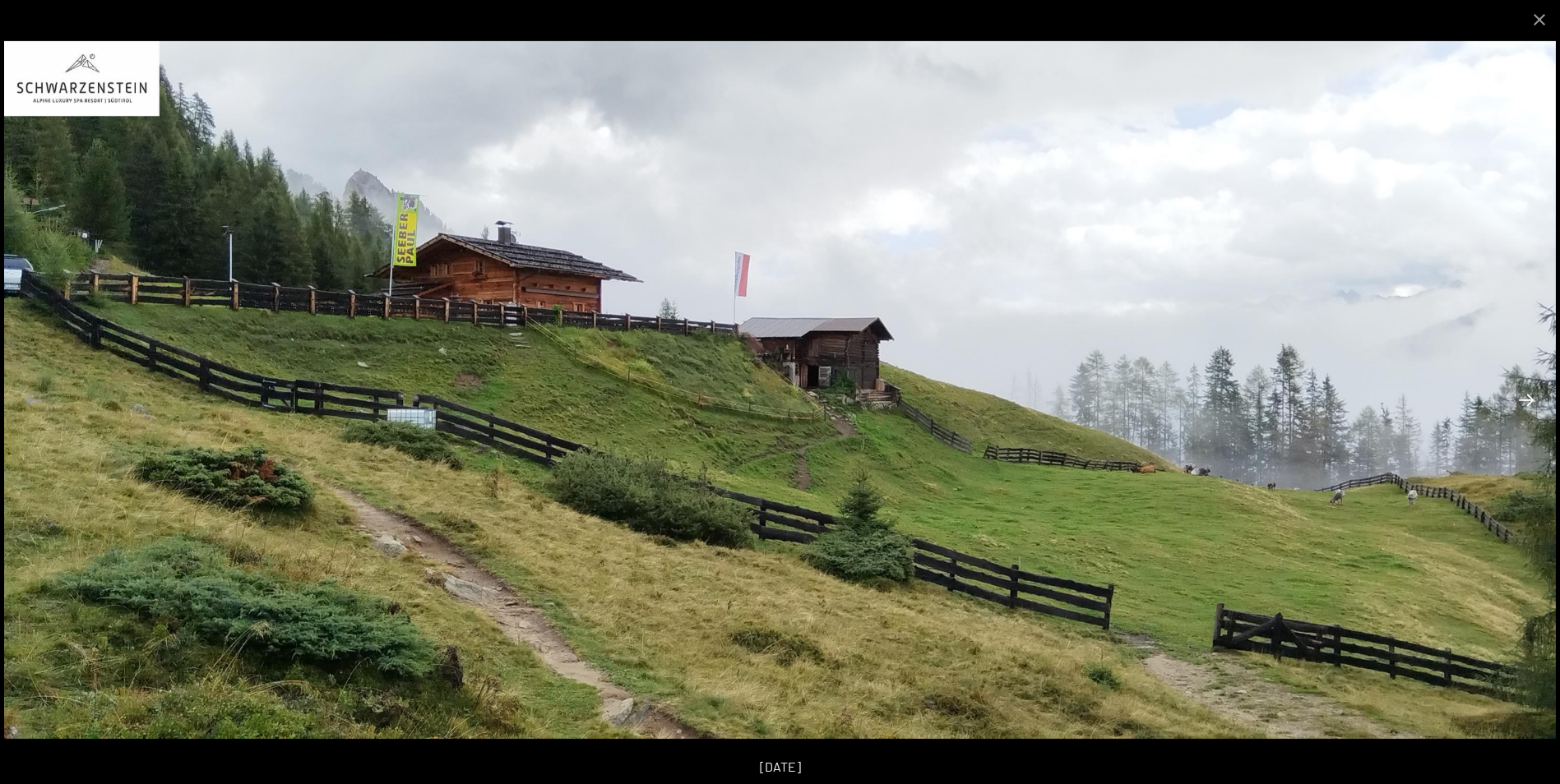
click at [1524, 407] on button "Next slide" at bounding box center [1526, 399] width 34 height 32
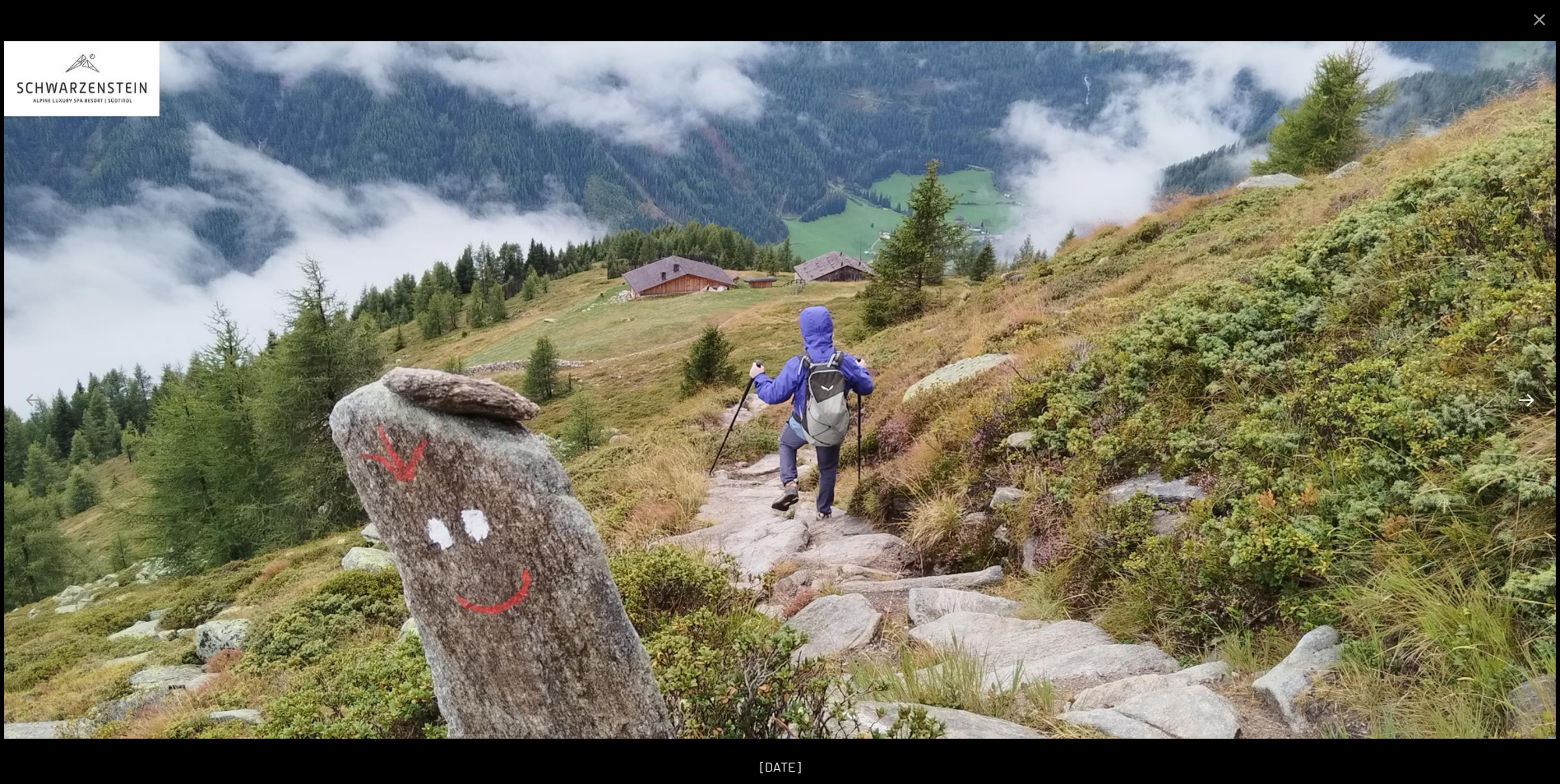
click at [1524, 407] on button "Next slide" at bounding box center [1526, 399] width 34 height 32
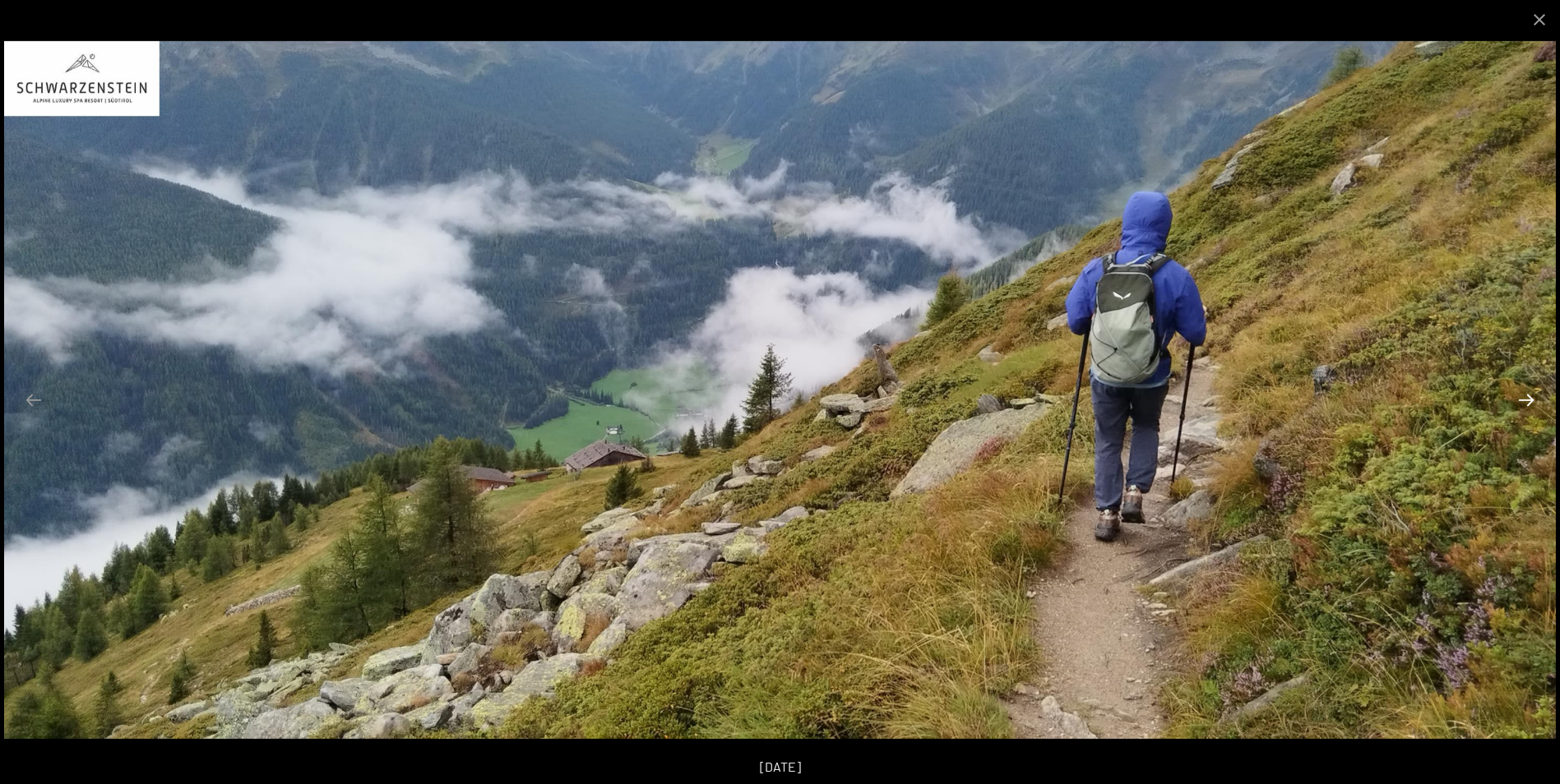
click at [1524, 407] on button "Next slide" at bounding box center [1526, 399] width 34 height 32
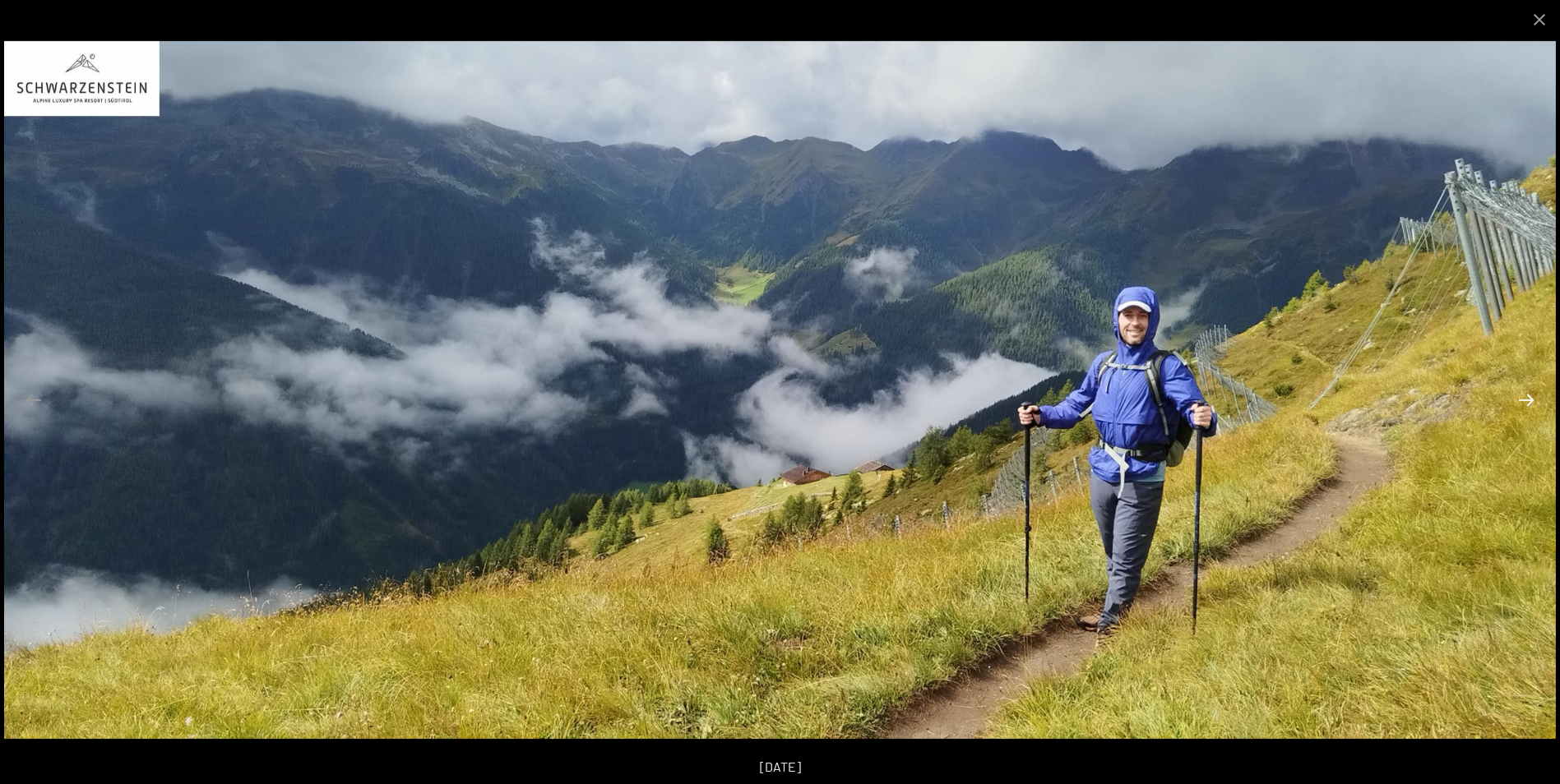
click at [1524, 407] on button "Next slide" at bounding box center [1526, 399] width 34 height 32
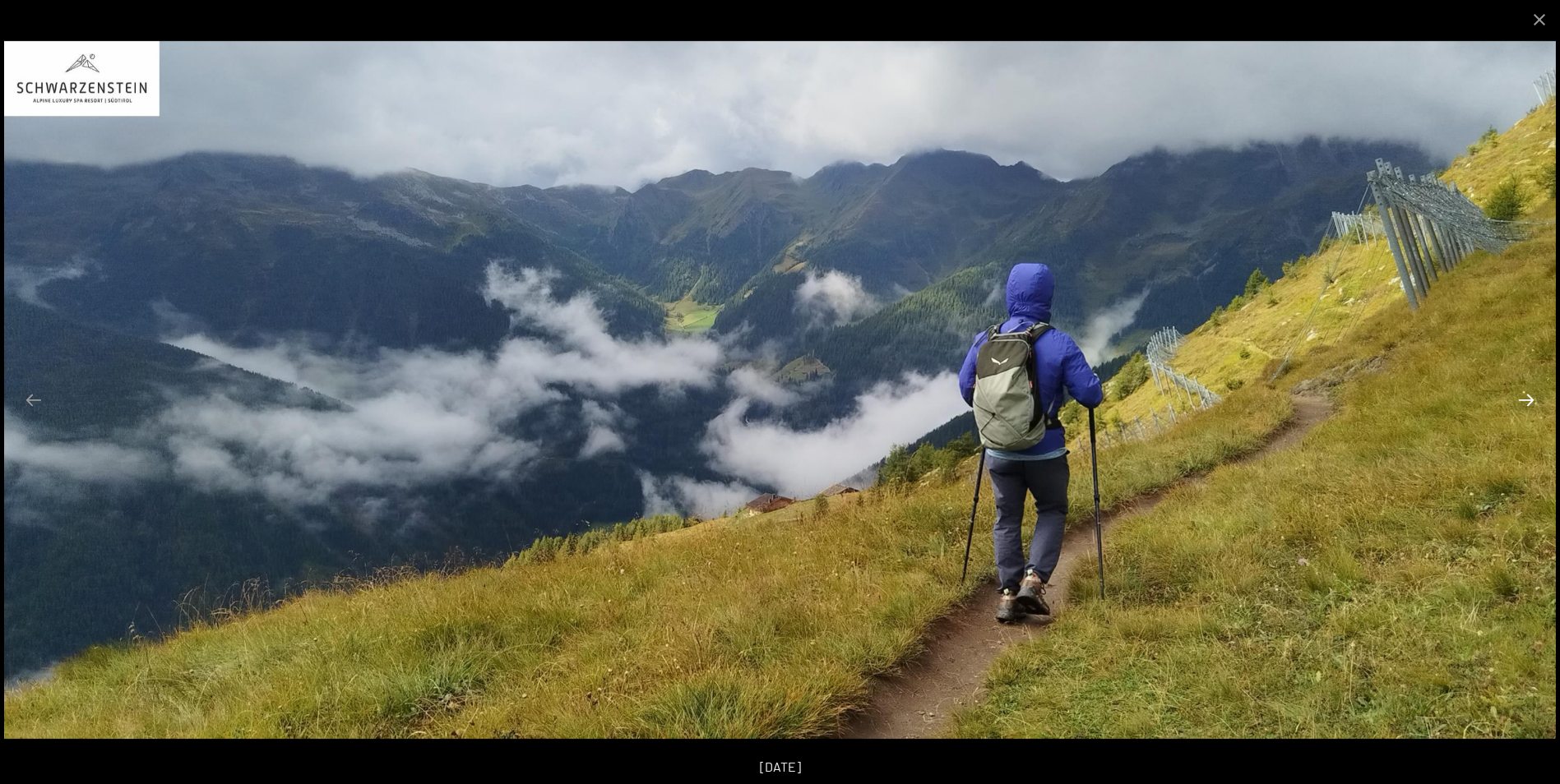
click at [1524, 407] on button "Next slide" at bounding box center [1526, 399] width 34 height 32
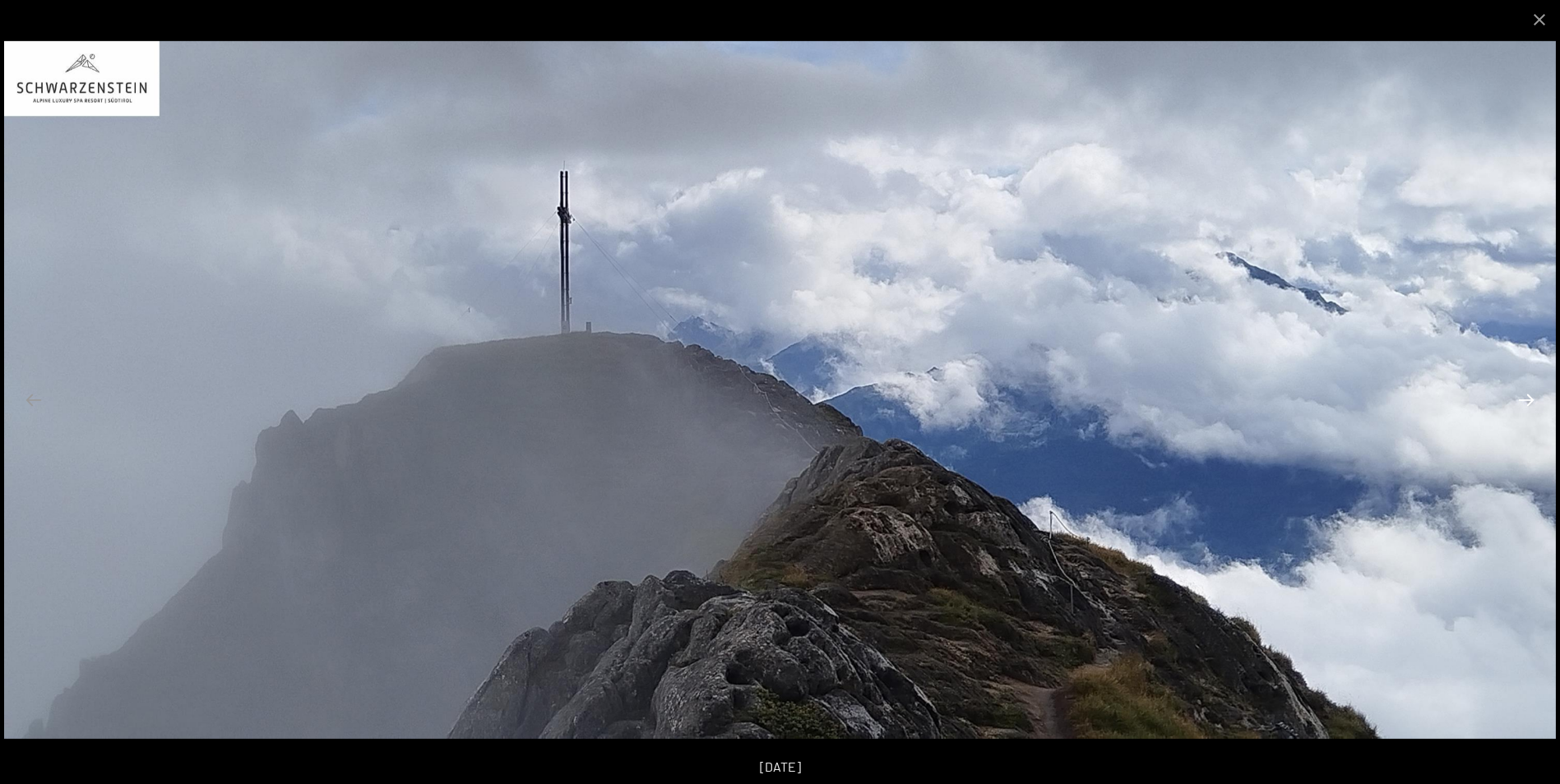
click at [1524, 407] on button "Next slide" at bounding box center [1526, 399] width 34 height 32
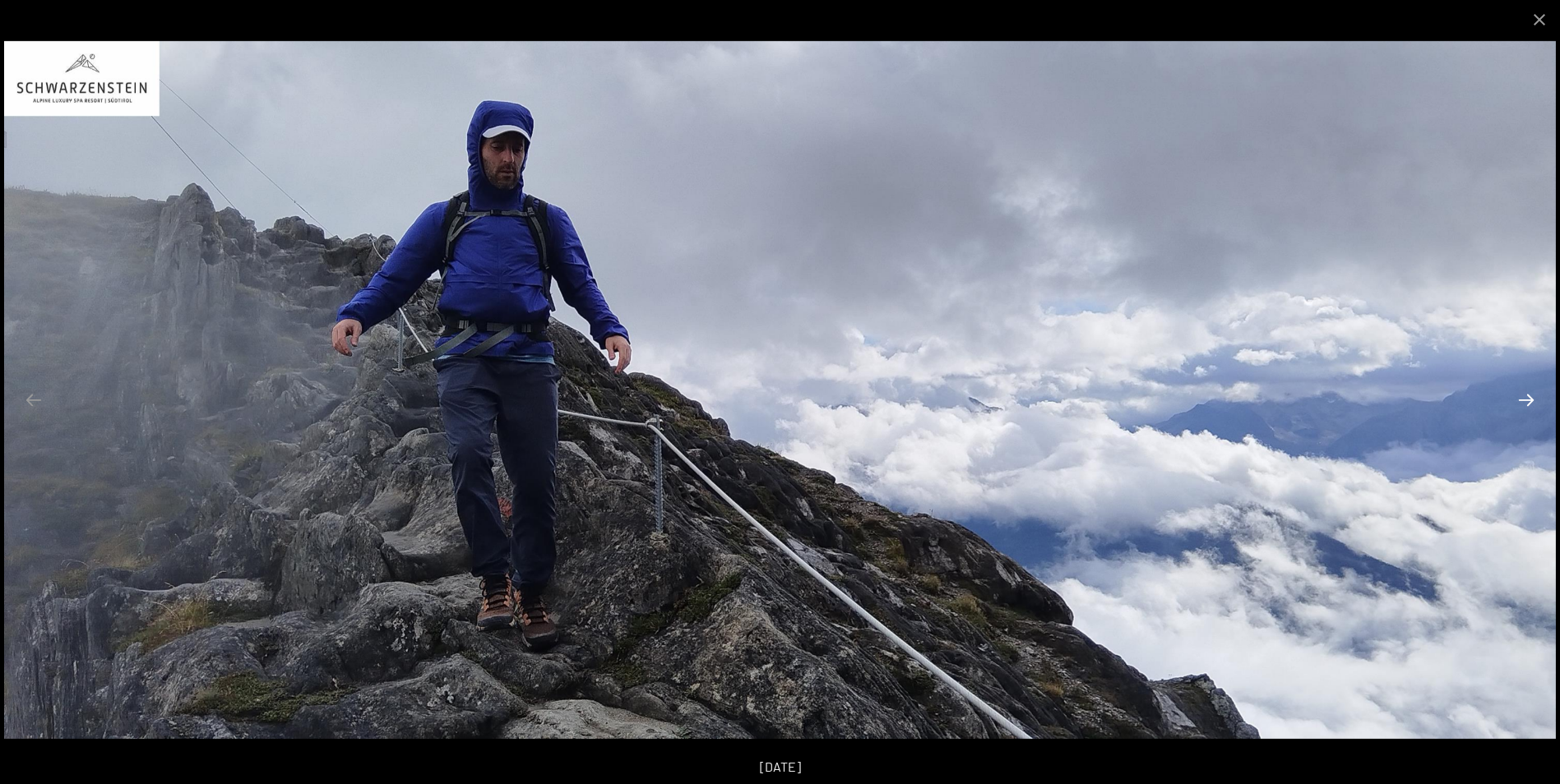
click at [1524, 407] on button "Next slide" at bounding box center [1526, 399] width 34 height 32
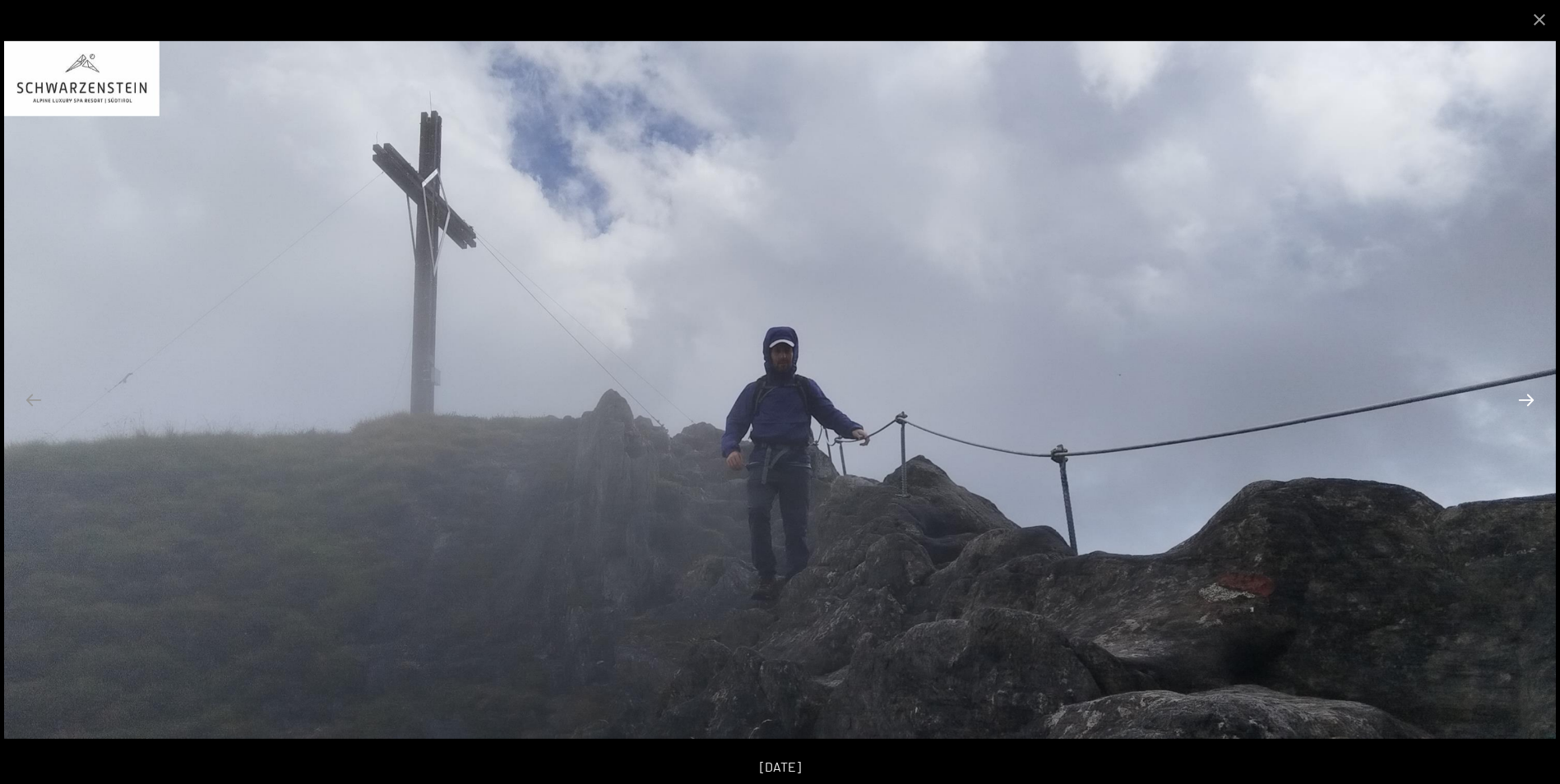
click at [1524, 407] on button "Next slide" at bounding box center [1526, 399] width 34 height 32
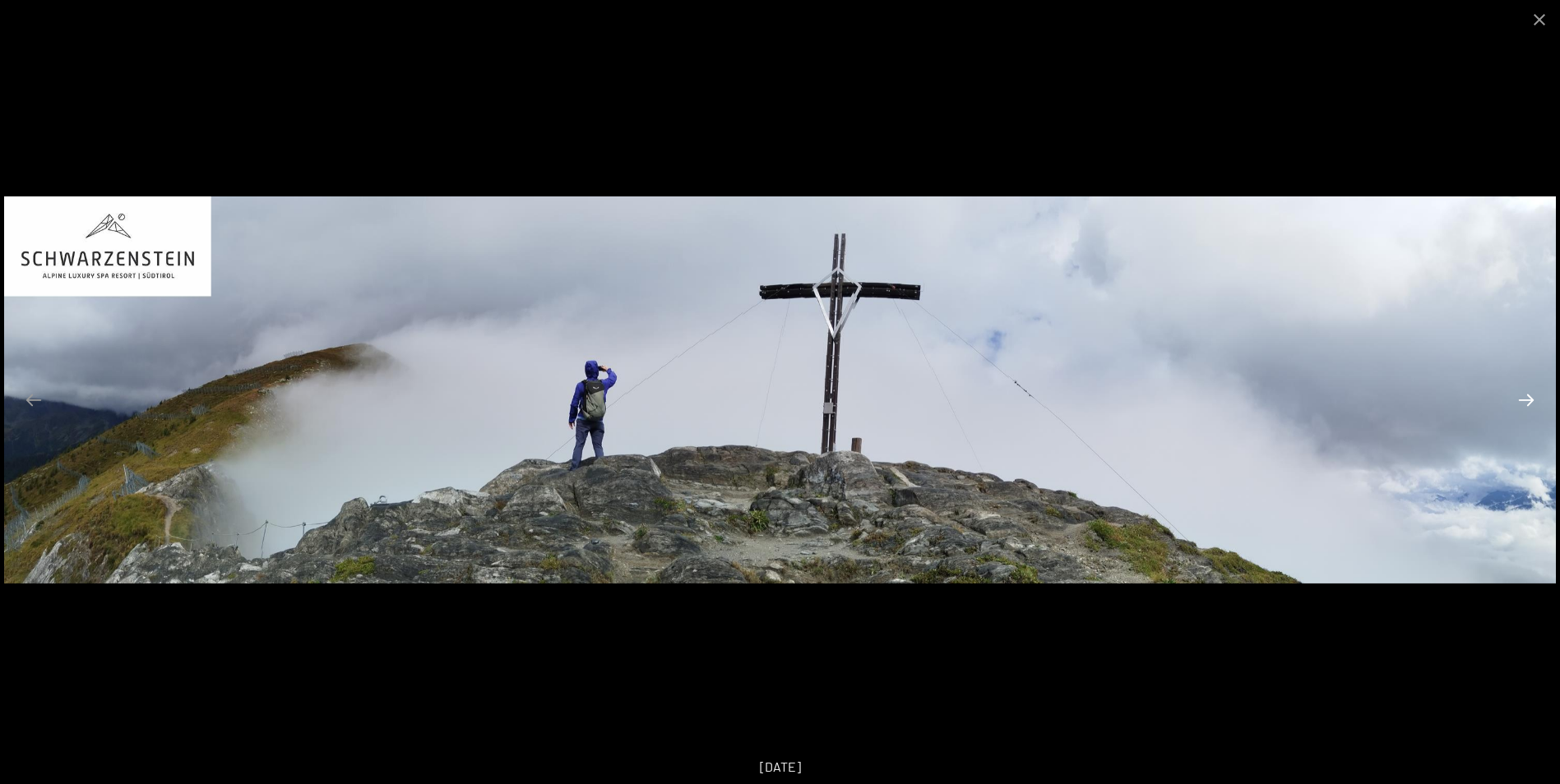
click at [1524, 407] on button "Next slide" at bounding box center [1526, 399] width 34 height 32
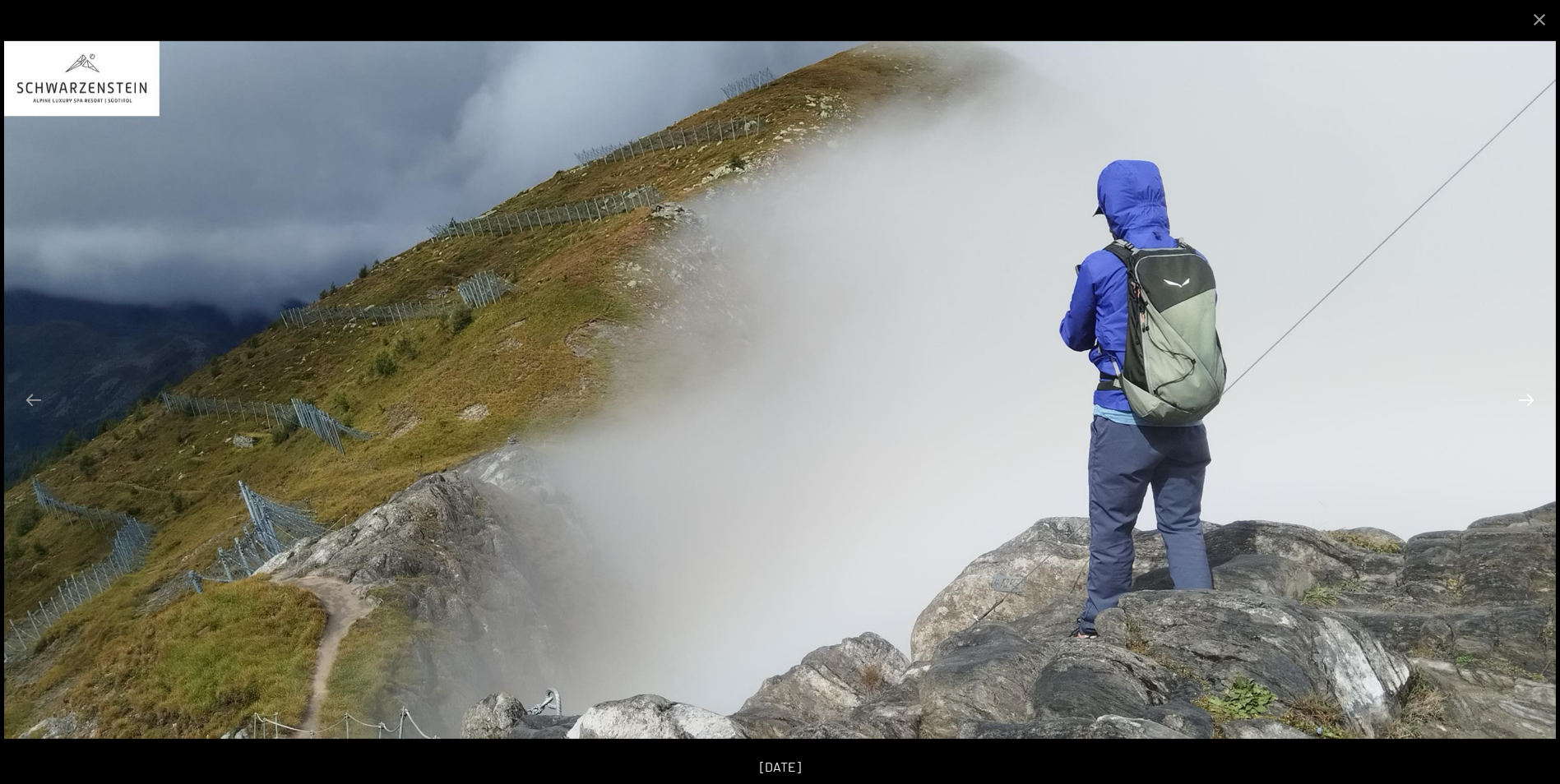
click at [1524, 407] on button "Next slide" at bounding box center [1526, 399] width 34 height 32
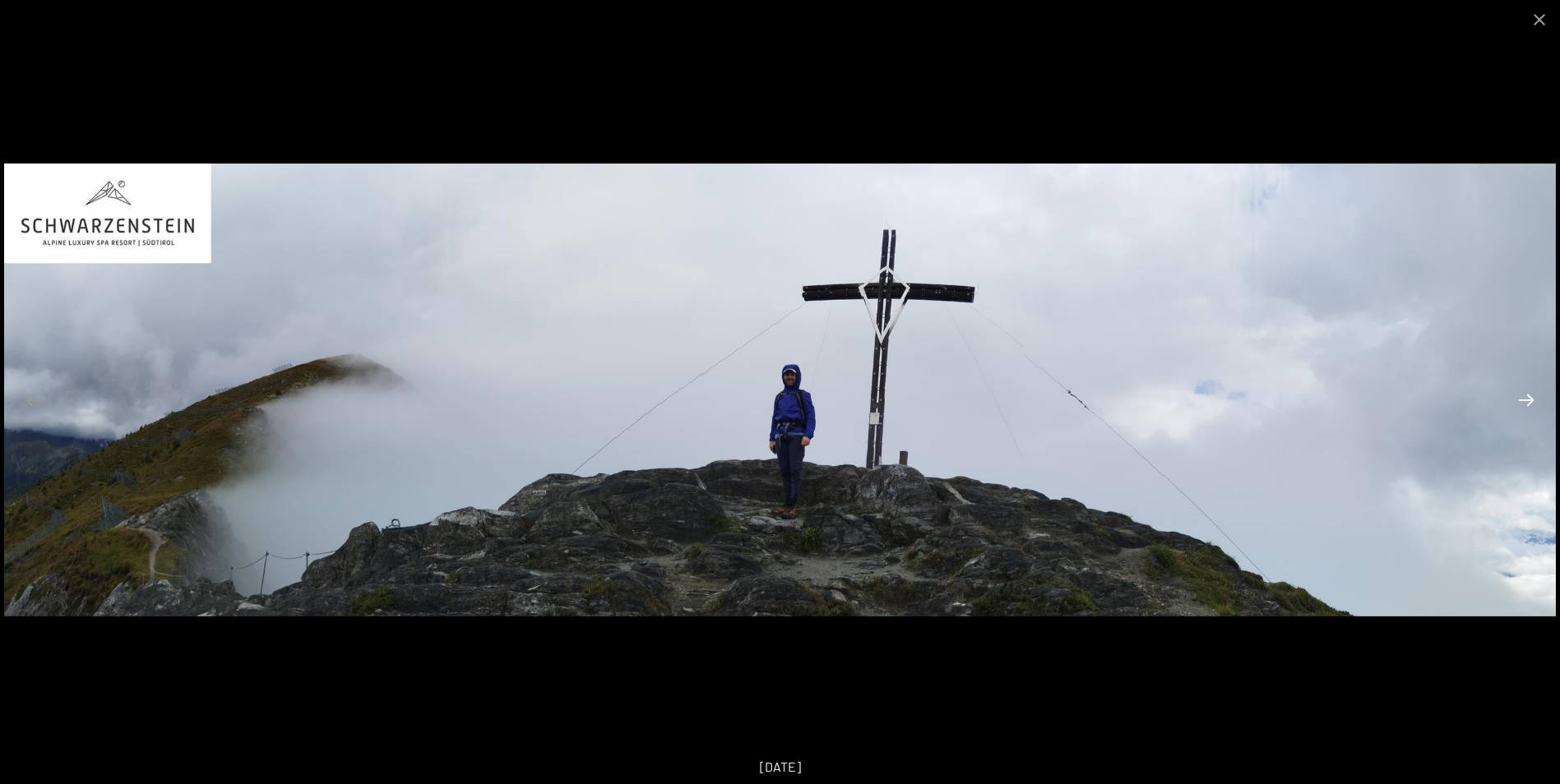
click at [1524, 407] on button "Next slide" at bounding box center [1526, 399] width 34 height 32
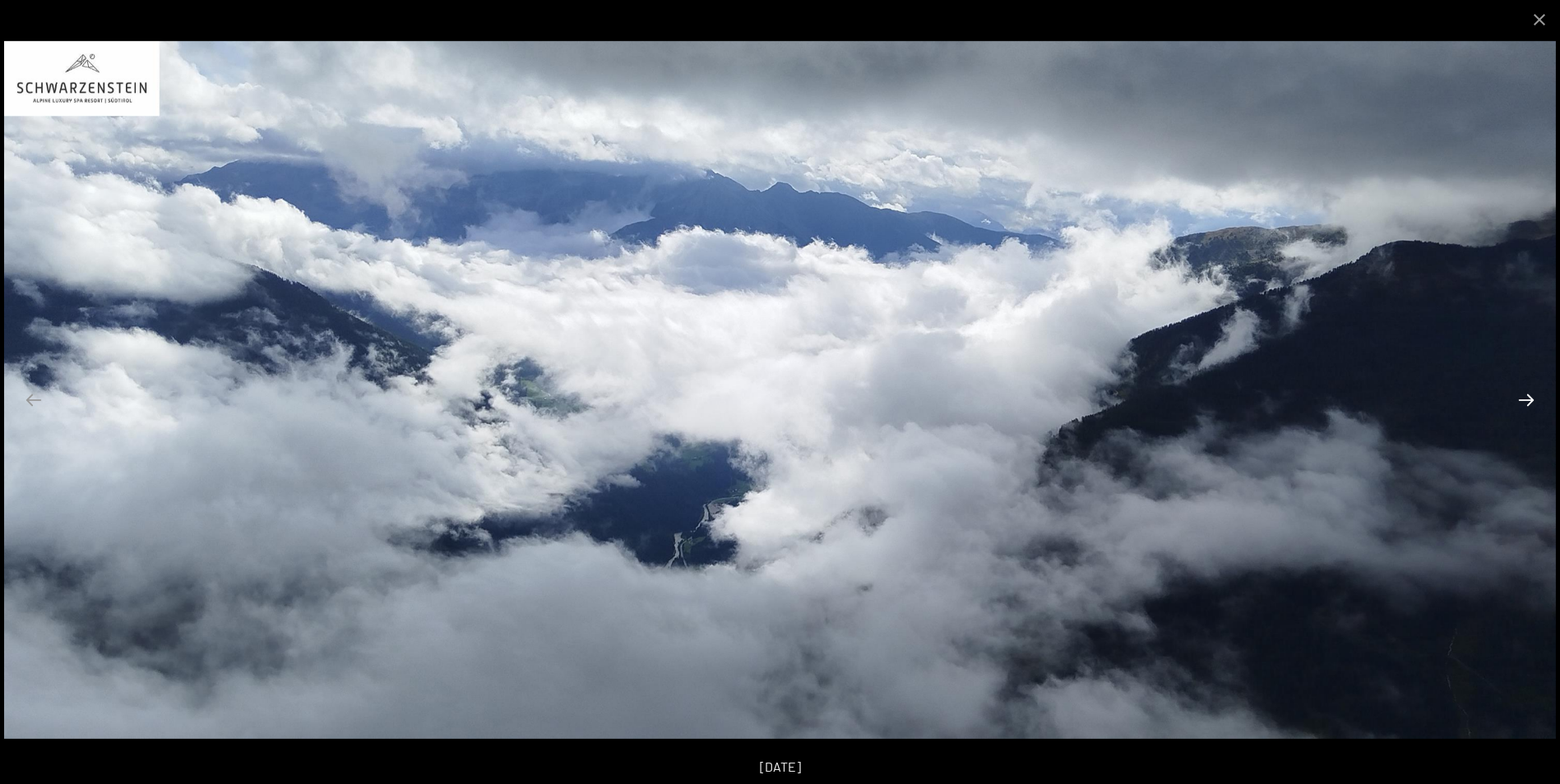
click at [1524, 407] on button "Next slide" at bounding box center [1526, 399] width 34 height 32
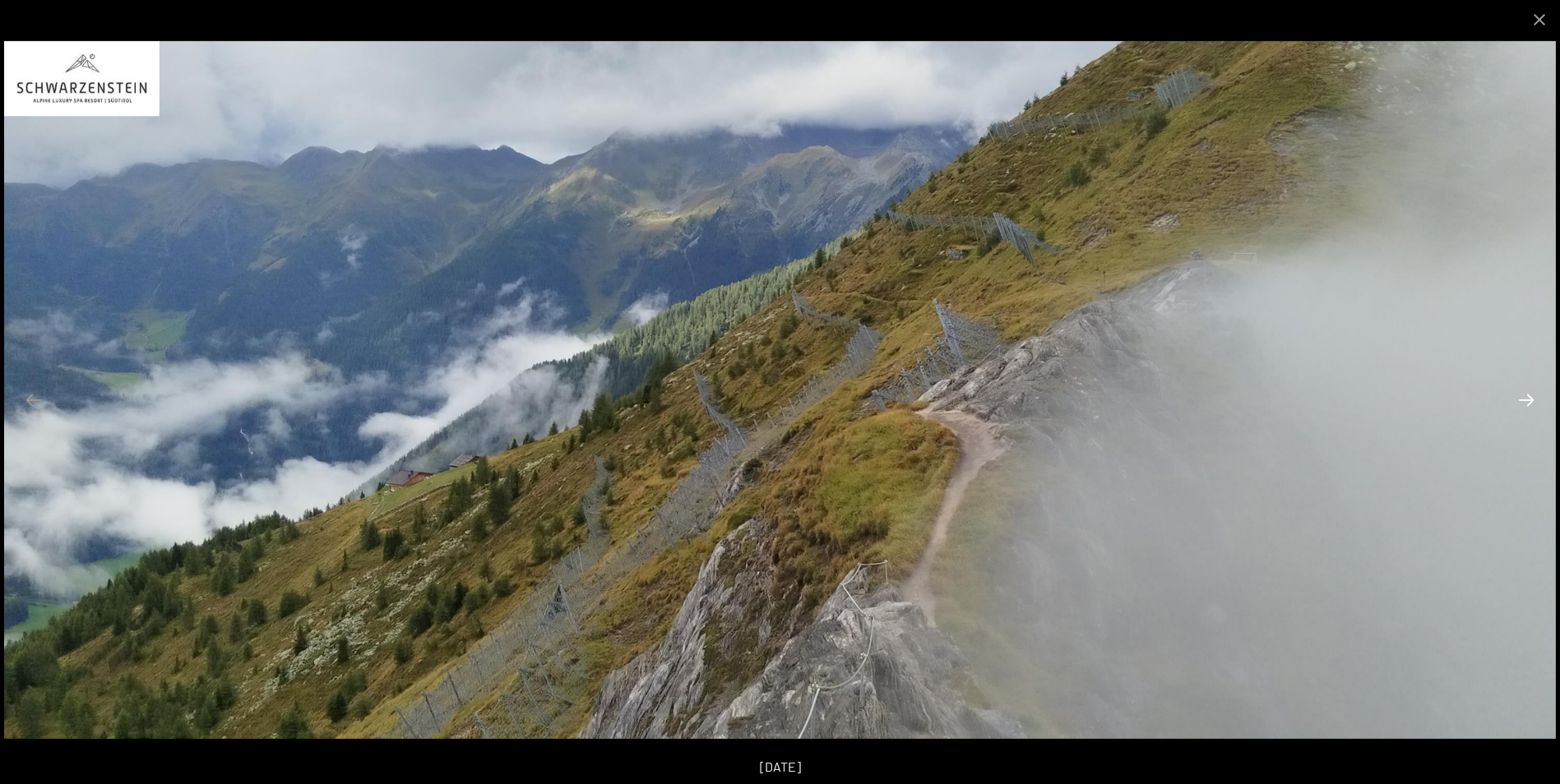
click at [1524, 407] on button "Next slide" at bounding box center [1526, 399] width 34 height 32
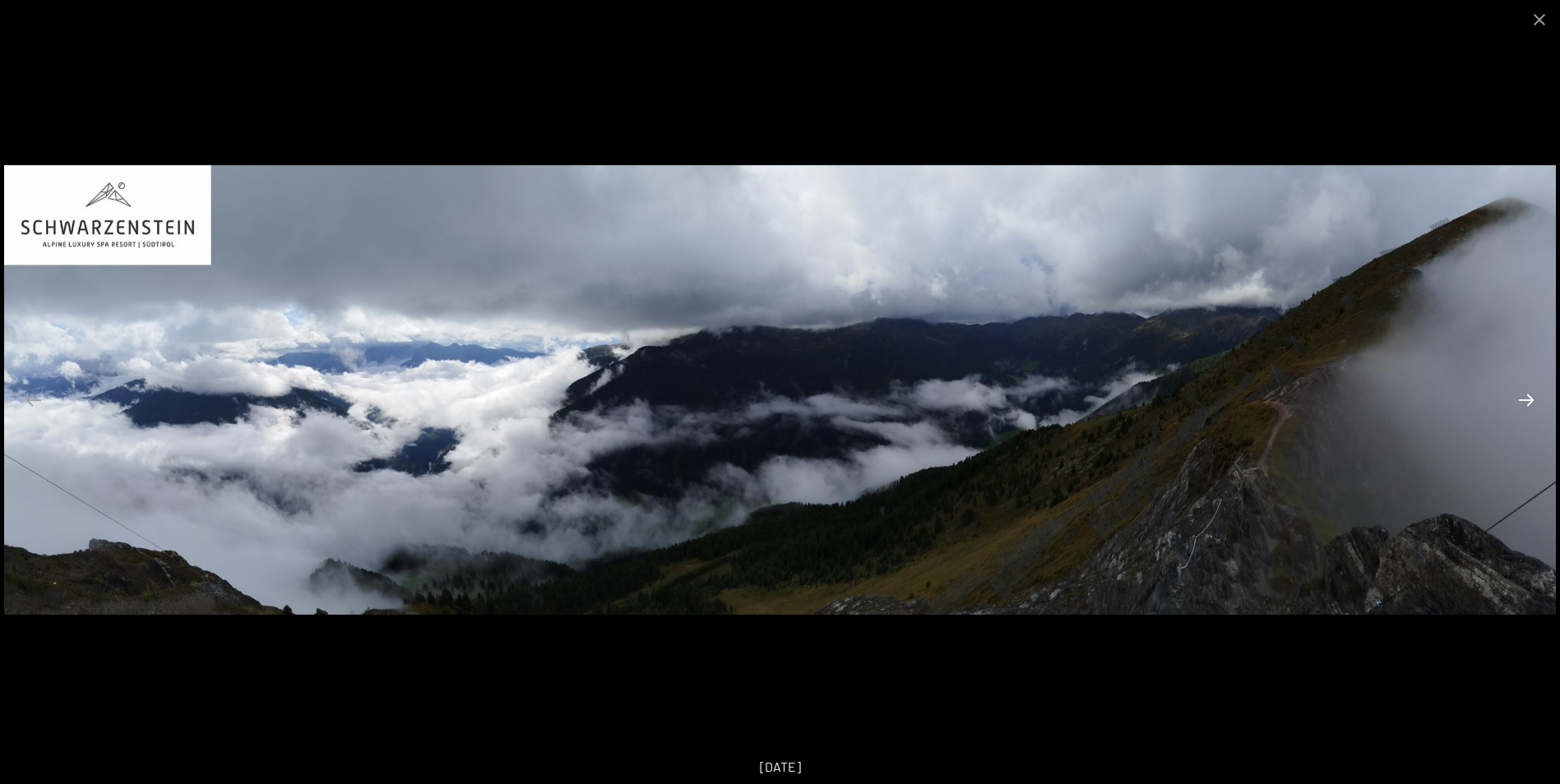
click at [1524, 407] on button "Next slide" at bounding box center [1526, 399] width 34 height 32
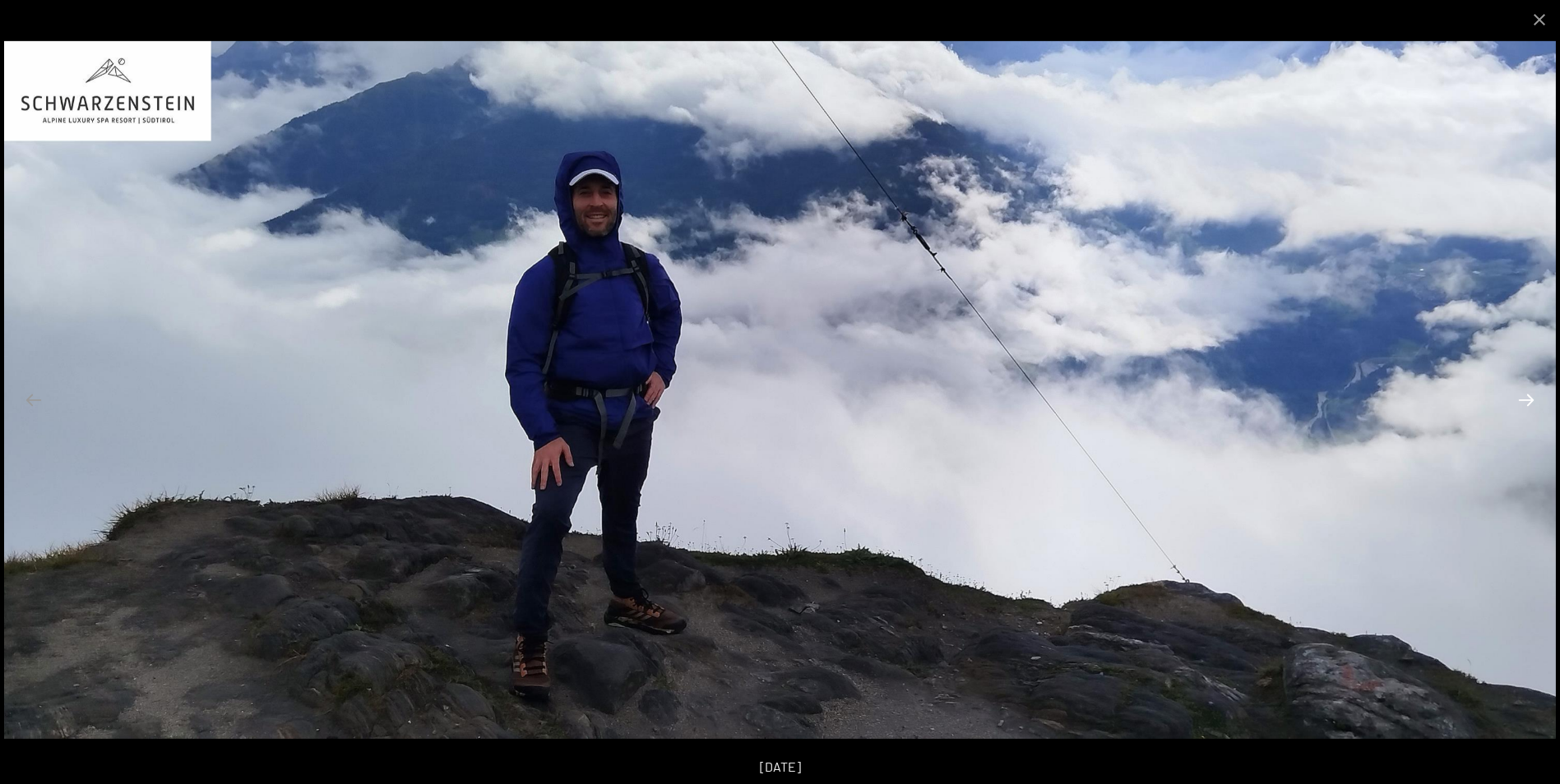
click at [1524, 407] on button "Next slide" at bounding box center [1526, 399] width 34 height 32
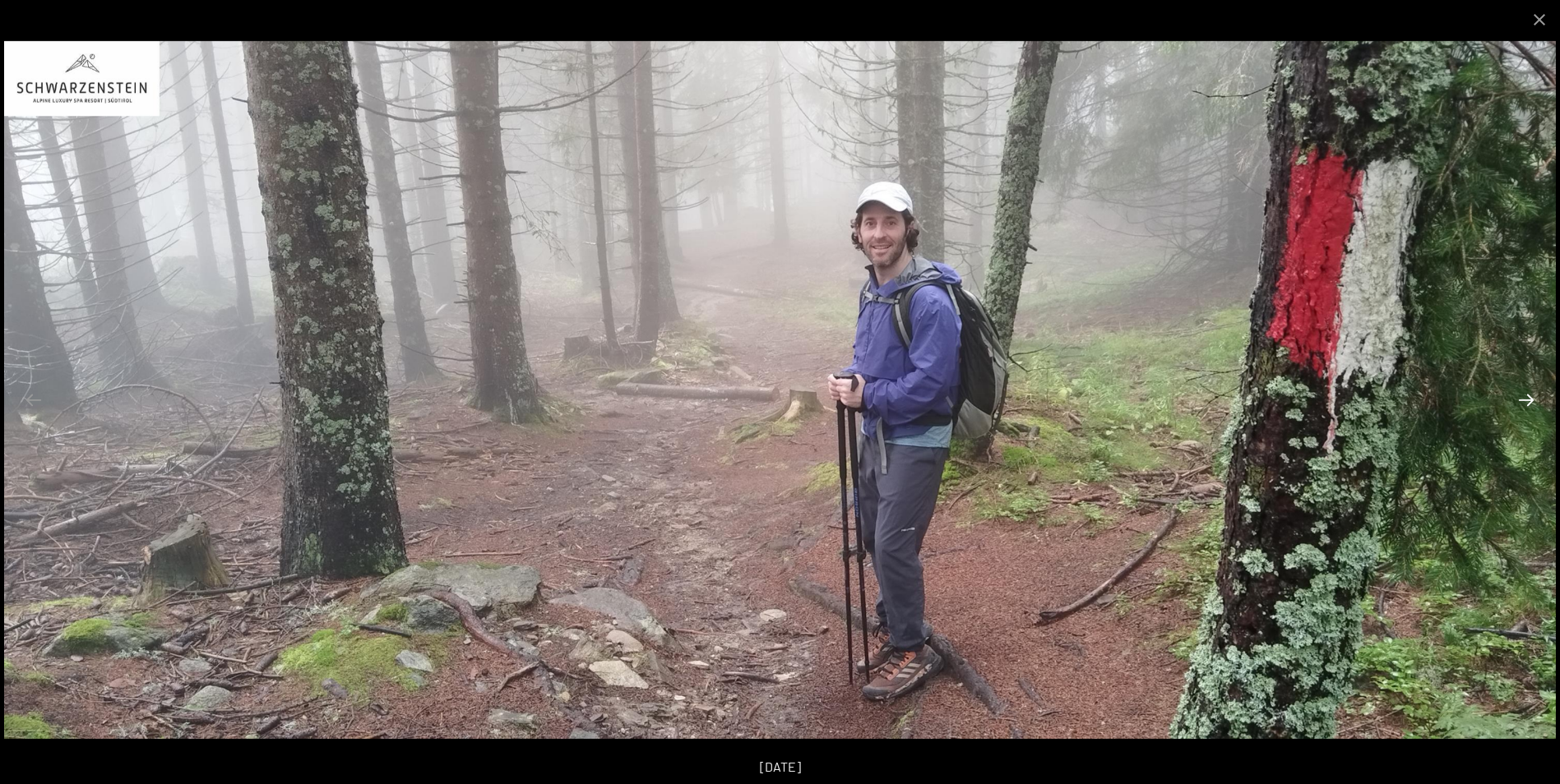
click at [1524, 407] on button "Next slide" at bounding box center [1526, 399] width 34 height 32
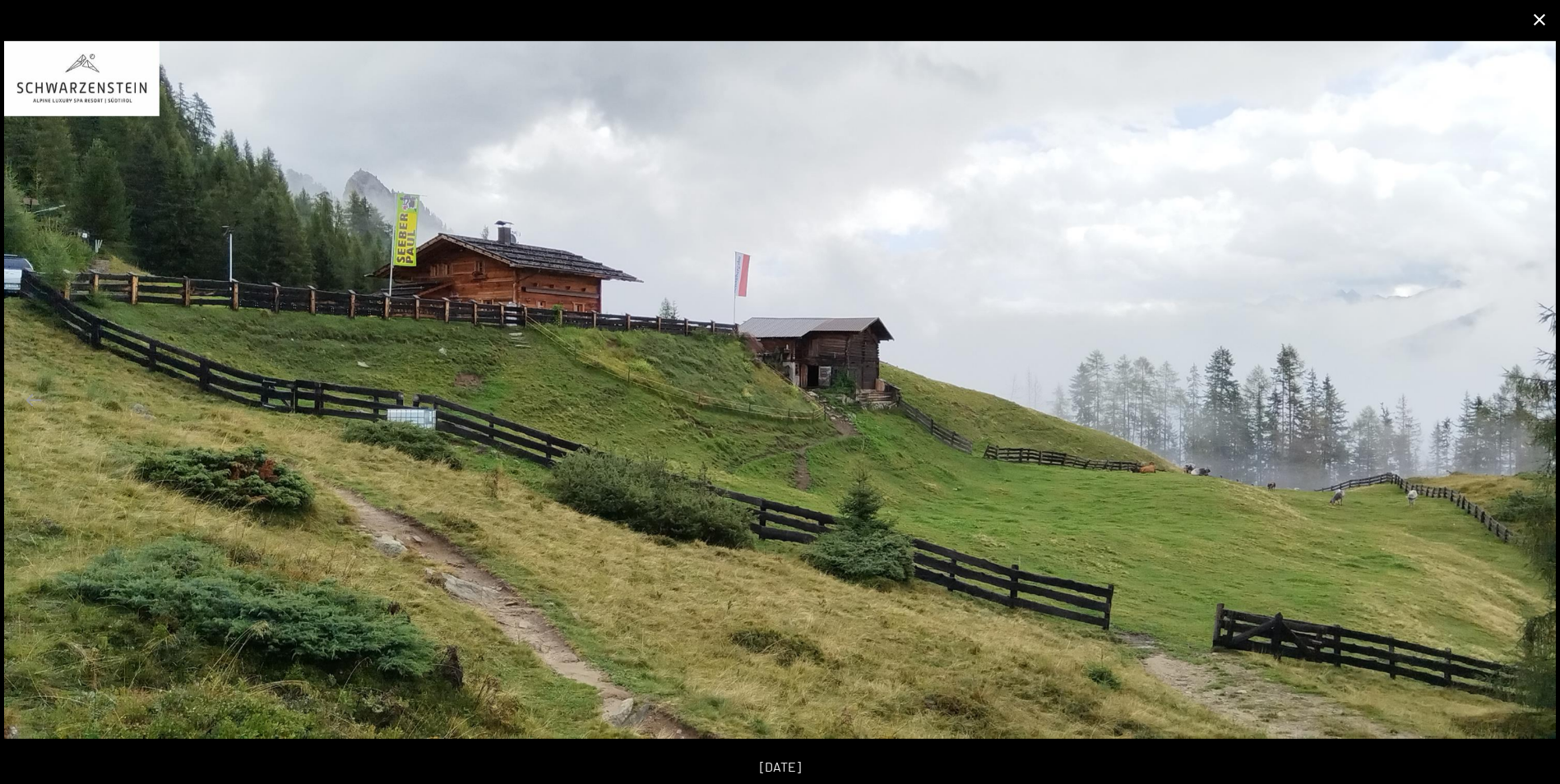
click at [1536, 24] on button "Close gallery" at bounding box center [1539, 19] width 41 height 38
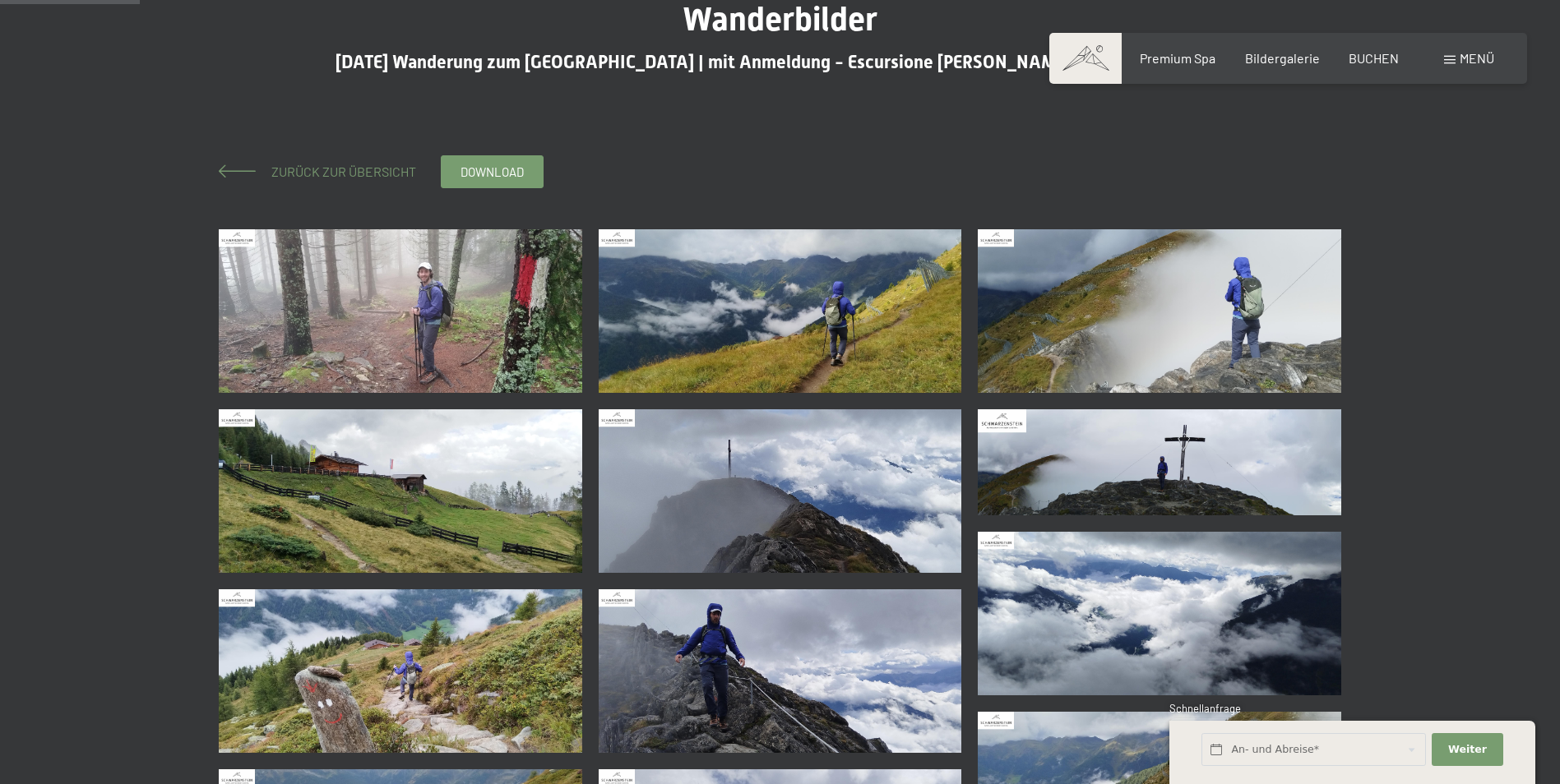
click at [310, 172] on span "Zurück zur Übersicht" at bounding box center [337, 171] width 158 height 16
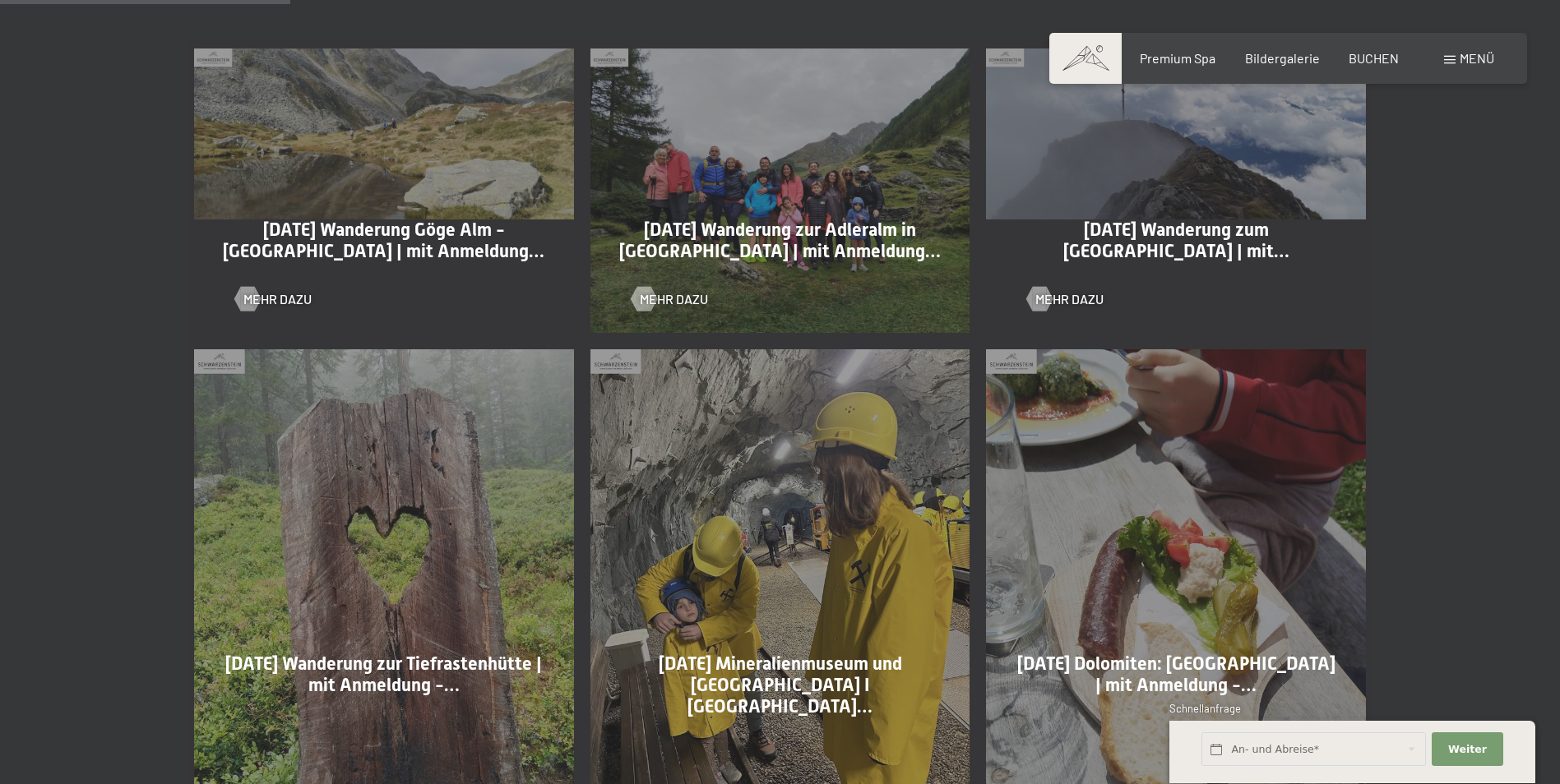
scroll to position [1068, 0]
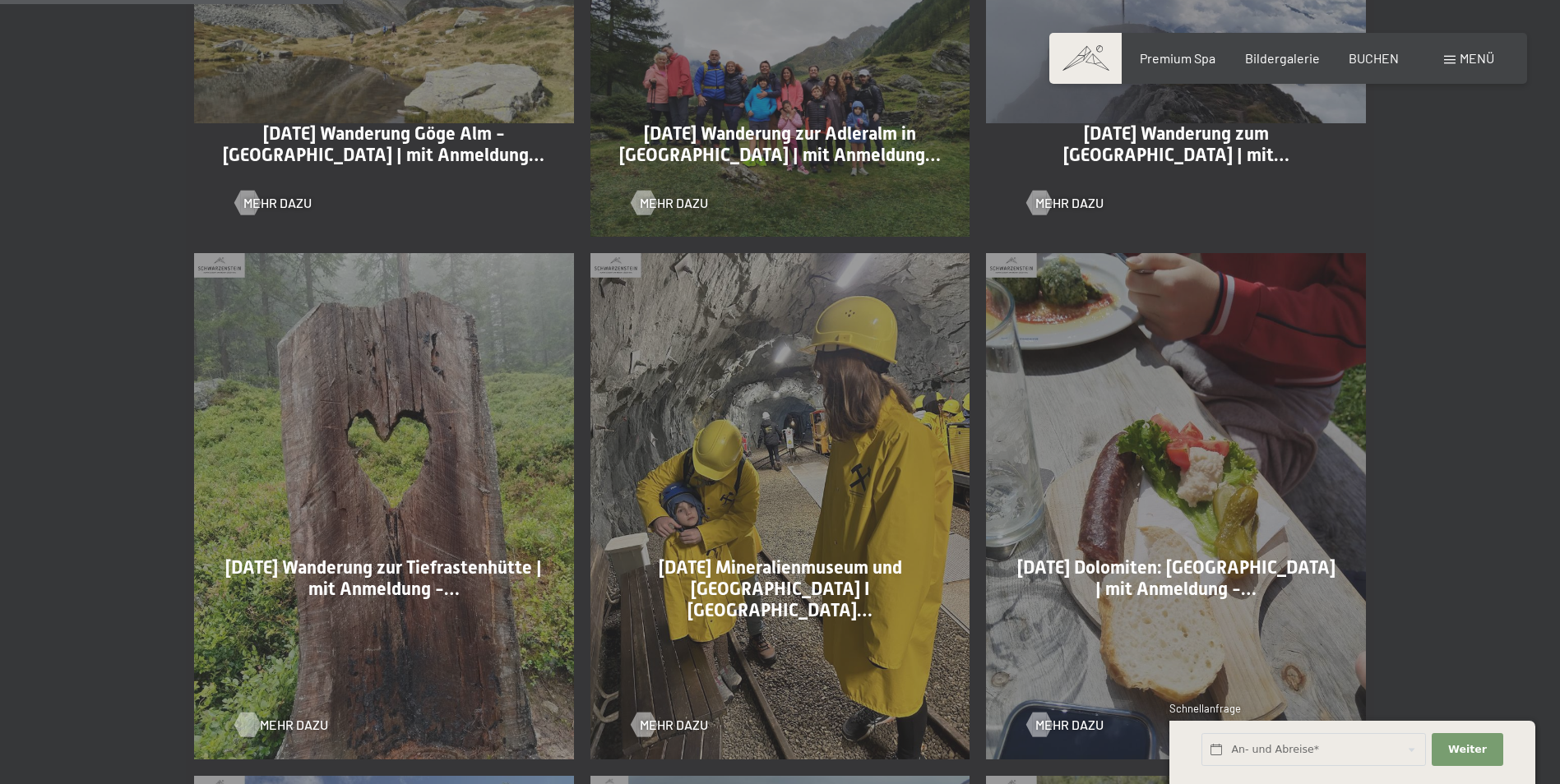
click at [279, 726] on span "Mehr dazu" at bounding box center [294, 724] width 69 height 18
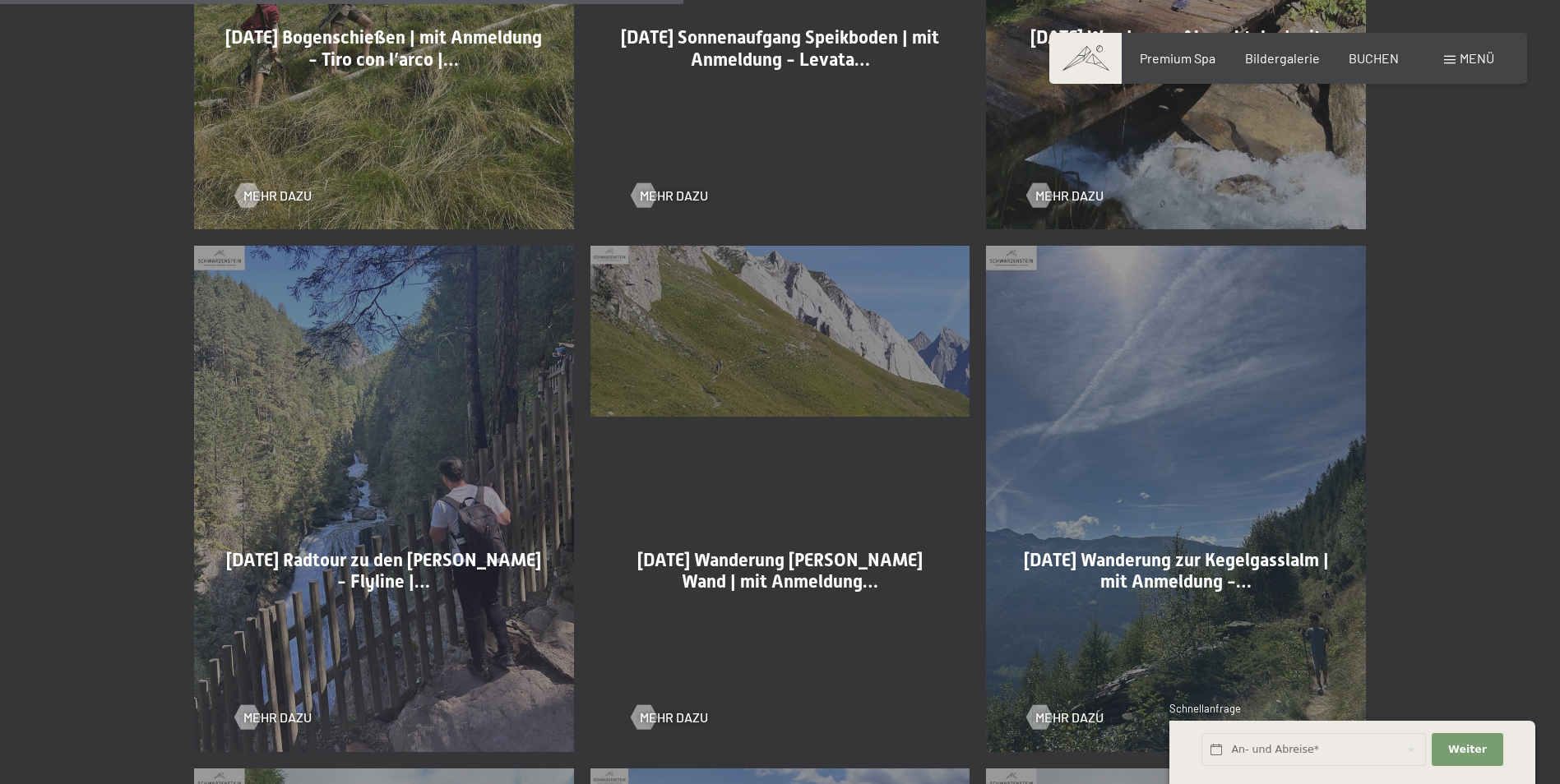
scroll to position [2137, 0]
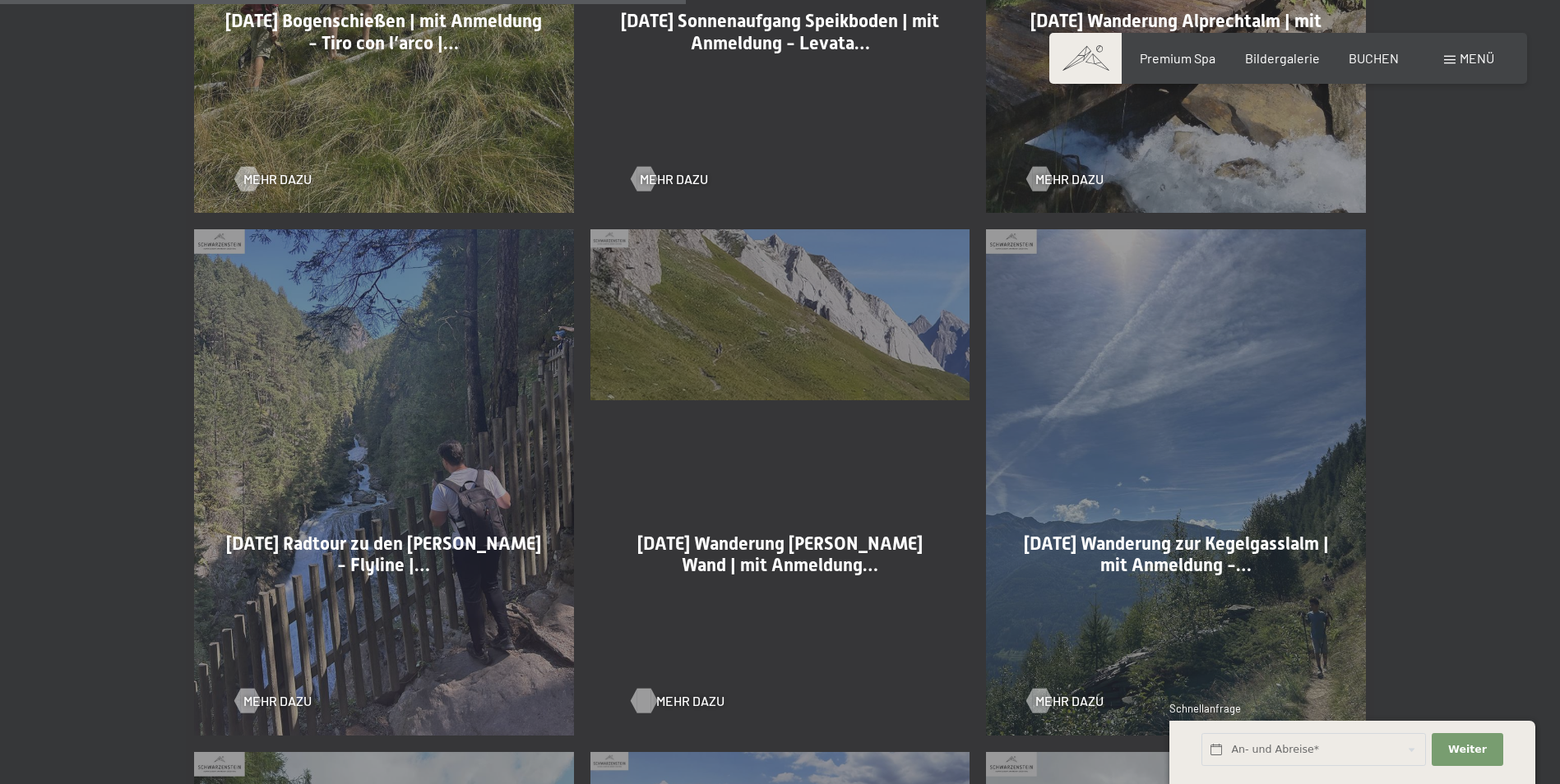
click at [672, 698] on span "Mehr dazu" at bounding box center [690, 701] width 69 height 18
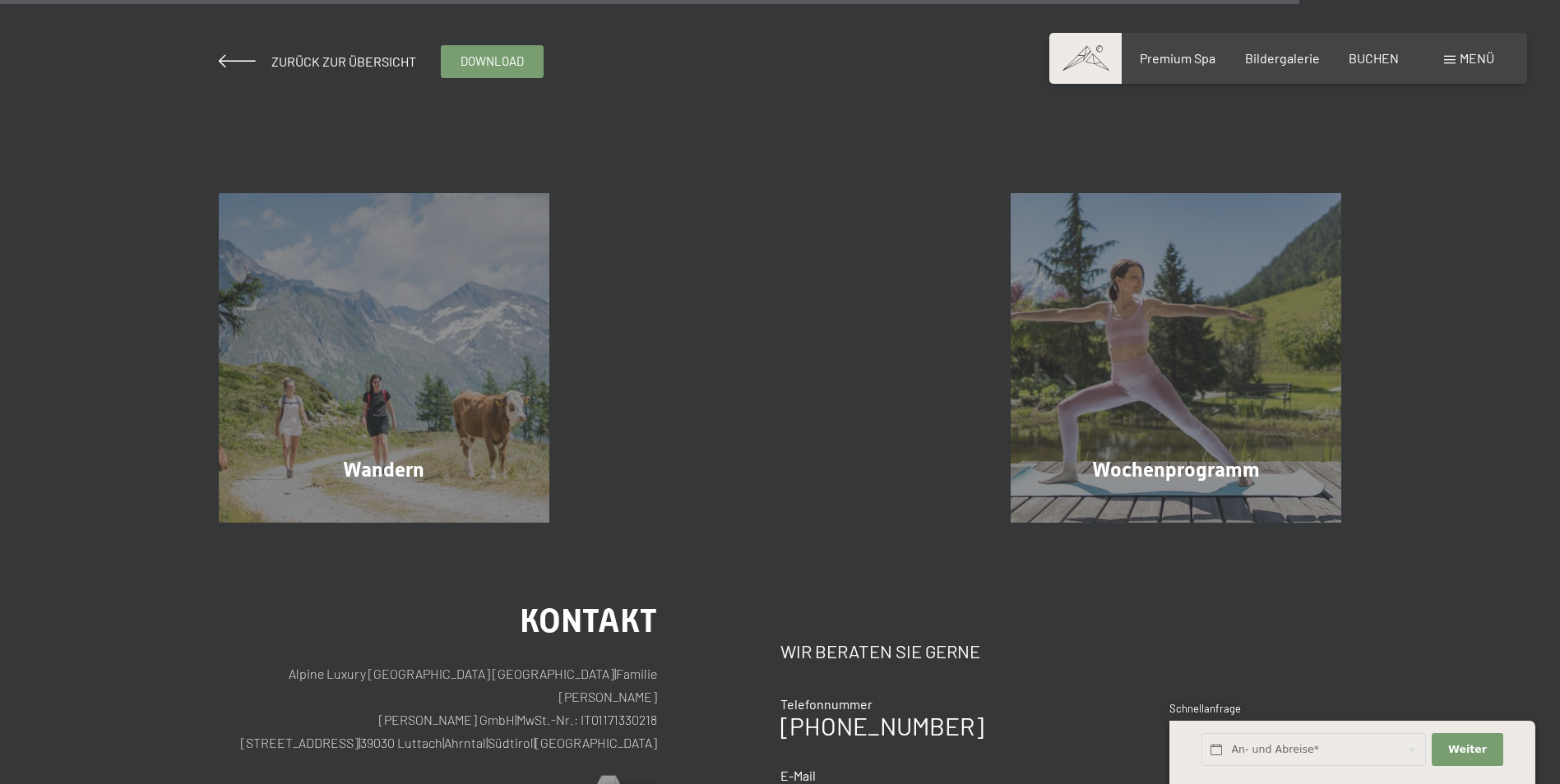
scroll to position [3492, 0]
